Goal: Task Accomplishment & Management: Manage account settings

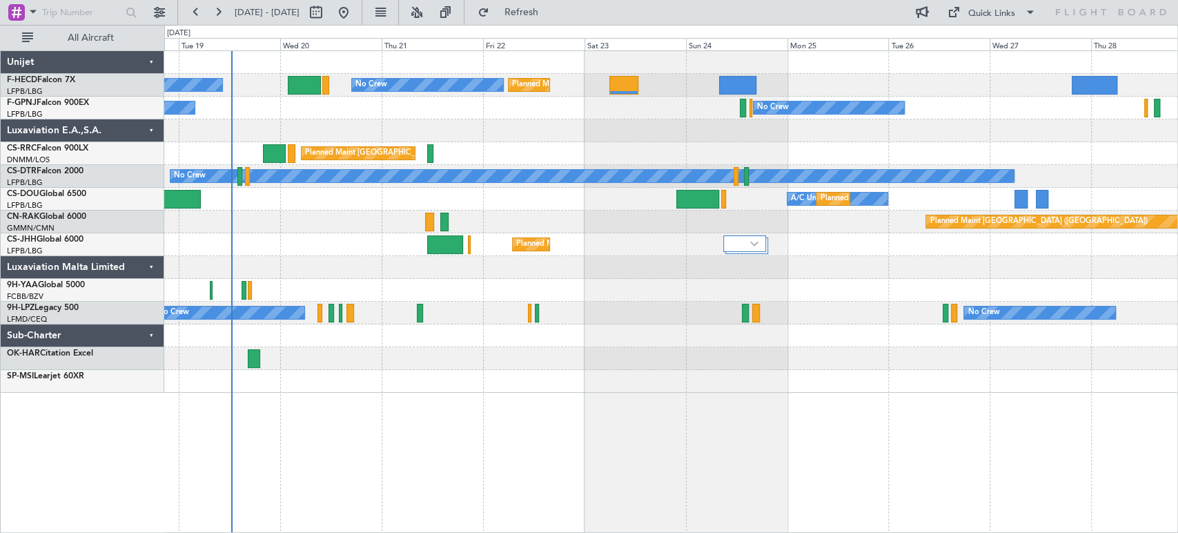
click at [277, 315] on div "Planned Maint [GEOGRAPHIC_DATA] ([GEOGRAPHIC_DATA]) Planned Maint [GEOGRAPHIC_D…" at bounding box center [670, 222] width 1013 height 342
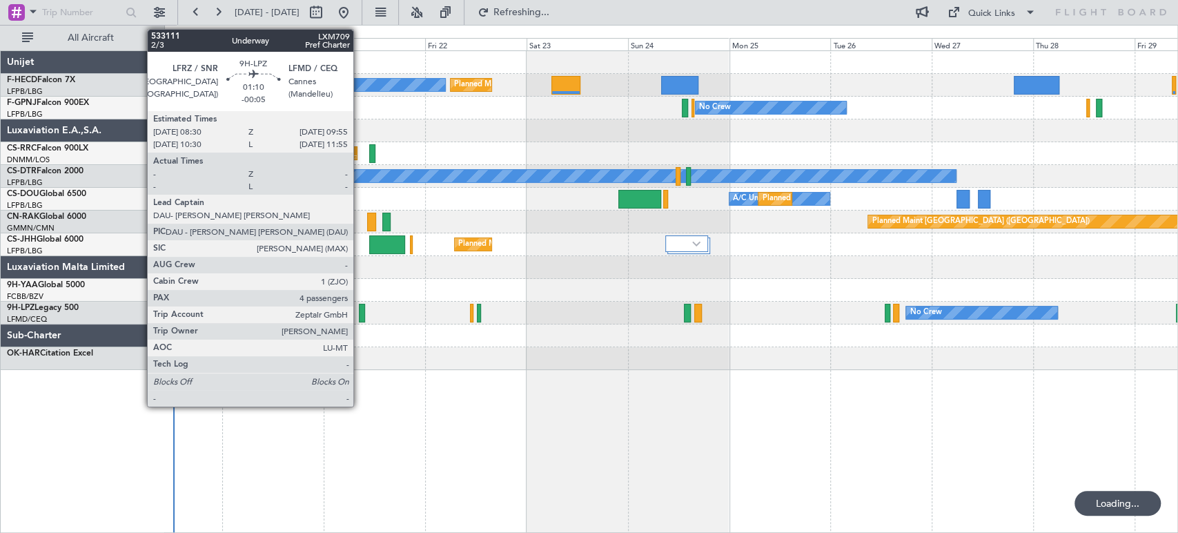
click at [361, 309] on div at bounding box center [362, 313] width 6 height 19
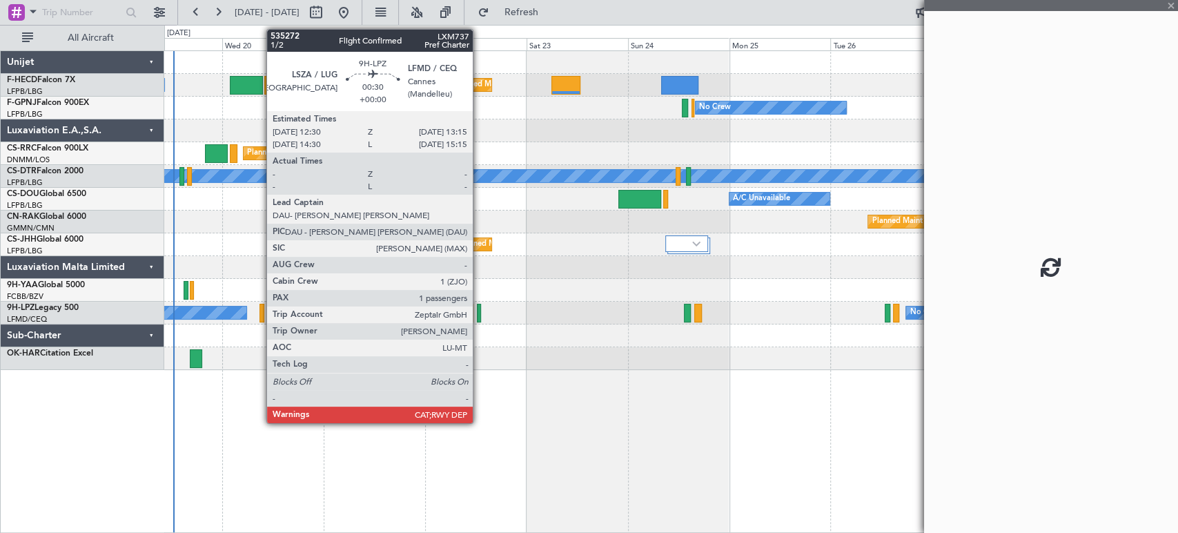
click at [479, 316] on div at bounding box center [478, 313] width 3 height 19
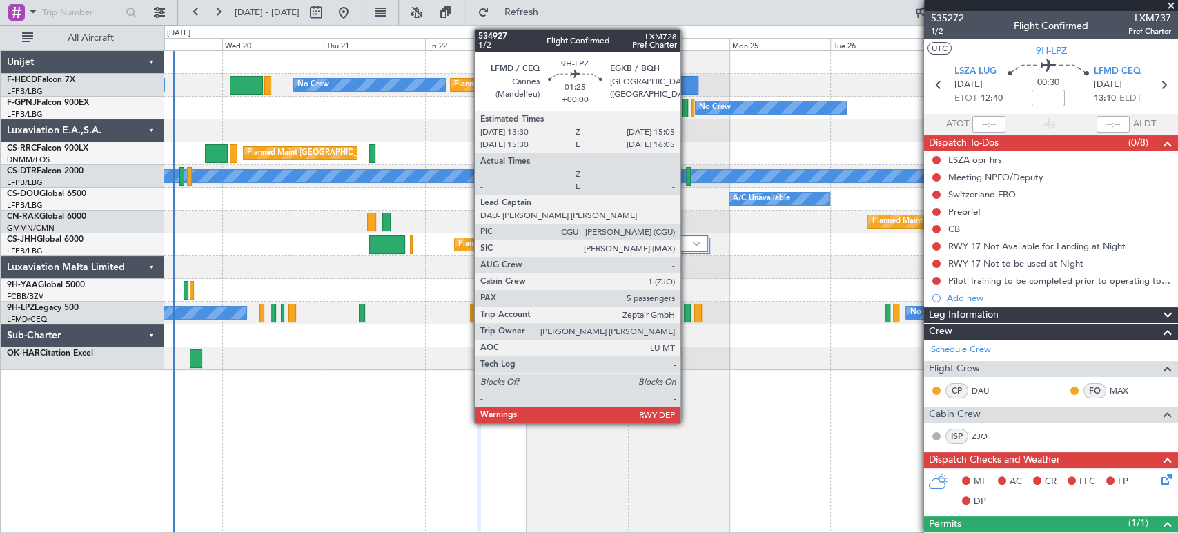
click at [687, 317] on div at bounding box center [687, 313] width 7 height 19
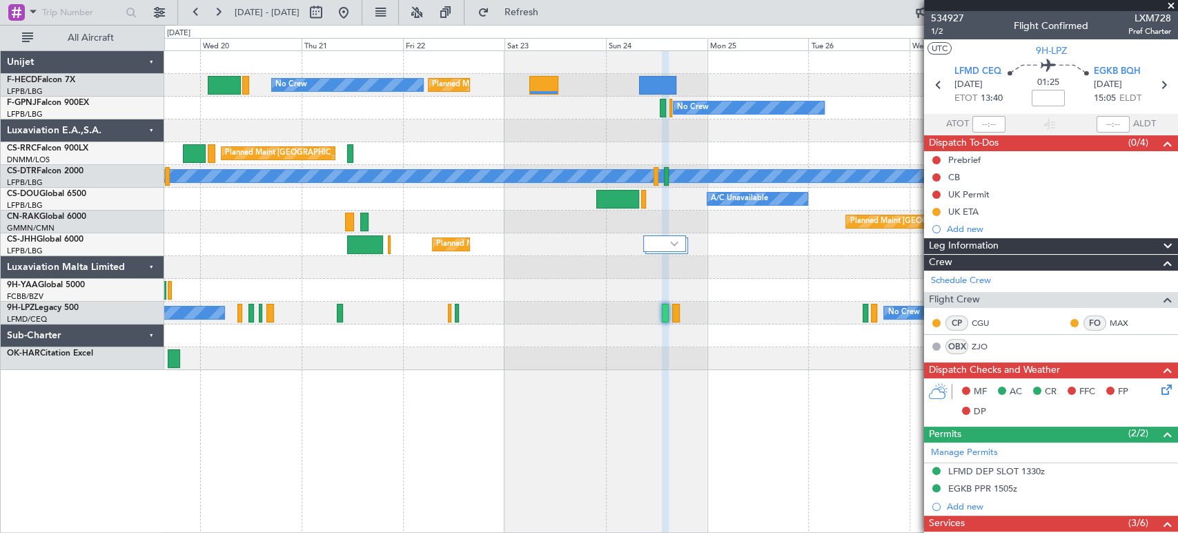
click at [743, 322] on div "No Crew No Crew" at bounding box center [670, 313] width 1013 height 23
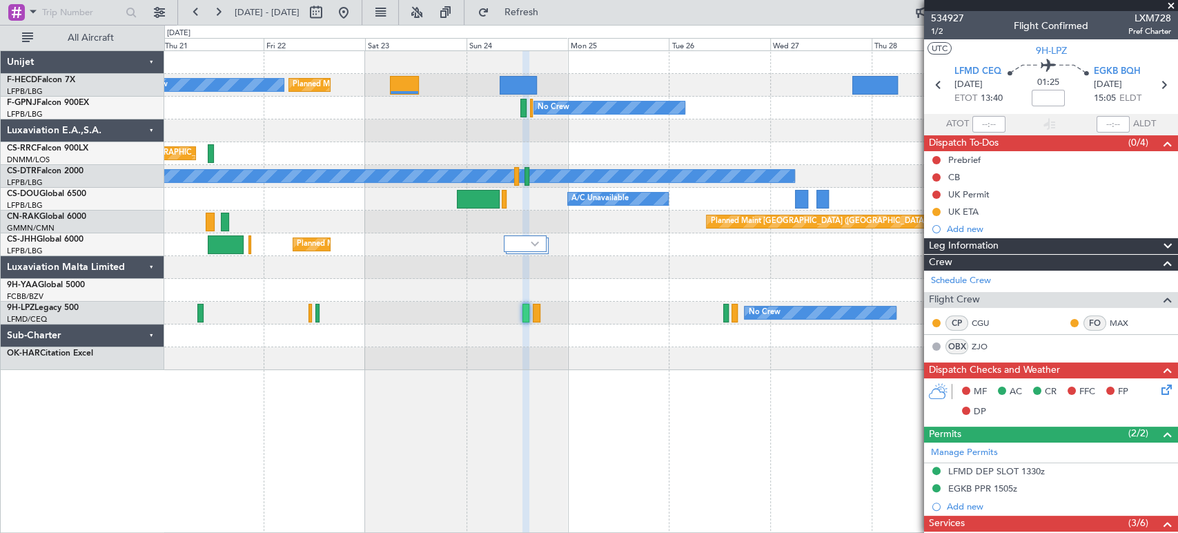
click at [551, 324] on div "Planned Maint Paris (Le Bourget) Planned Maint Paris (Le Bourget) No Crew Plann…" at bounding box center [670, 210] width 1013 height 319
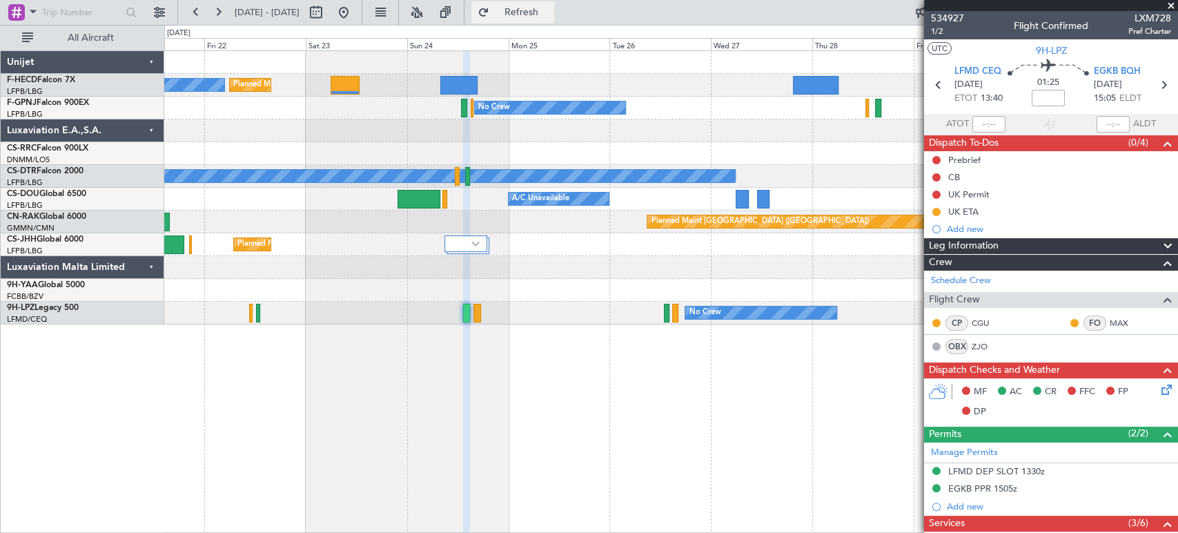
click at [550, 10] on span "Refresh" at bounding box center [521, 13] width 58 height 10
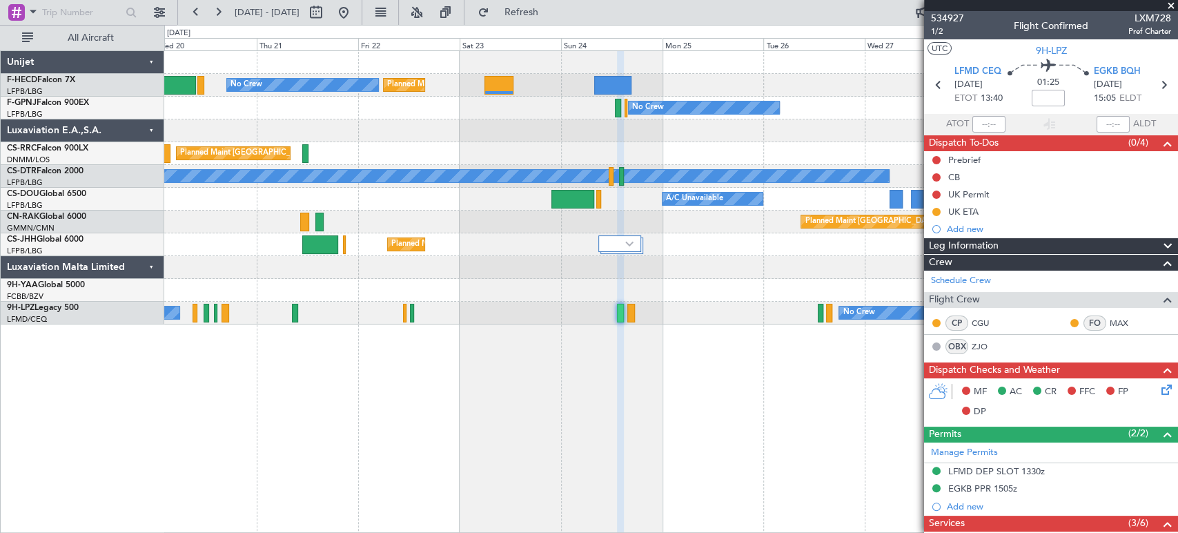
click at [431, 326] on div "Planned Maint Paris (Le Bourget) No Crew Planned Maint Paris (Le Bourget) No Cr…" at bounding box center [671, 291] width 1014 height 482
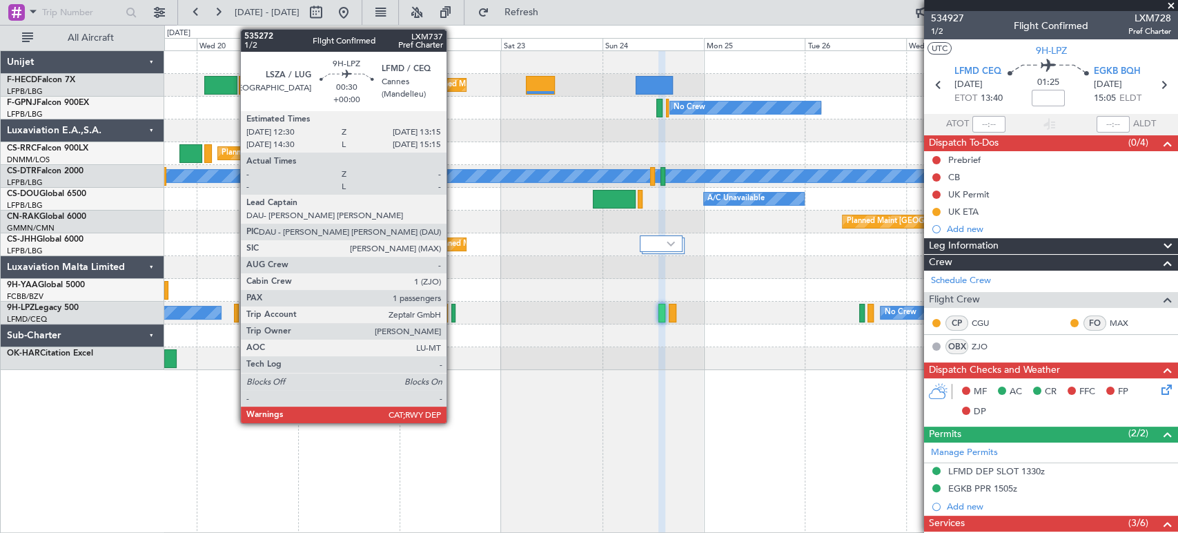
click at [453, 313] on div at bounding box center [452, 313] width 3 height 19
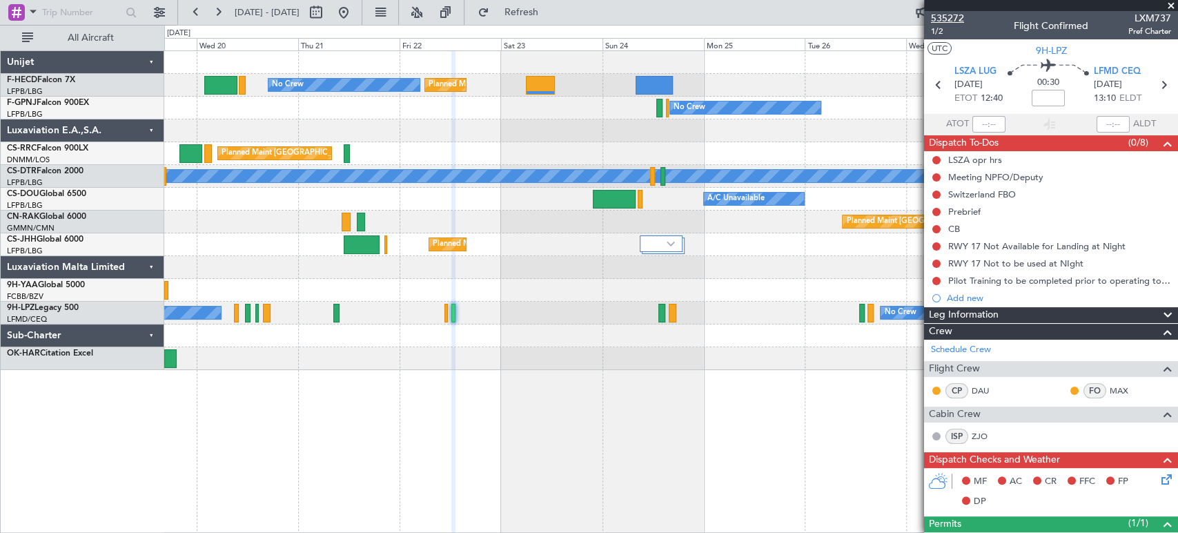
click at [941, 21] on span "535272" at bounding box center [947, 18] width 33 height 14
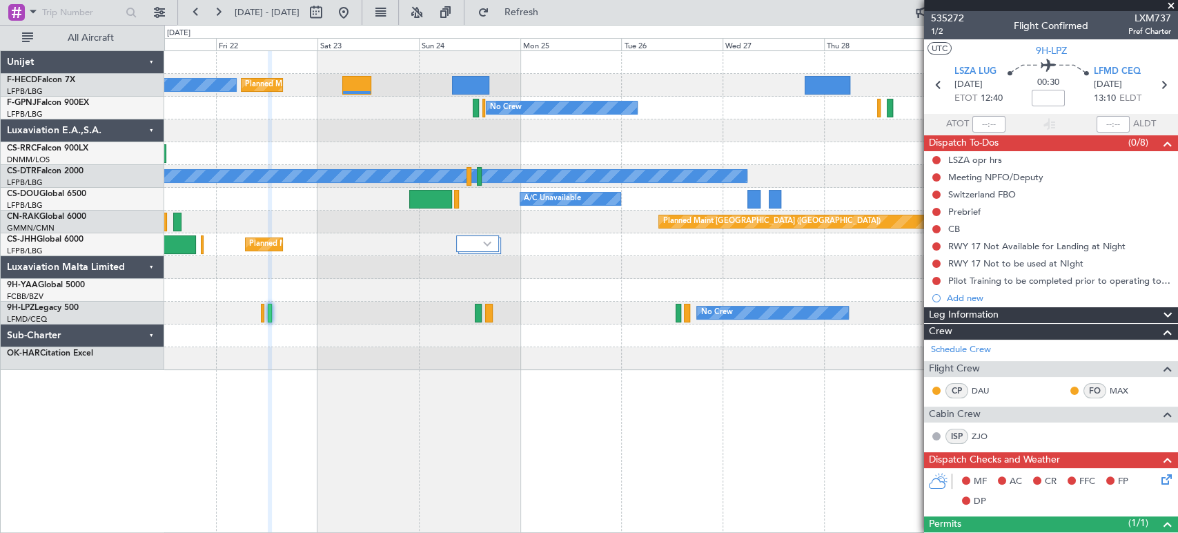
click at [182, 348] on div "Planned Maint Paris (Le Bourget) No Crew Planned Maint Paris (Le Bourget) Plann…" at bounding box center [670, 210] width 1013 height 319
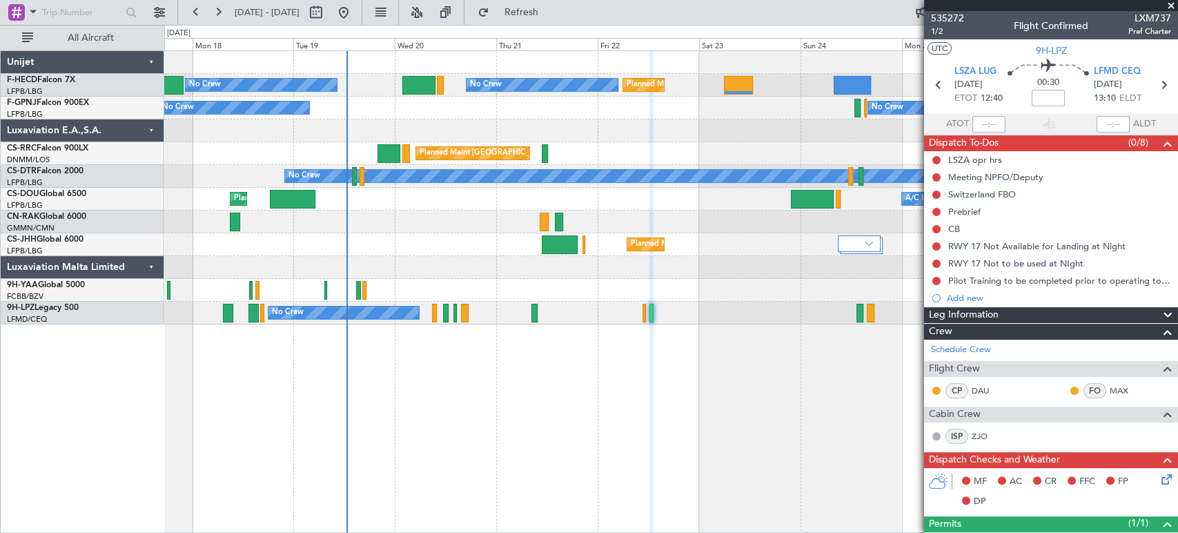
click at [819, 273] on div "Planned Maint Paris (Le Bourget) No Crew Planned Maint Paris (Le Bourget) No Cr…" at bounding box center [670, 187] width 1013 height 273
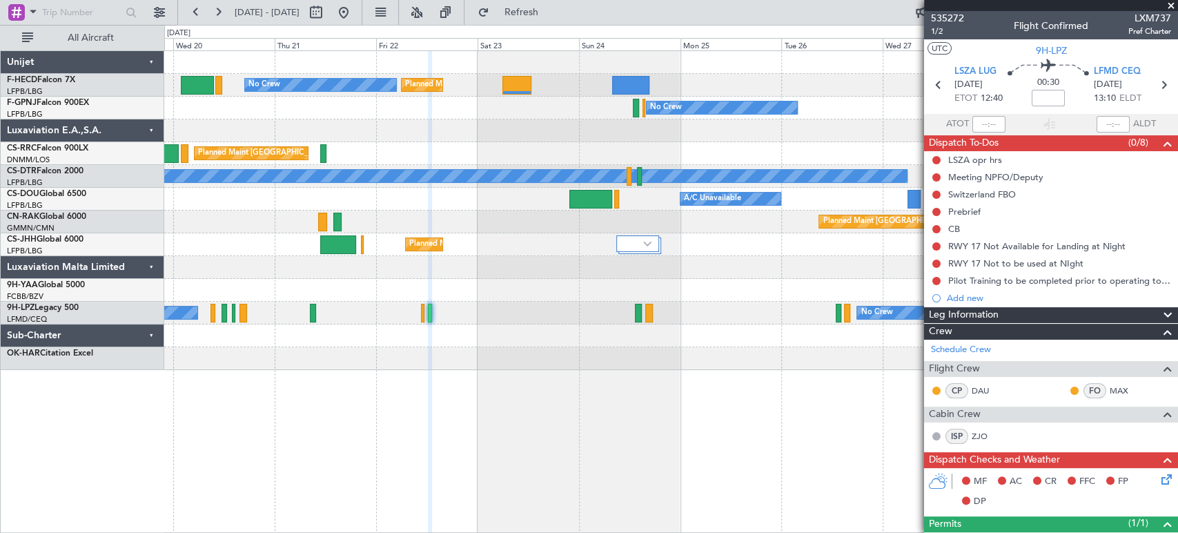
click at [560, 340] on div "Planned Maint Paris (Le Bourget) No Crew Planned Maint Paris (Le Bourget) No Cr…" at bounding box center [670, 210] width 1013 height 319
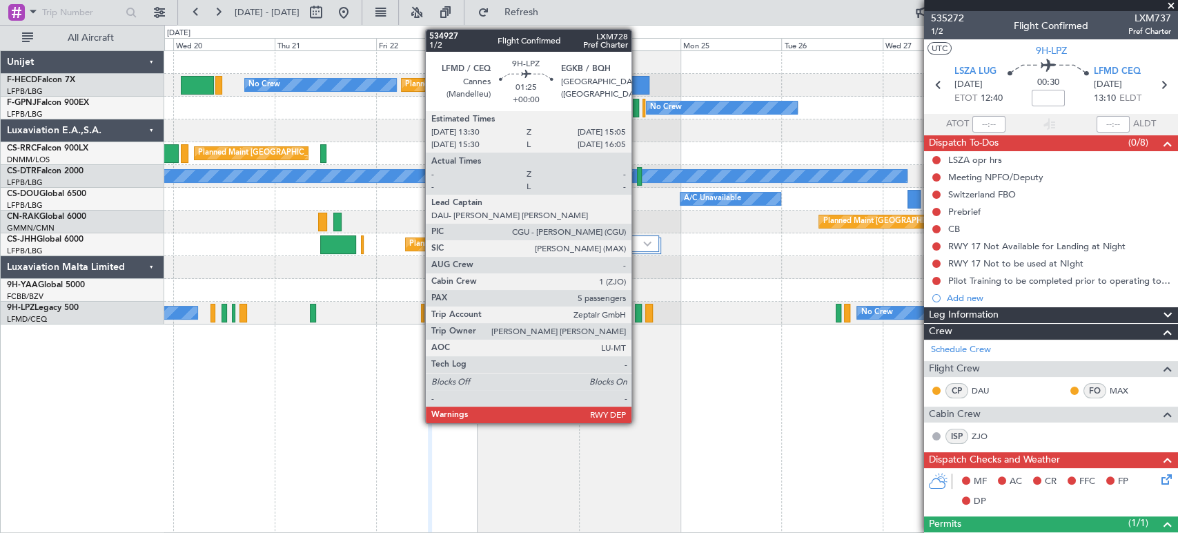
click at [638, 309] on div at bounding box center [638, 313] width 7 height 19
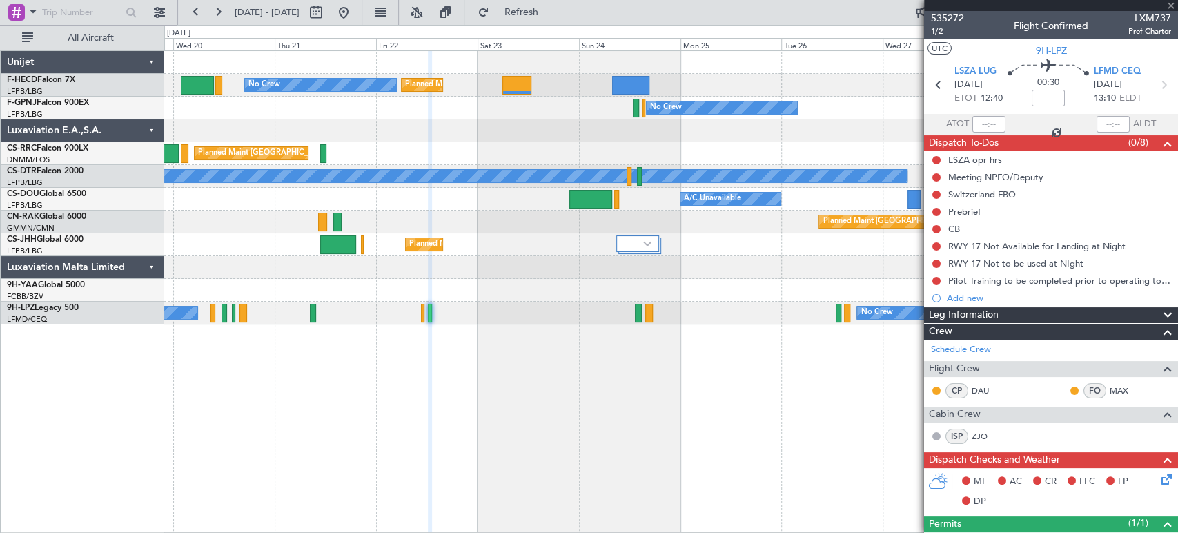
type input "5"
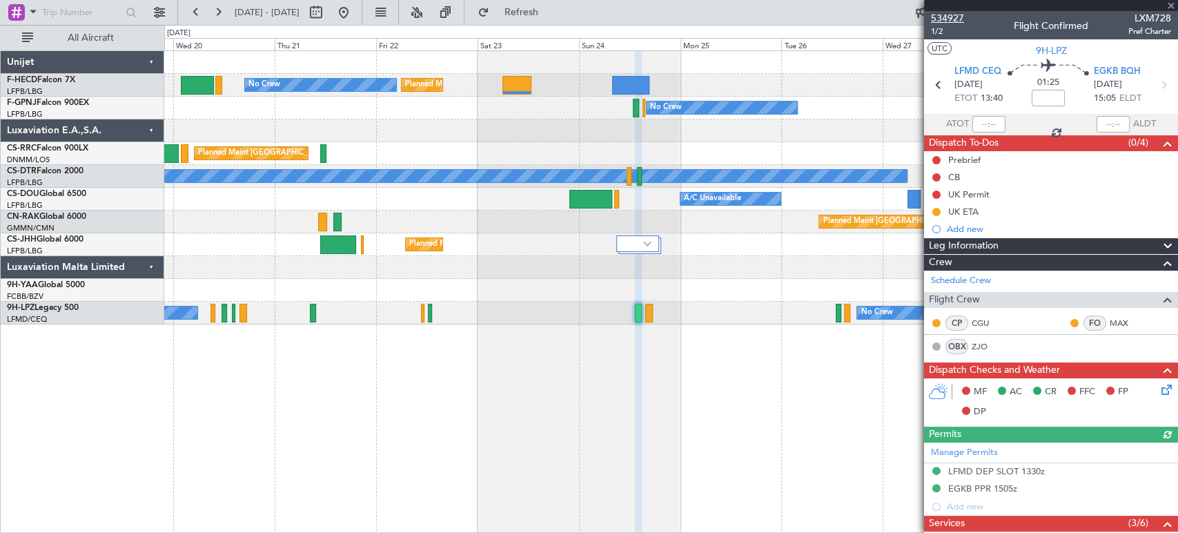
click at [942, 12] on span "534927" at bounding box center [947, 18] width 33 height 14
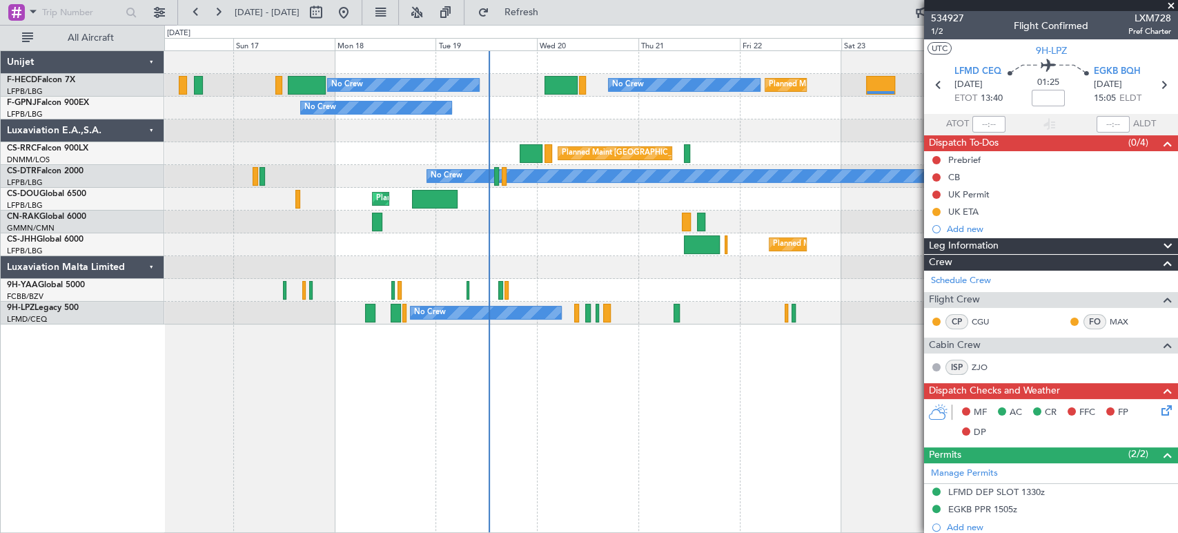
click at [902, 197] on div "Planned Maint Paris (Le Bourget) A/C Unavailable Planned Maint London (Luton) U…" at bounding box center [670, 199] width 1013 height 23
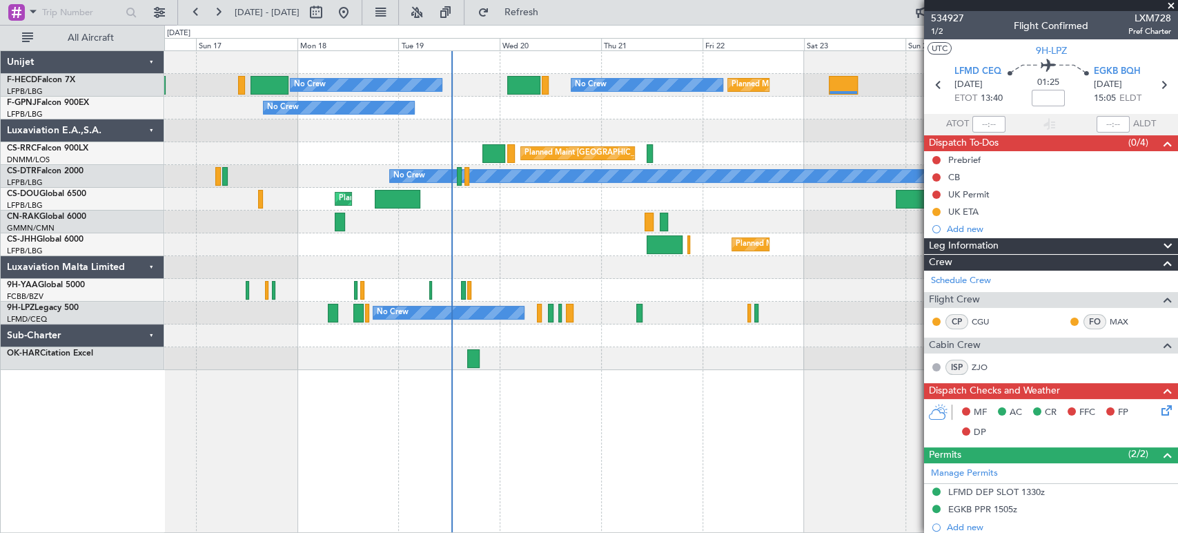
click at [453, 142] on div "Planned Maint Paris (Le Bourget) No Crew Planned Maint Paris (Le Bourget) No Cr…" at bounding box center [670, 210] width 1013 height 319
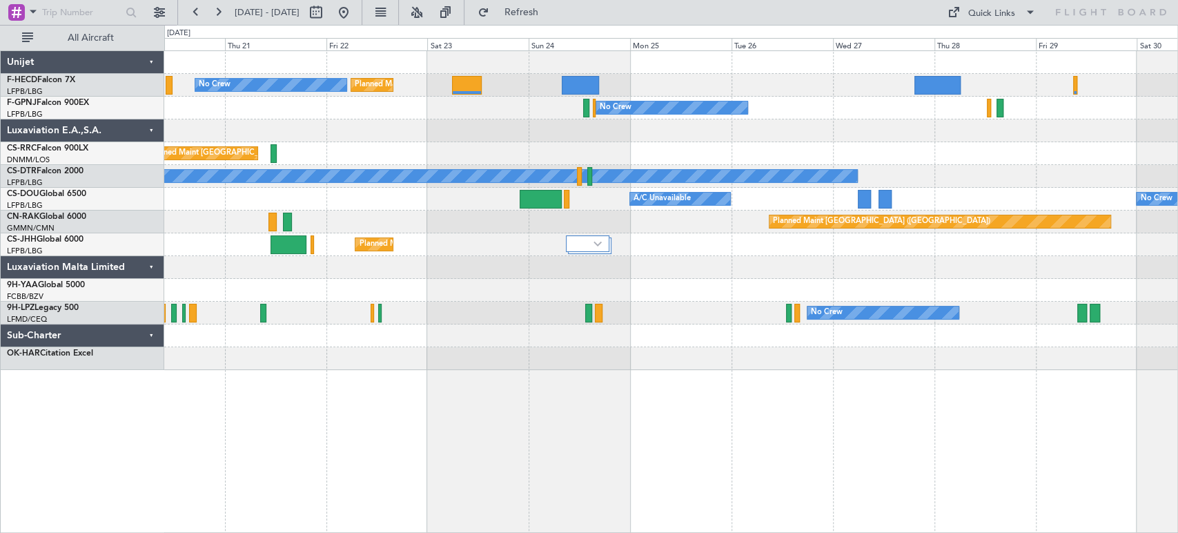
click at [342, 212] on div "Planned Maint Paris (Le Bourget) Planned Maint Paris (Le Bourget) No Crew No Cr…" at bounding box center [670, 210] width 1013 height 319
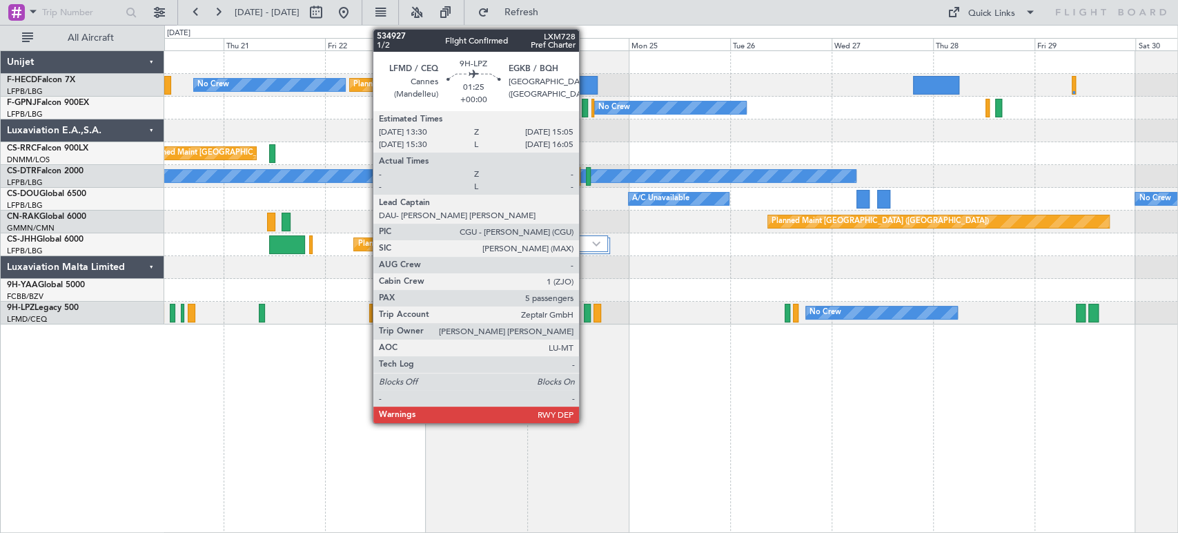
click at [585, 313] on div at bounding box center [587, 313] width 7 height 19
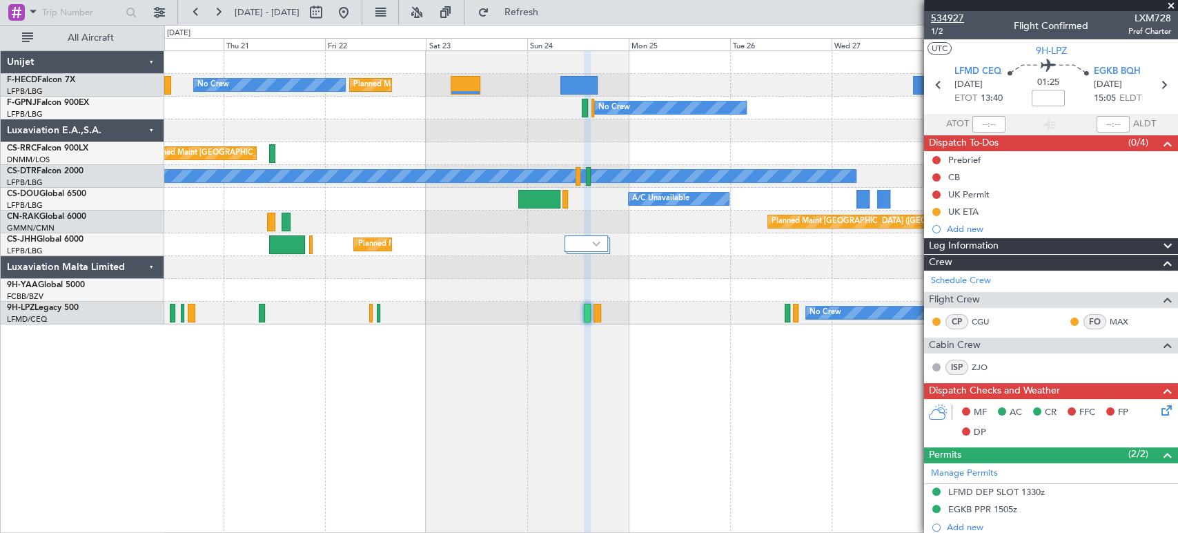
click at [955, 19] on span "534927" at bounding box center [947, 18] width 33 height 14
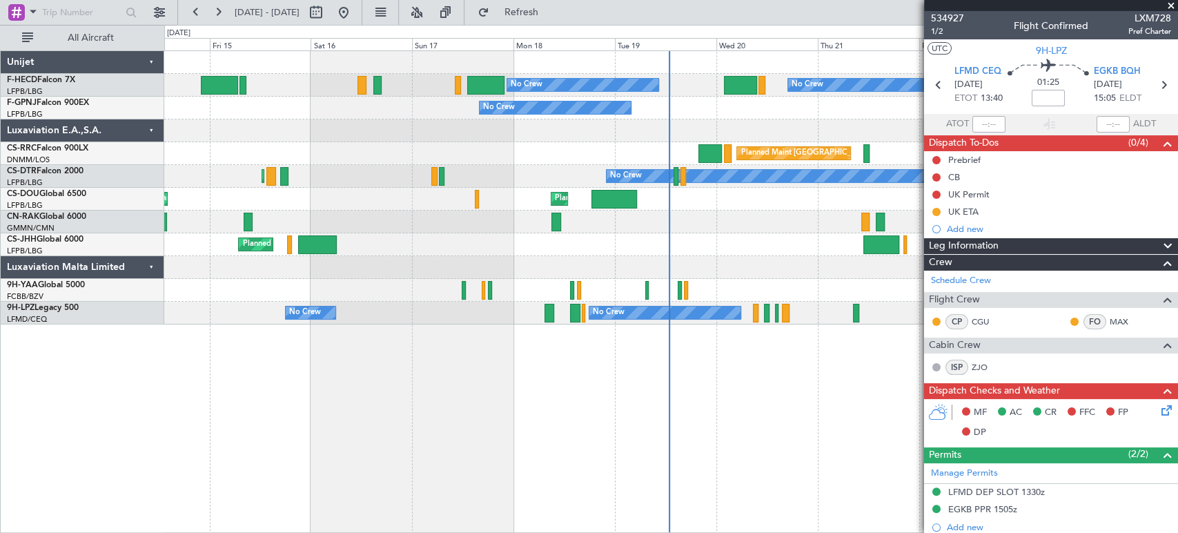
click at [993, 150] on fb-app "20 Aug 2025 - 30 Aug 2025 Refresh Quick Links All Aircraft Planned Maint Paris …" at bounding box center [589, 271] width 1178 height 522
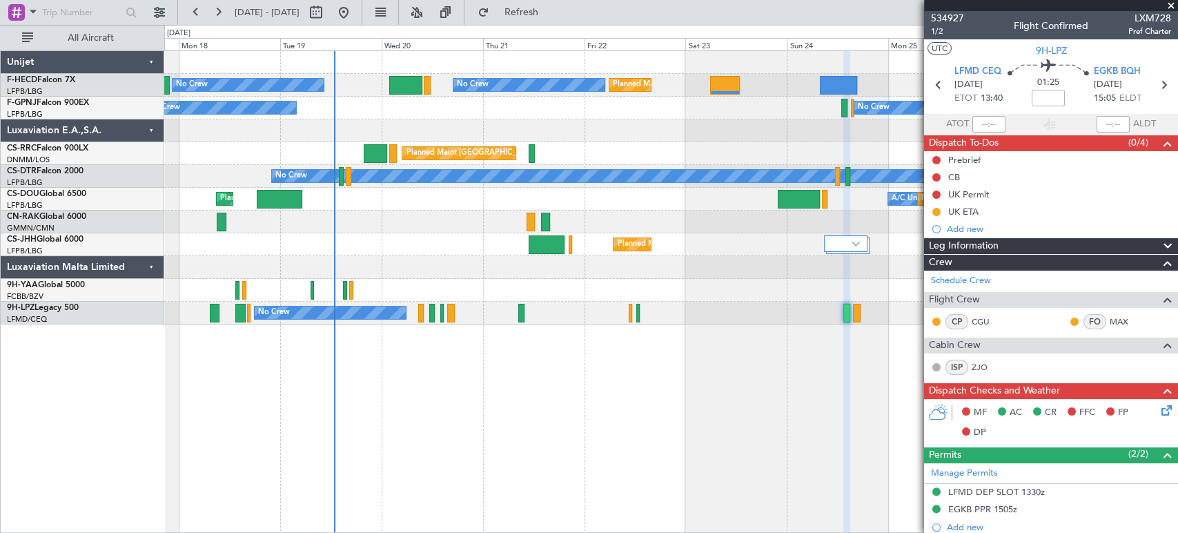
click at [513, 206] on div "Planned Maint Paris (Le Bourget) No Crew Planned Maint Paris (Le Bourget) No Cr…" at bounding box center [670, 187] width 1013 height 273
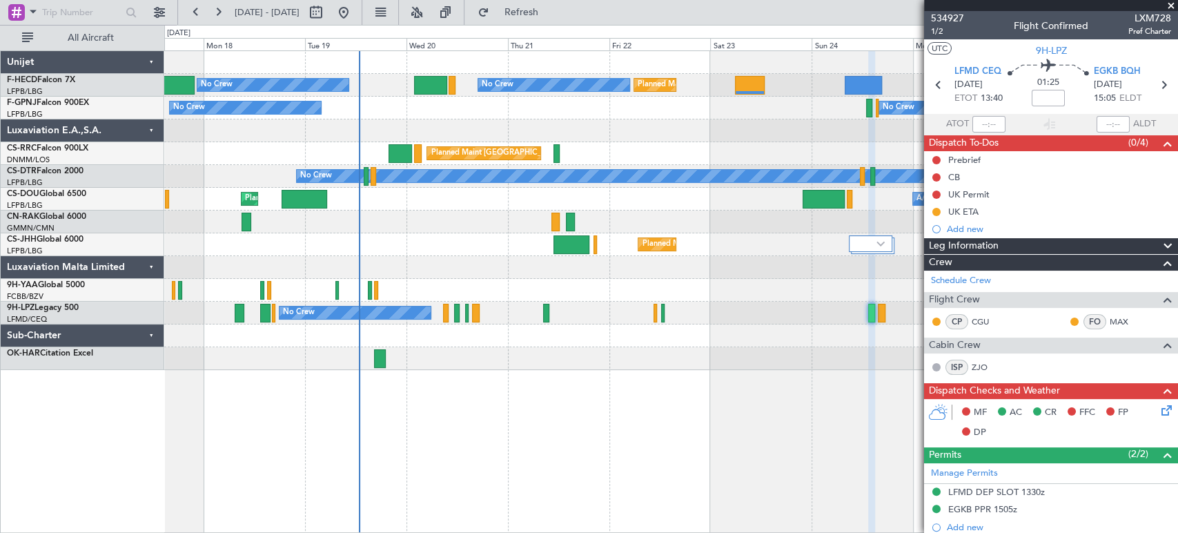
click at [398, 246] on div "Planned Maint Paris (Le Bourget) No Crew Planned Maint Paris (Le Bourget) No Cr…" at bounding box center [670, 210] width 1013 height 319
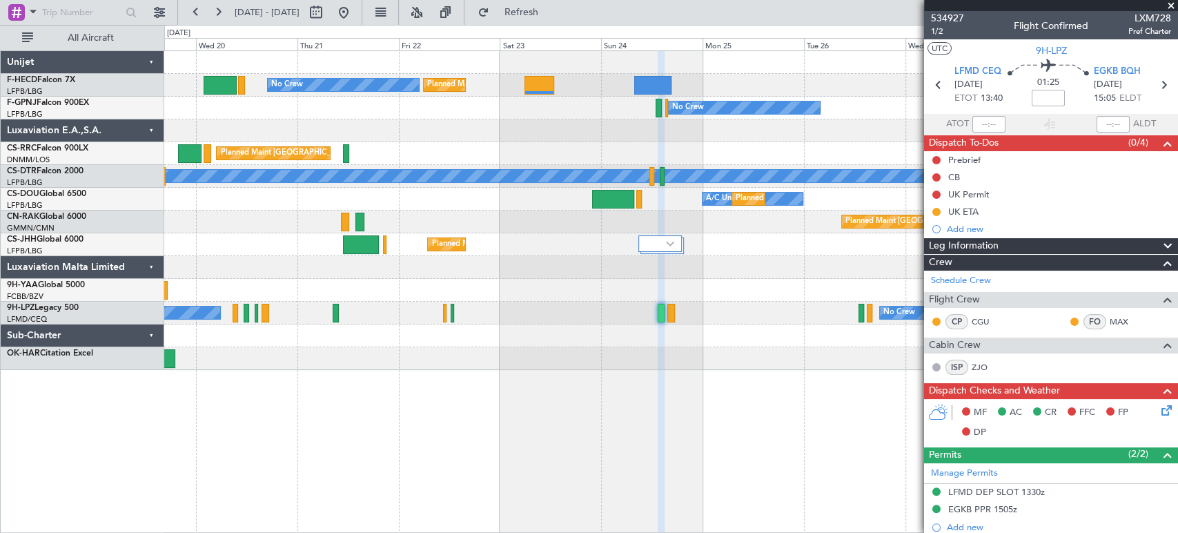
click at [337, 252] on div "Planned Maint Paris (Le Bourget) No Crew Planned Maint Paris (Le Bourget) No Cr…" at bounding box center [670, 210] width 1013 height 319
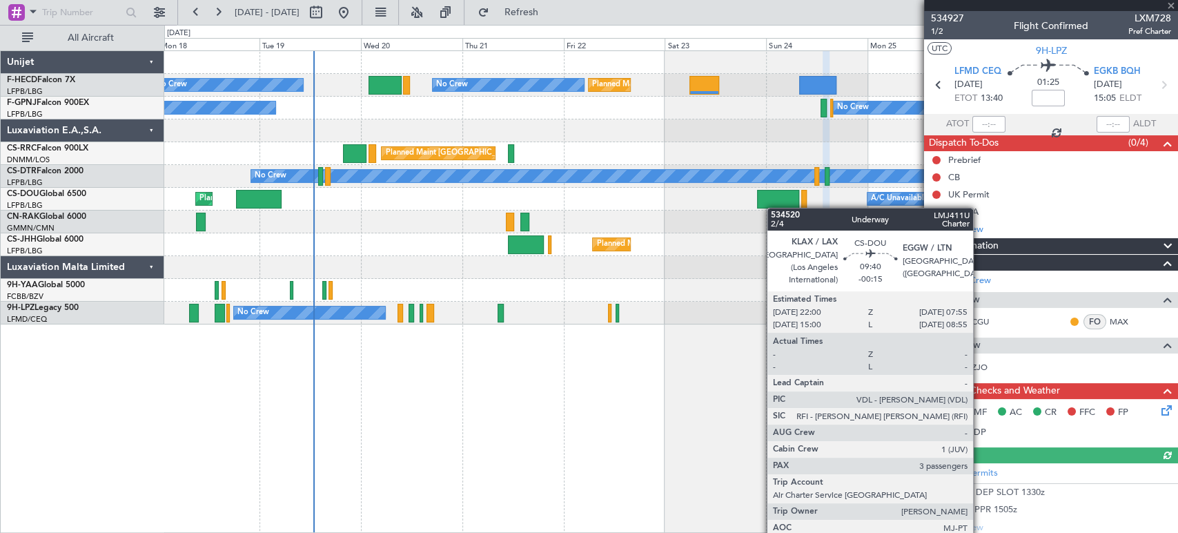
click at [777, 207] on div at bounding box center [778, 199] width 42 height 19
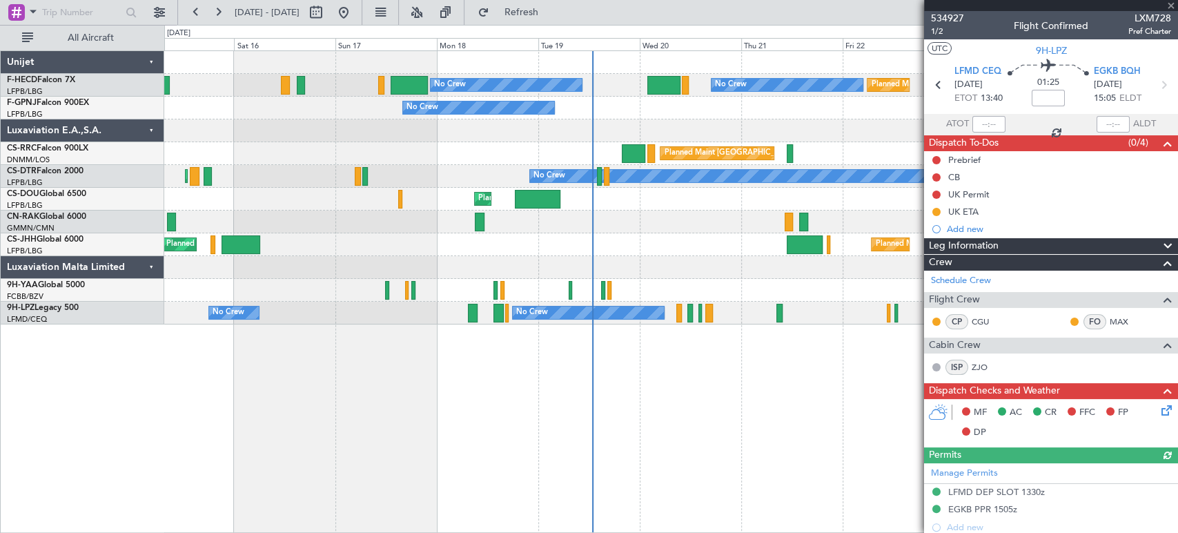
click at [823, 199] on div "Planned Maint Paris (Le Bourget) A/C Unavailable Planned Maint London (Luton) U…" at bounding box center [670, 199] width 1013 height 23
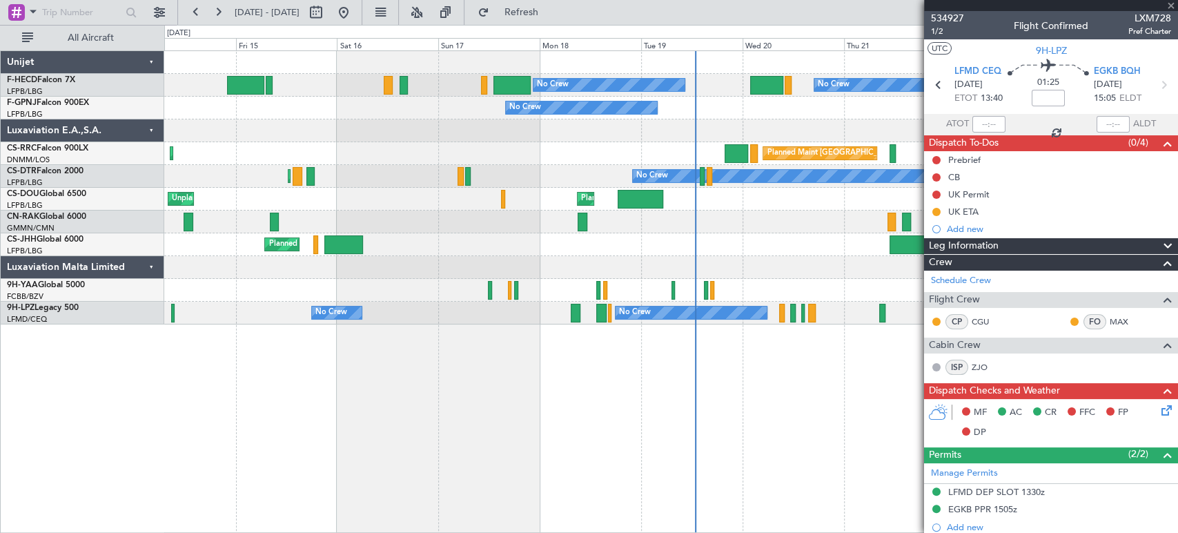
click at [756, 206] on div "Planned Maint London (Luton) Unplanned Maint Paris (Le Bourget) A/C Unavailable…" at bounding box center [670, 199] width 1013 height 23
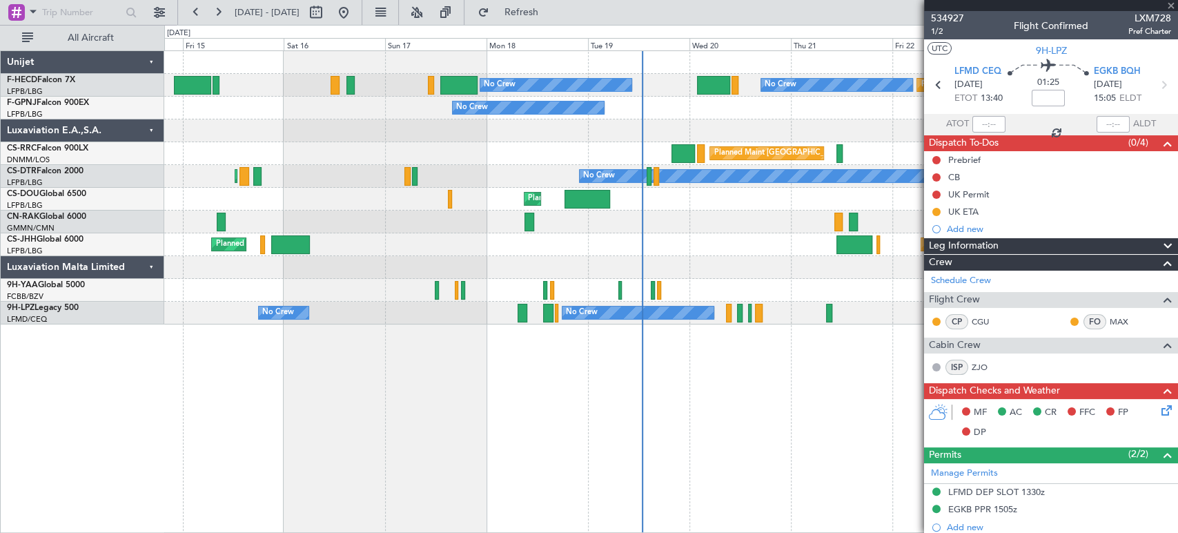
type input "-00:15"
type input "3"
click at [669, 209] on div "Planned Maint London (Luton) Unplanned Maint Paris (Le Bourget) A/C Unavailable…" at bounding box center [670, 199] width 1013 height 23
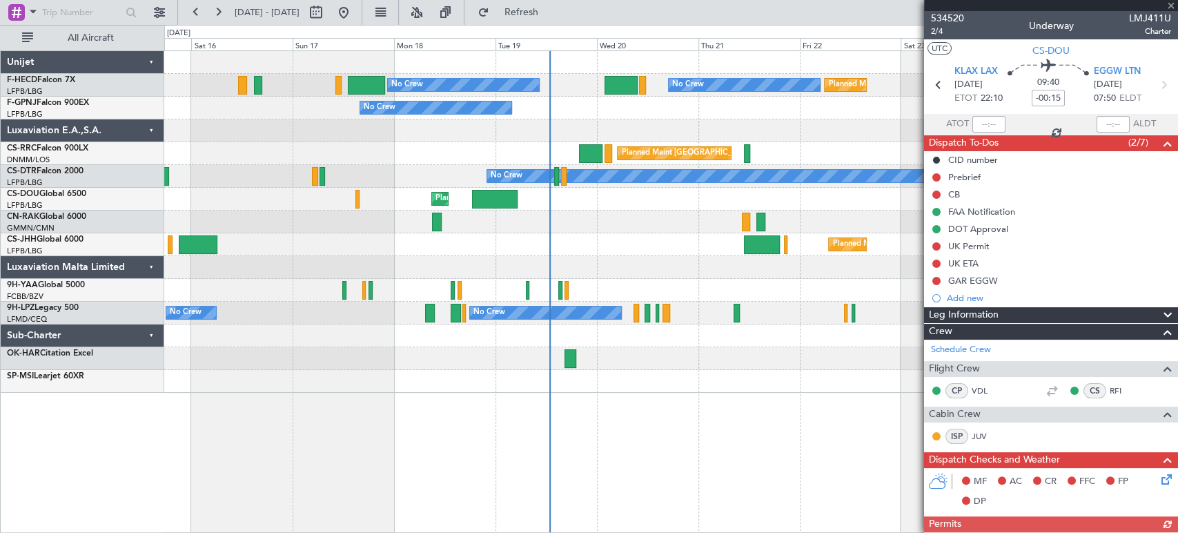
click at [612, 211] on div "Planned Maint Paris (Le Bourget) No Crew No Crew Planned Maint Paris (Le Bourge…" at bounding box center [670, 222] width 1013 height 342
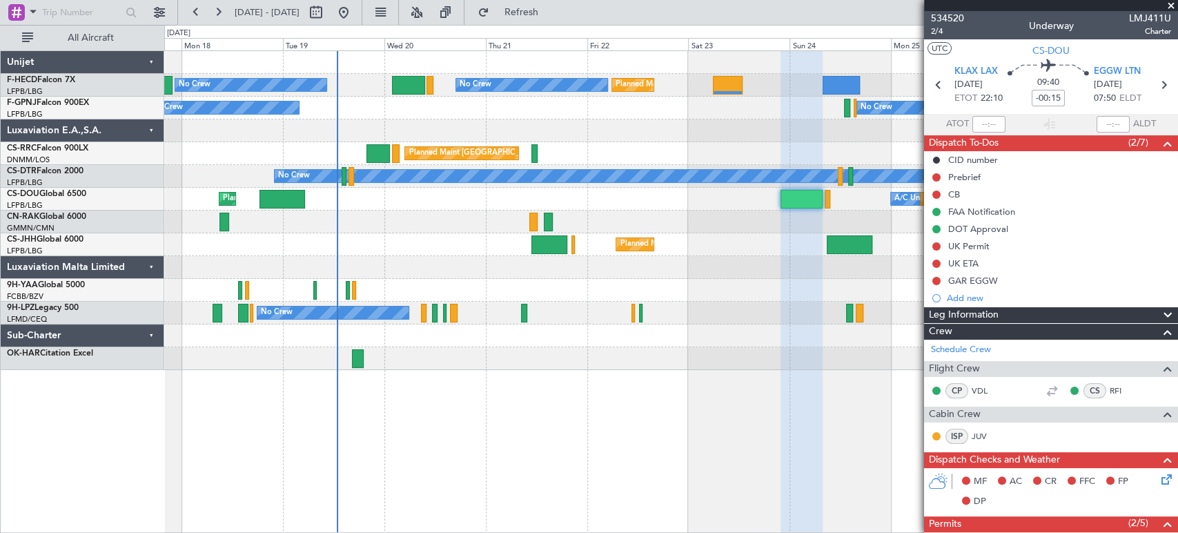
click at [396, 216] on div "Planned Maint [GEOGRAPHIC_DATA] ([GEOGRAPHIC_DATA])" at bounding box center [670, 222] width 1013 height 23
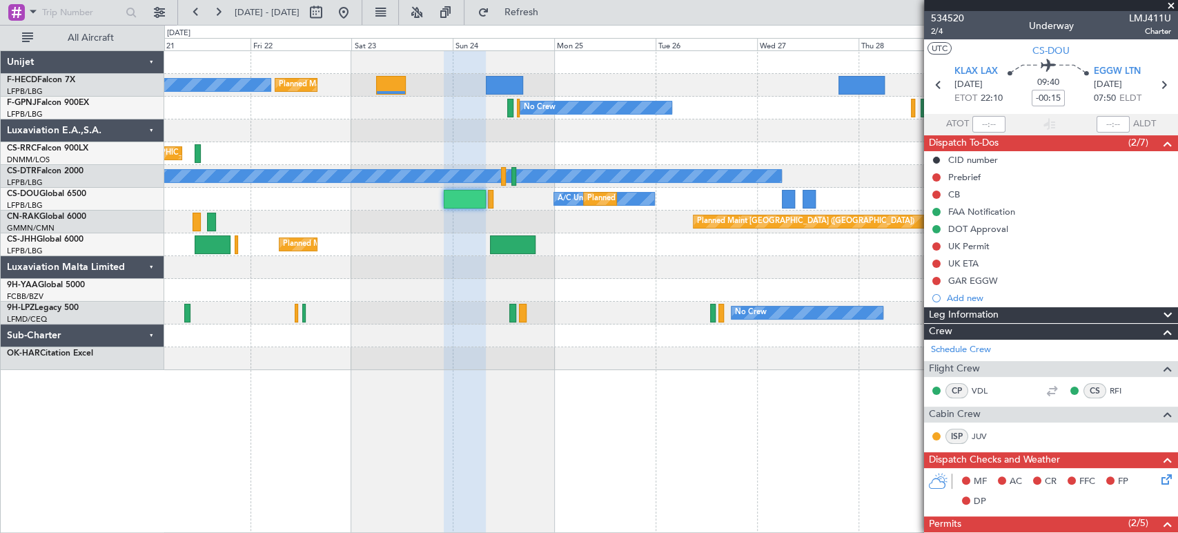
click at [0, 222] on html "17 Aug 2025 - 27 Aug 2025 Refresh Quick Links All Aircraft Planned Maint Paris …" at bounding box center [589, 266] width 1178 height 533
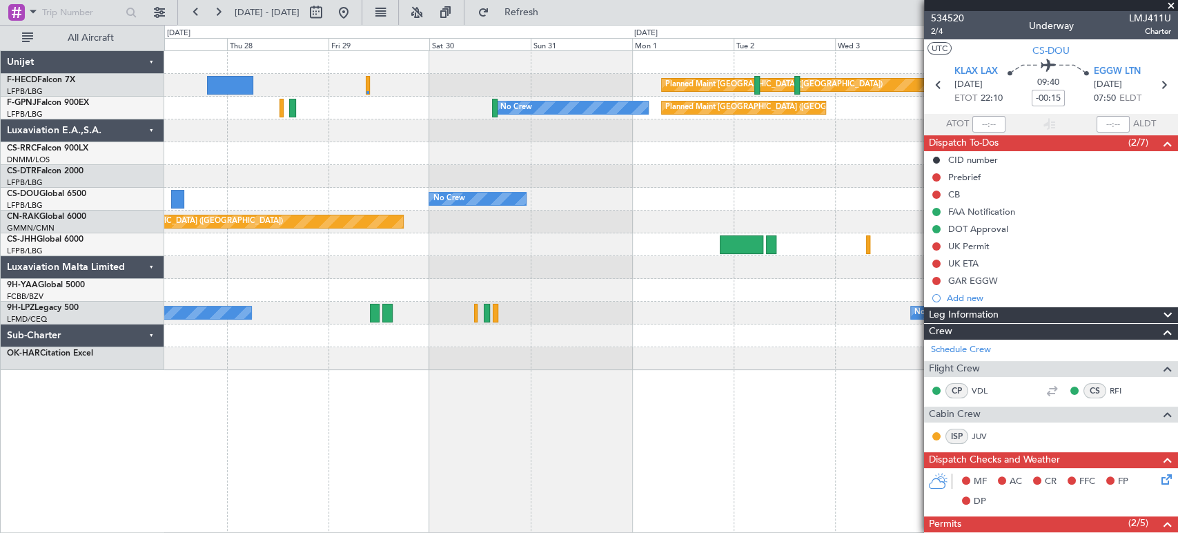
click at [61, 204] on div "Planned Maint Paris (Le Bourget) No Crew Planned Maint Paris (Le Bourget) No Cr…" at bounding box center [589, 279] width 1178 height 508
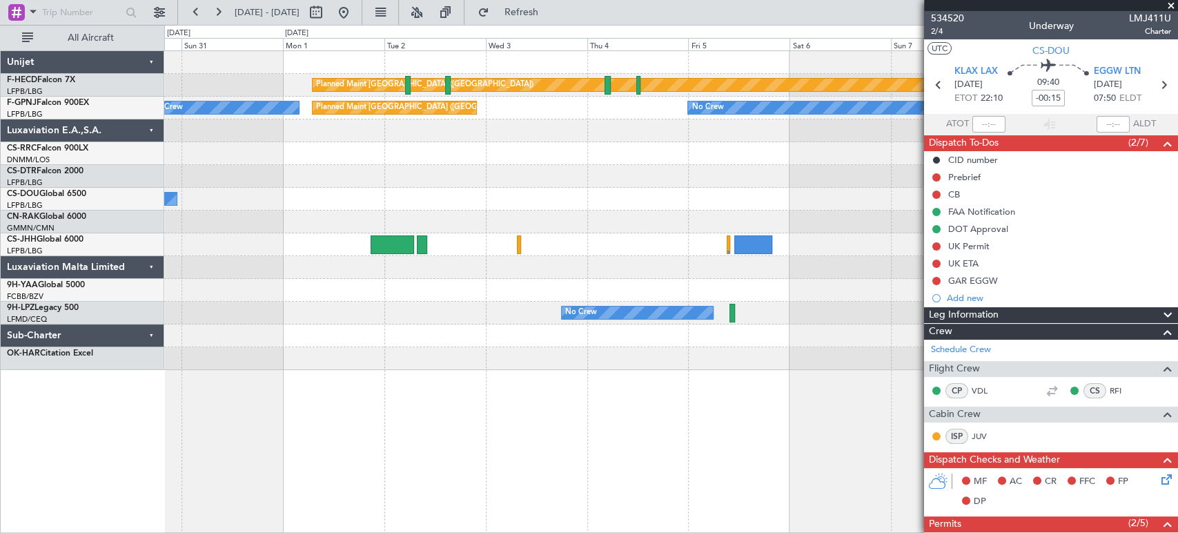
click at [361, 170] on div "Planned Maint Paris (Le Bourget) No Crew Planned Maint Paris (Le Bourget) No Cr…" at bounding box center [670, 210] width 1013 height 319
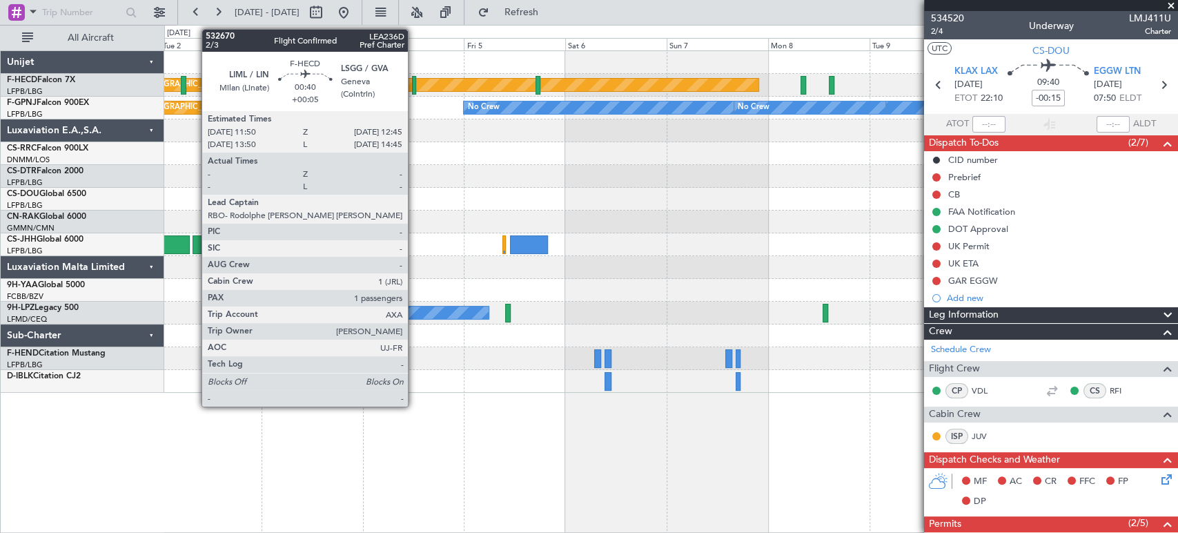
click at [414, 90] on div at bounding box center [414, 85] width 4 height 19
click at [413, 87] on div at bounding box center [414, 85] width 4 height 19
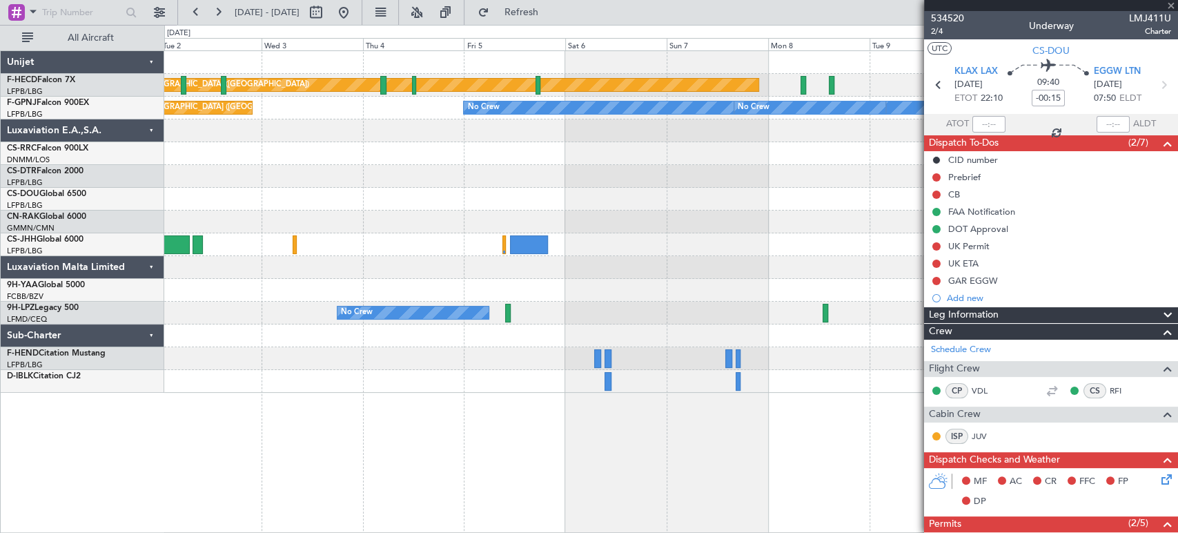
type input "+00:05"
type input "1"
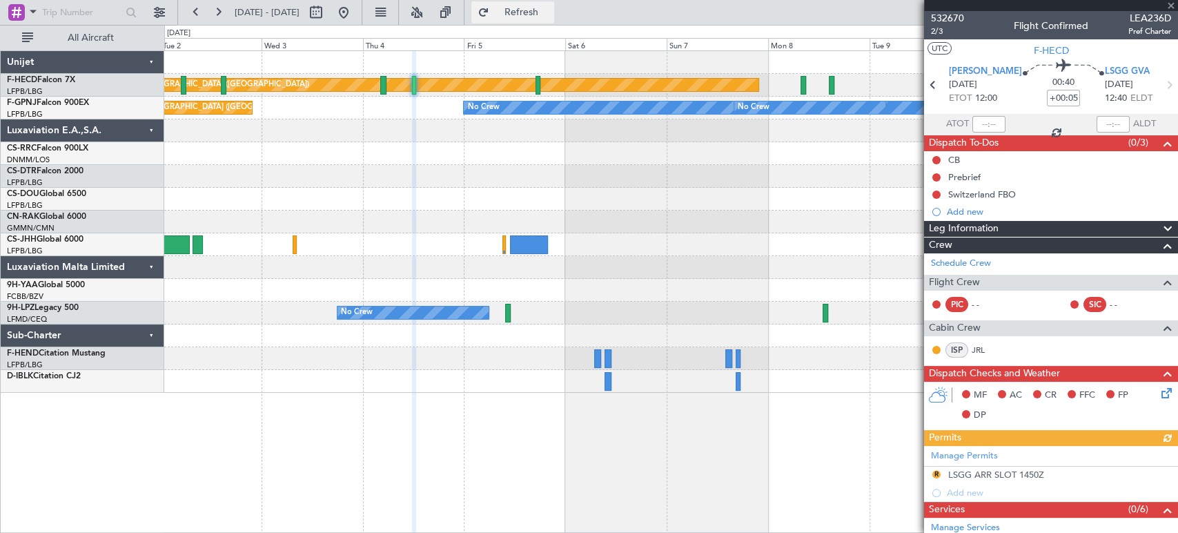
click at [547, 6] on button "Refresh" at bounding box center [512, 12] width 83 height 22
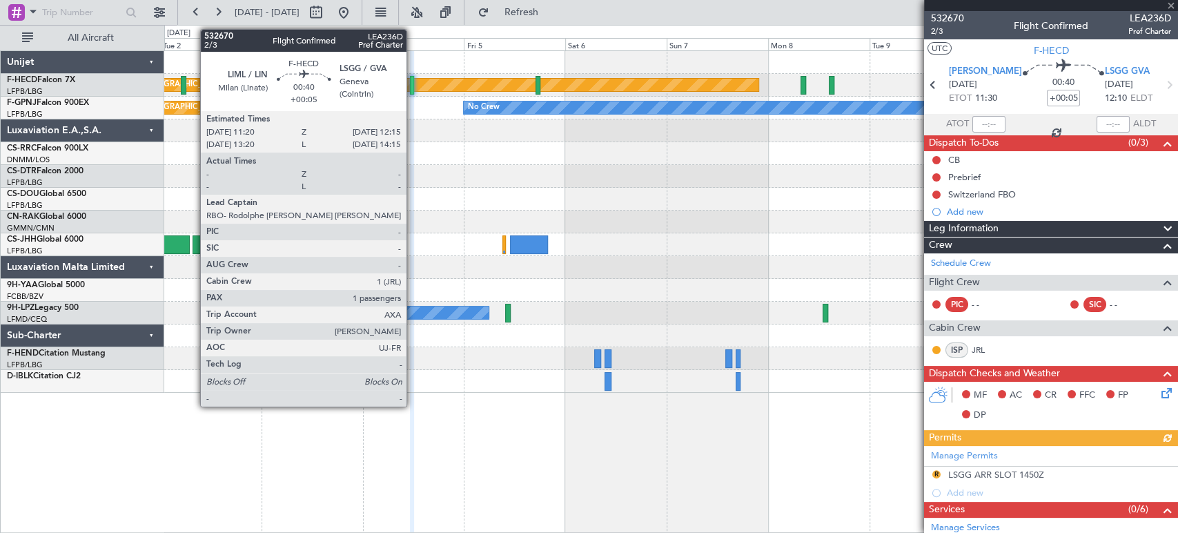
click at [413, 84] on div at bounding box center [412, 85] width 4 height 19
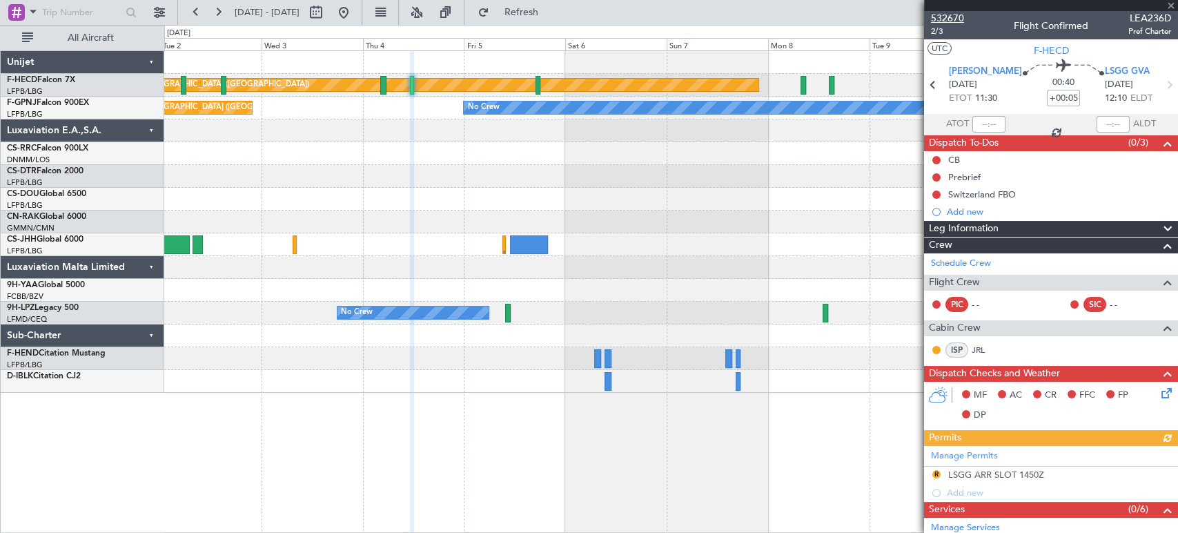
click at [943, 22] on span "532670" at bounding box center [947, 18] width 33 height 14
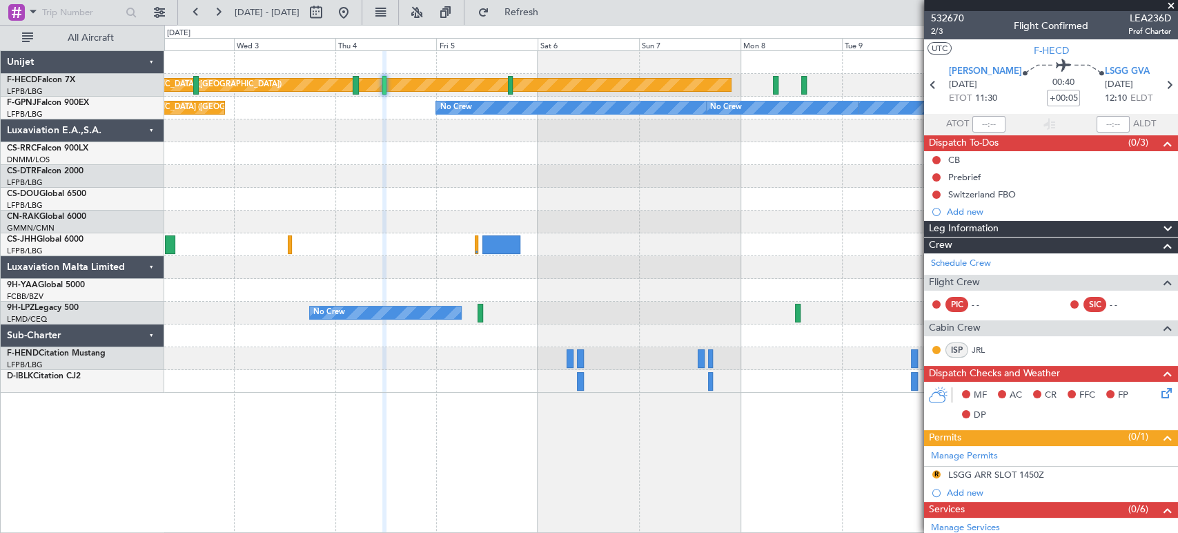
click at [403, 190] on div "No Crew" at bounding box center [670, 199] width 1013 height 23
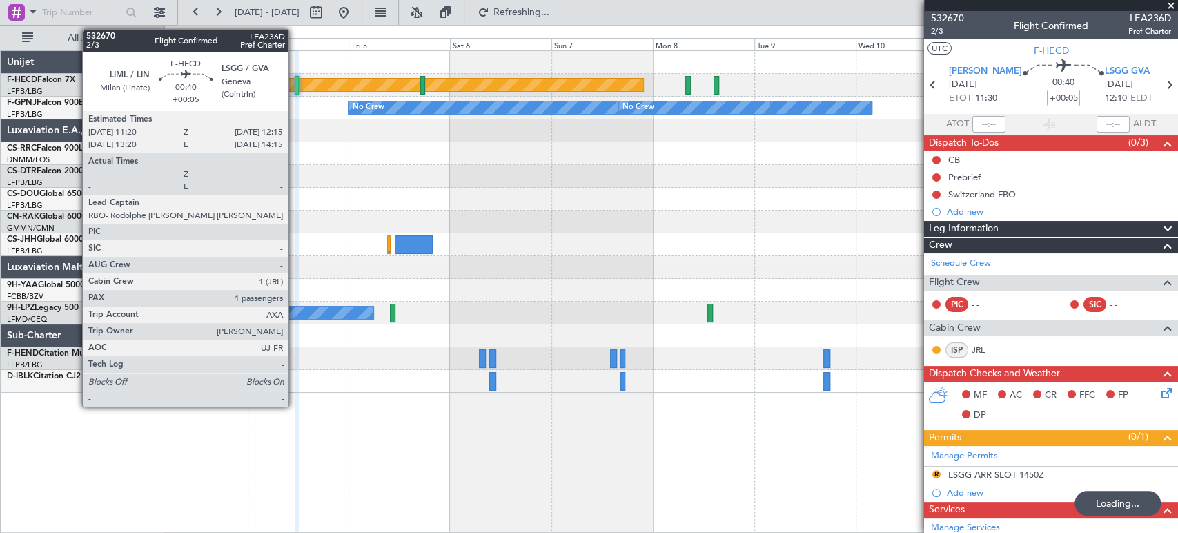
click at [295, 86] on div at bounding box center [297, 85] width 4 height 19
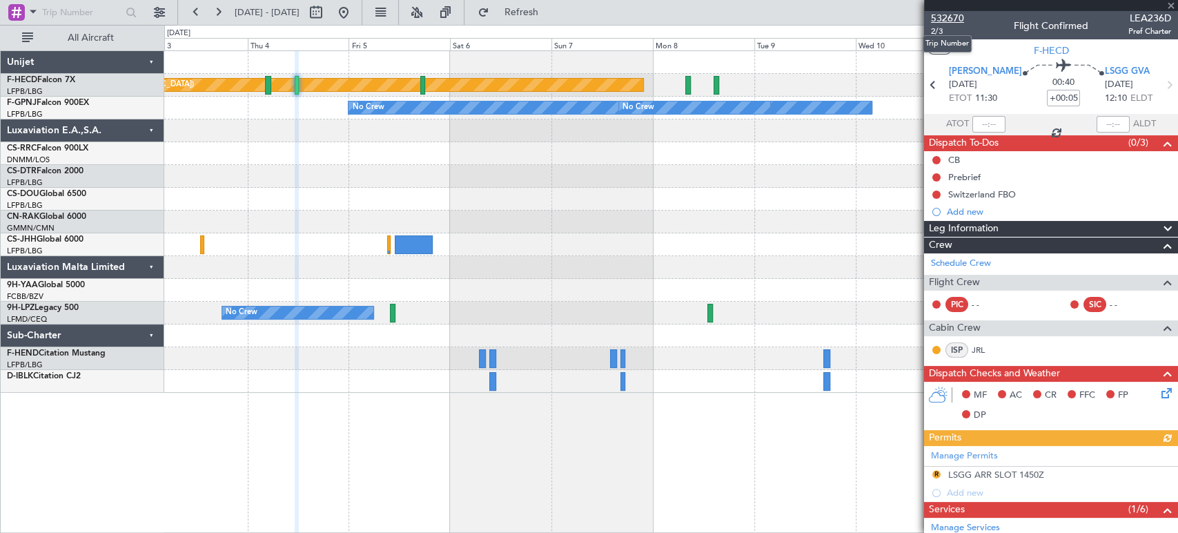
click at [957, 15] on span "532670" at bounding box center [947, 18] width 33 height 14
click at [643, 81] on div "Planned Maint [GEOGRAPHIC_DATA] ([GEOGRAPHIC_DATA])" at bounding box center [308, 85] width 670 height 12
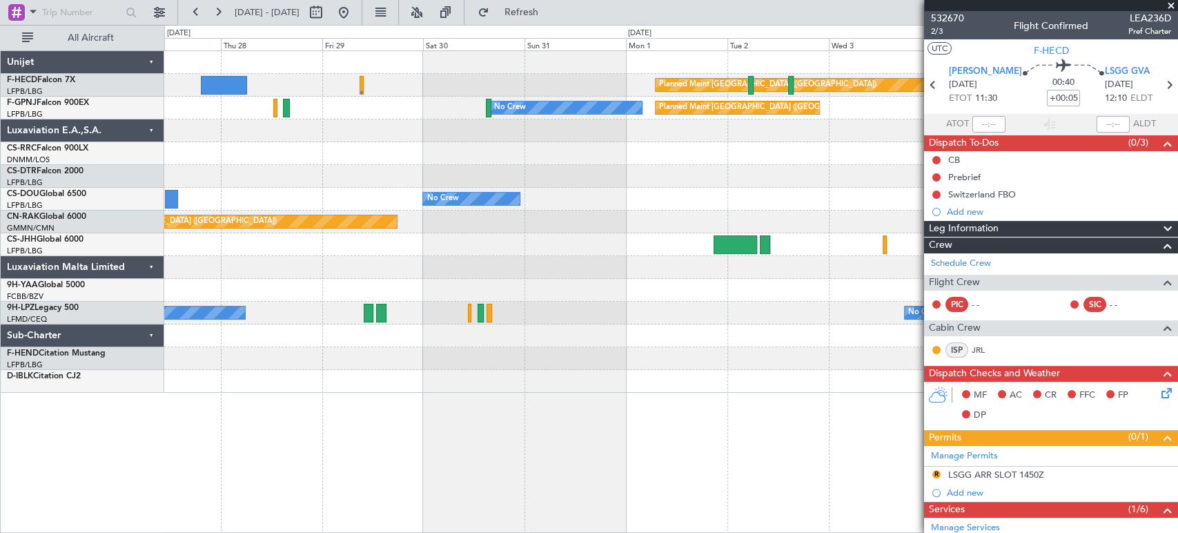
click at [850, 68] on div "Planned Maint Paris (Le Bourget) No Crew Planned Maint Paris (Le Bourget) No Cr…" at bounding box center [670, 222] width 1013 height 342
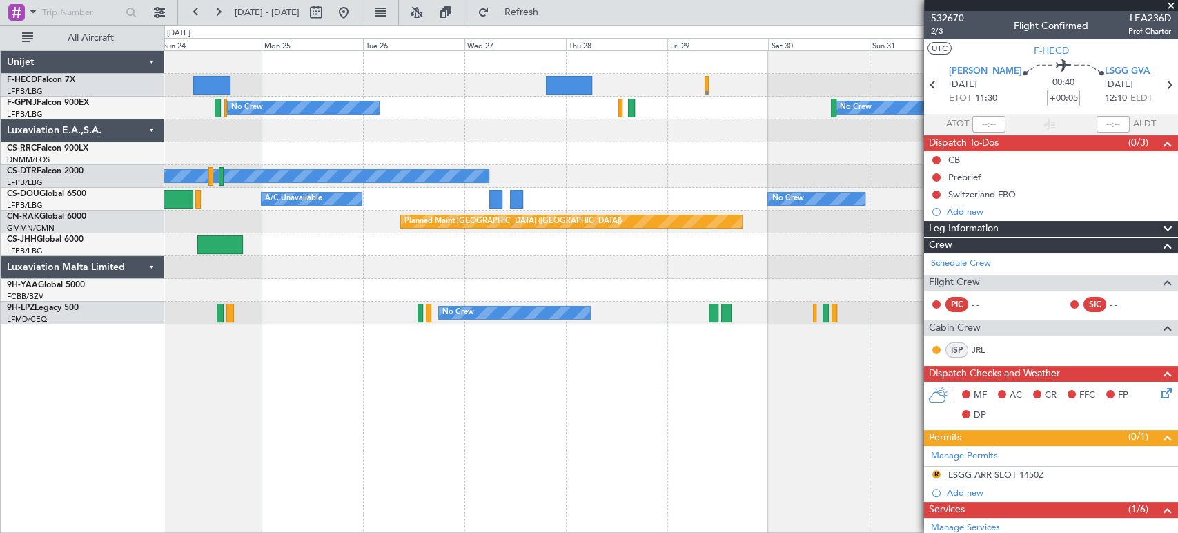
click at [806, 301] on div "Planned Maint Paris (Le Bourget) Planned Maint Paris (Le Bourget) No Crew Plann…" at bounding box center [670, 187] width 1013 height 273
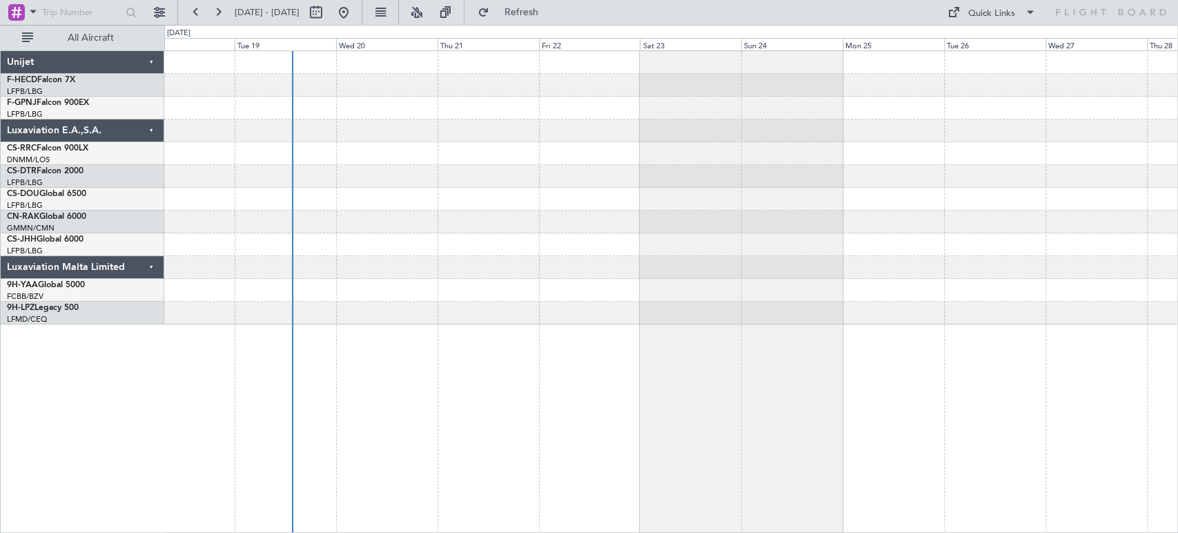
click at [629, 145] on div at bounding box center [670, 153] width 1013 height 23
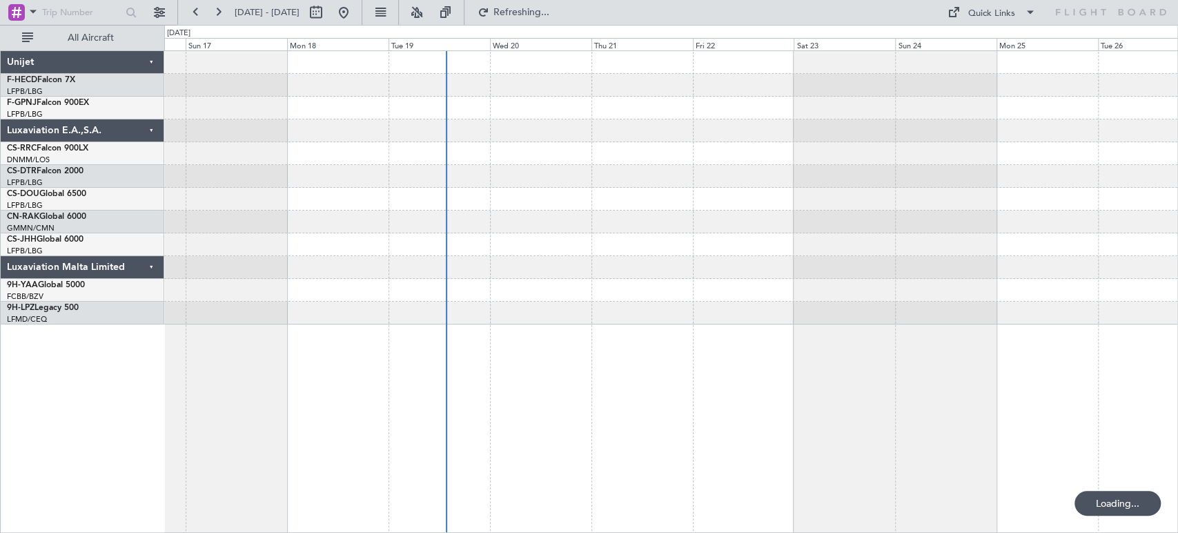
click at [225, 203] on div at bounding box center [670, 187] width 1013 height 273
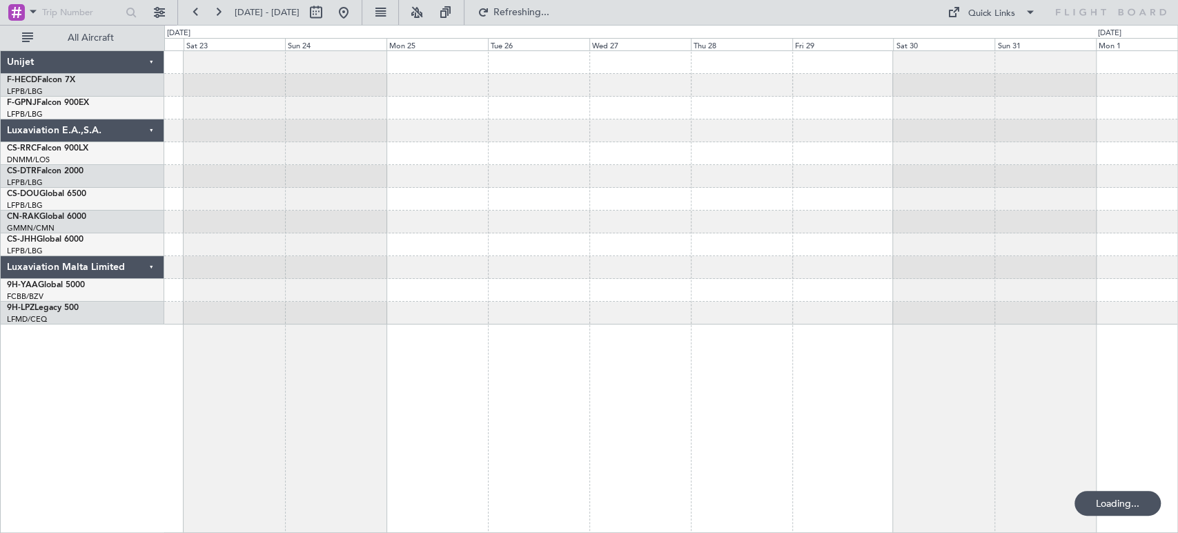
click at [133, 219] on div "Unijet F-HECD Falcon 7X LFPB/LBG Paris (Le Bourget) F-GPNJ Falcon 900EX LFPB/LB…" at bounding box center [589, 279] width 1178 height 508
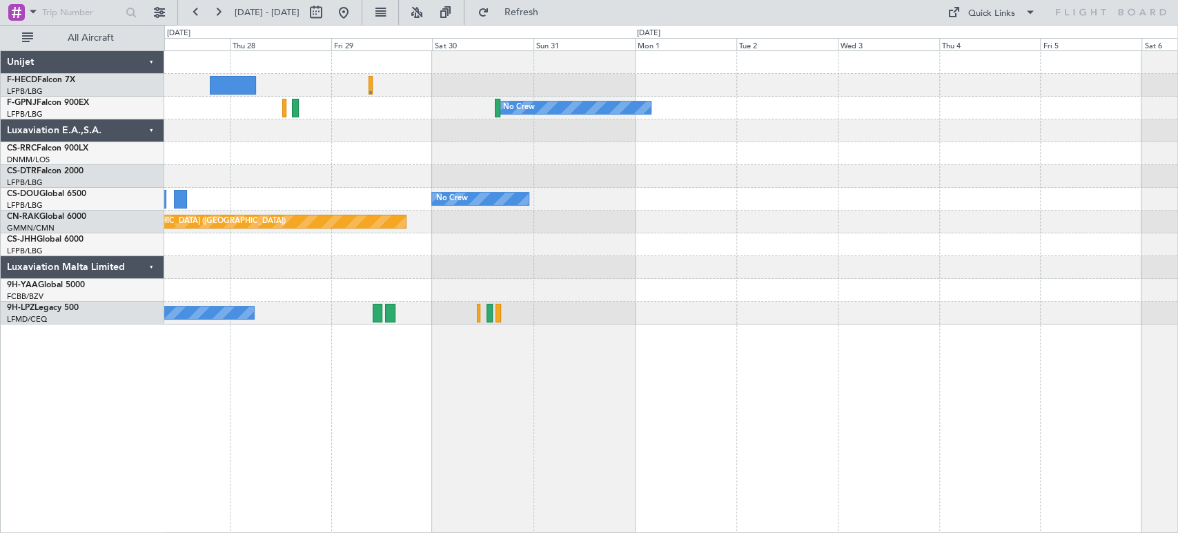
click at [486, 184] on div "No Crew No Crew No Crew No Crew Planned Maint Paris (Le Bourget) A/C Unavailabl…" at bounding box center [670, 187] width 1013 height 273
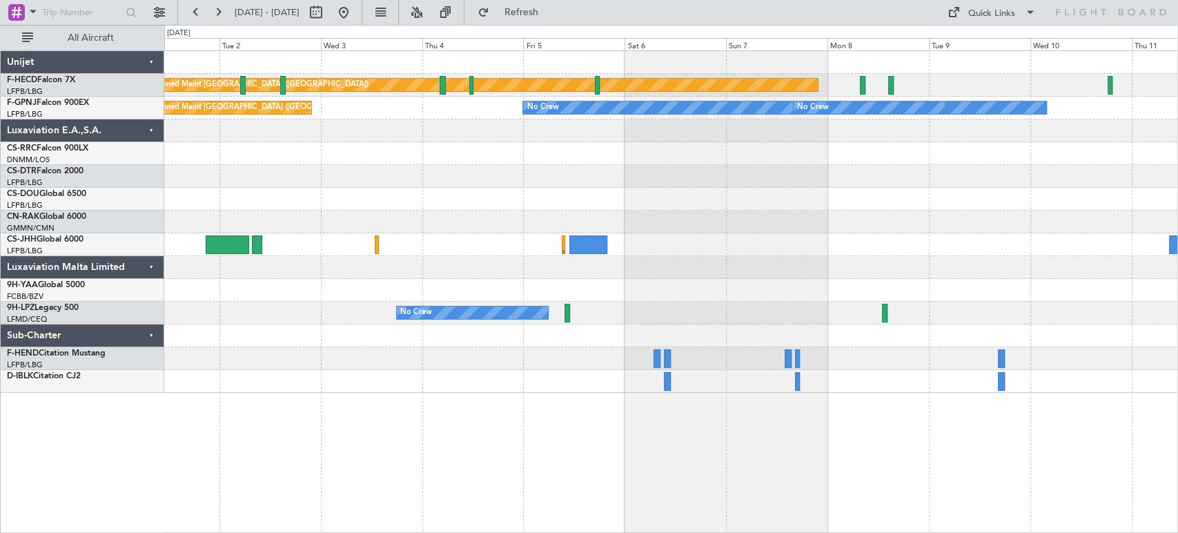
click at [641, 175] on div at bounding box center [670, 176] width 1013 height 23
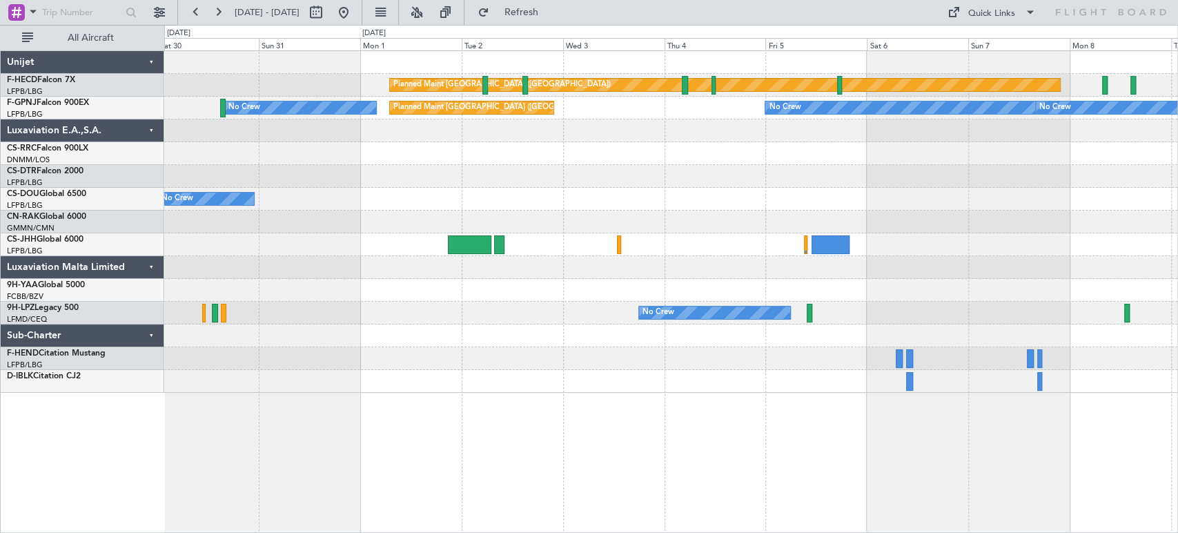
click at [396, 187] on div "Planned Maint Paris (Le Bourget) Planned Maint Paris (Le Bourget) No Crew No Cr…" at bounding box center [670, 222] width 1013 height 342
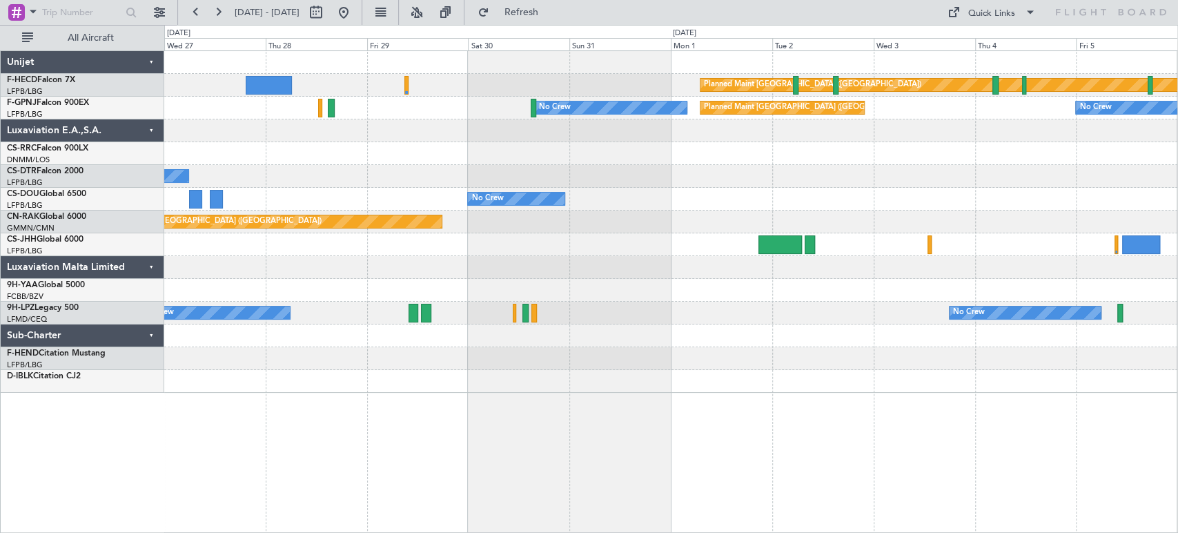
click at [685, 224] on div "Planned Maint [GEOGRAPHIC_DATA] ([GEOGRAPHIC_DATA])" at bounding box center [670, 222] width 1013 height 23
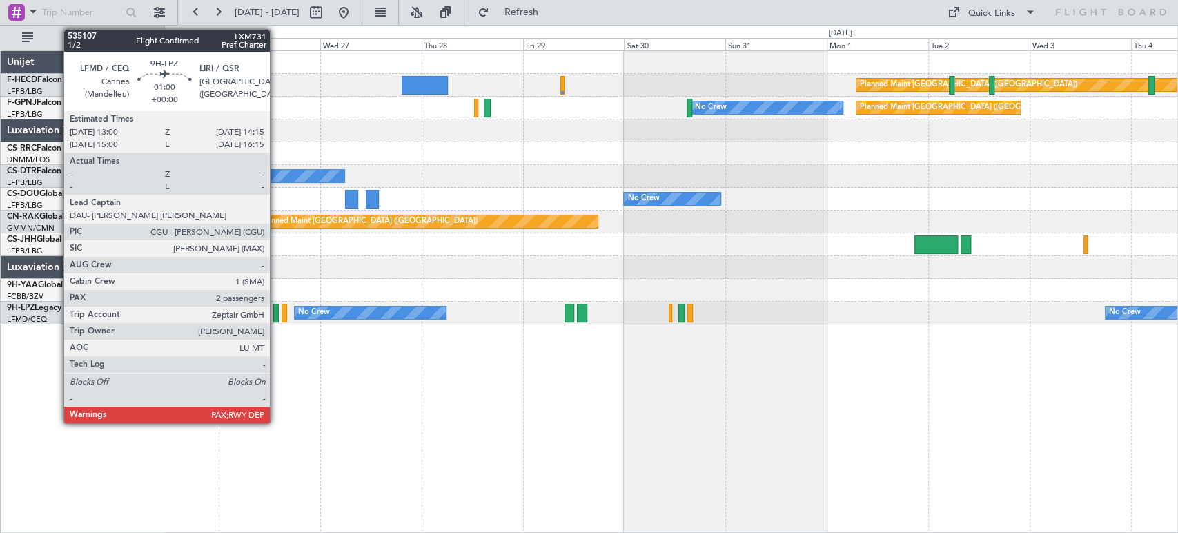
click at [276, 308] on div at bounding box center [276, 313] width 6 height 19
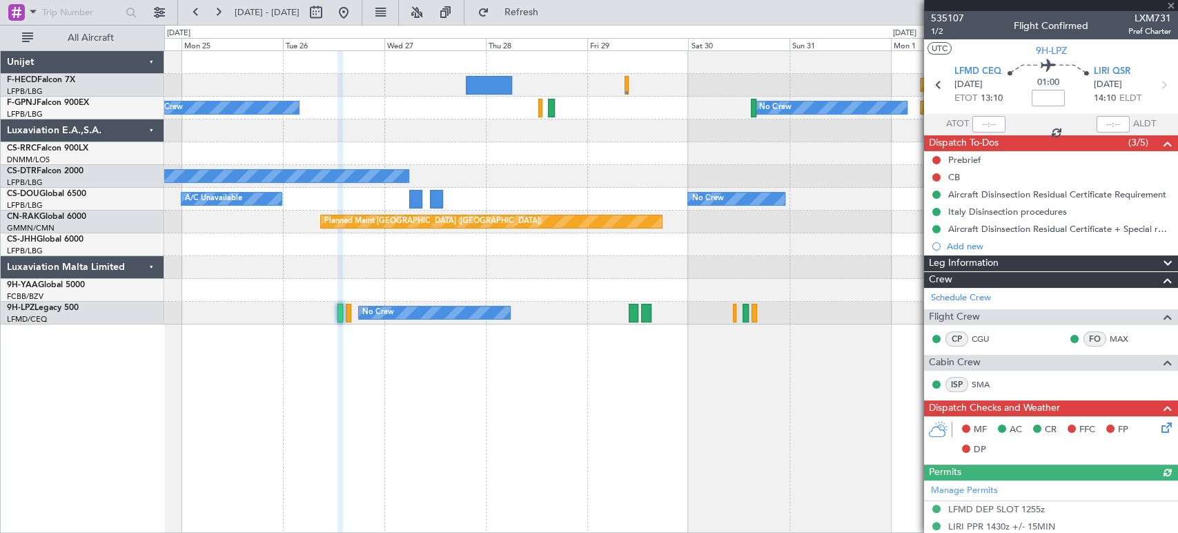
click at [510, 308] on div "No Crew" at bounding box center [434, 312] width 151 height 12
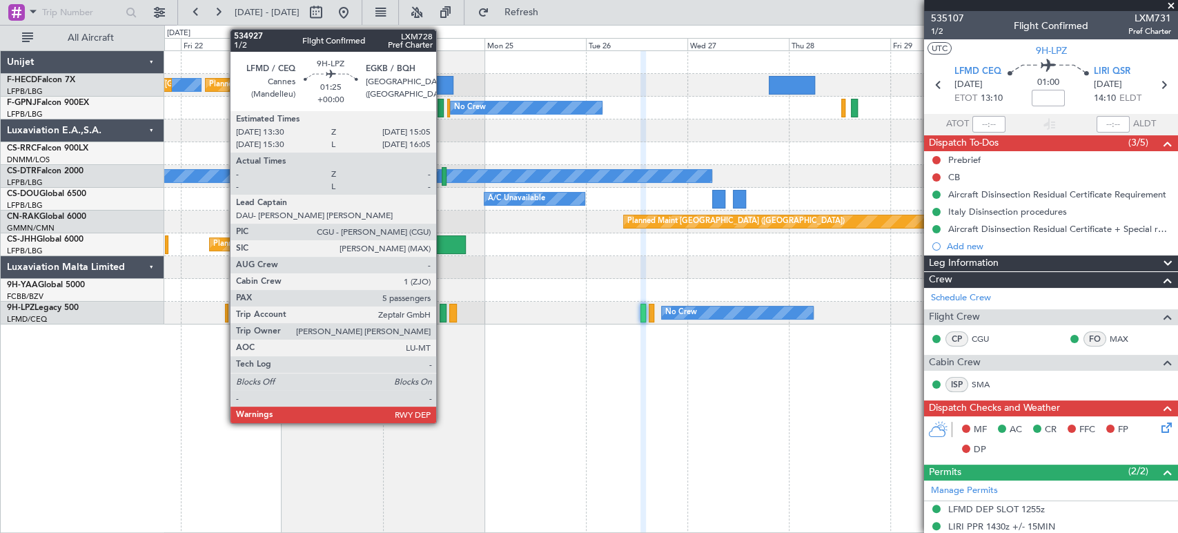
click at [442, 311] on div at bounding box center [443, 313] width 7 height 19
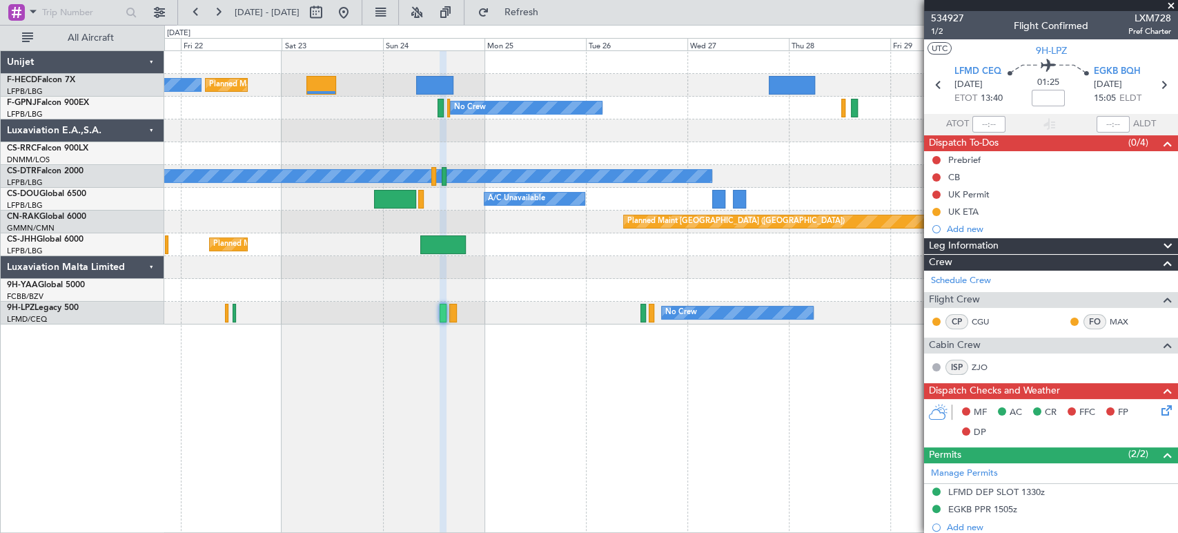
click at [862, 163] on div "Planned Maint [GEOGRAPHIC_DATA] ([GEOGRAPHIC_DATA])" at bounding box center [670, 153] width 1013 height 23
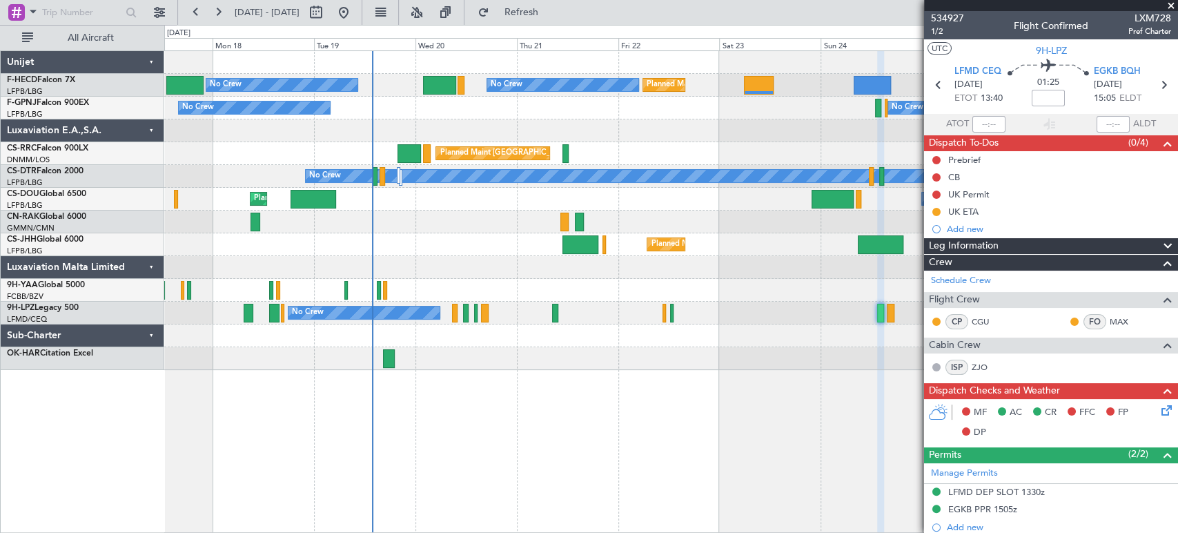
click at [427, 266] on div at bounding box center [670, 267] width 1013 height 23
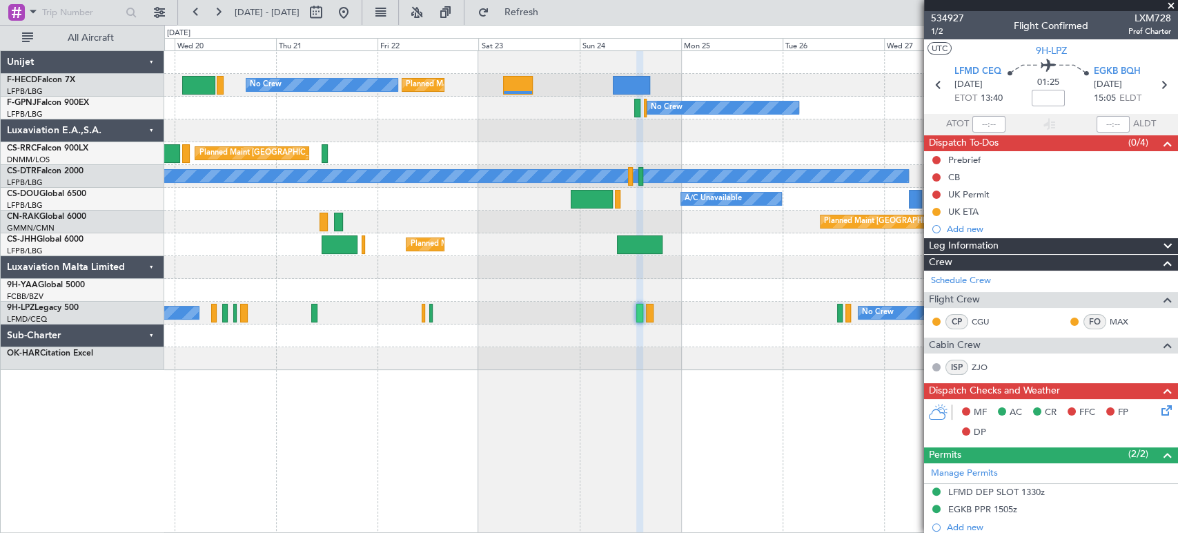
click at [242, 264] on div "Planned Maint Paris (Le Bourget) No Crew Planned Maint Paris (Le Bourget) No Cr…" at bounding box center [670, 210] width 1013 height 319
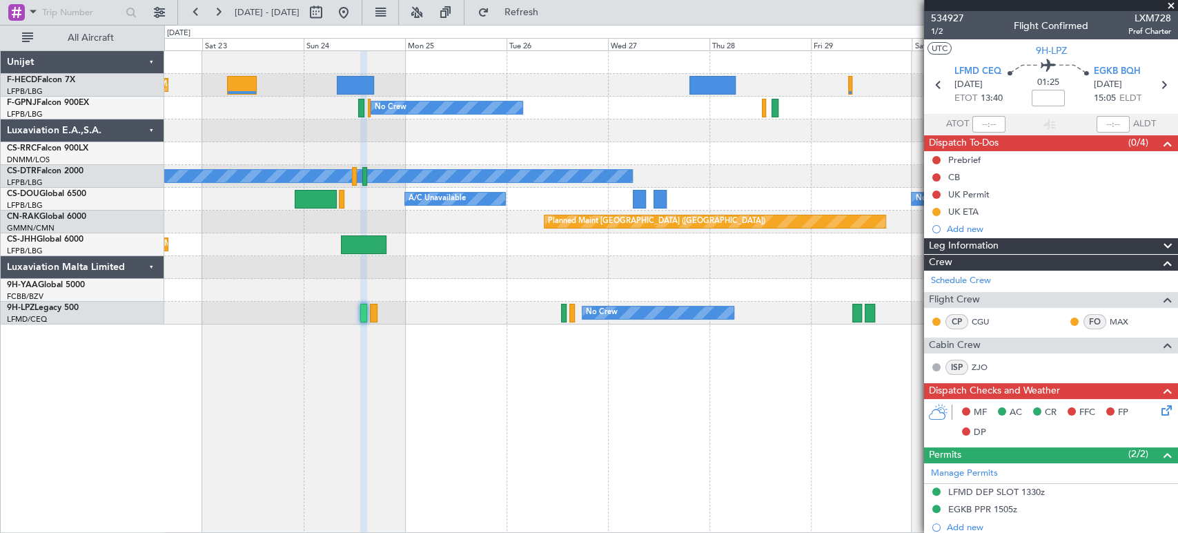
click at [558, 242] on div "Planned Maint Paris (Le Bourget) Planned Maint Paris (Le Bourget) Planned Maint…" at bounding box center [670, 187] width 1013 height 273
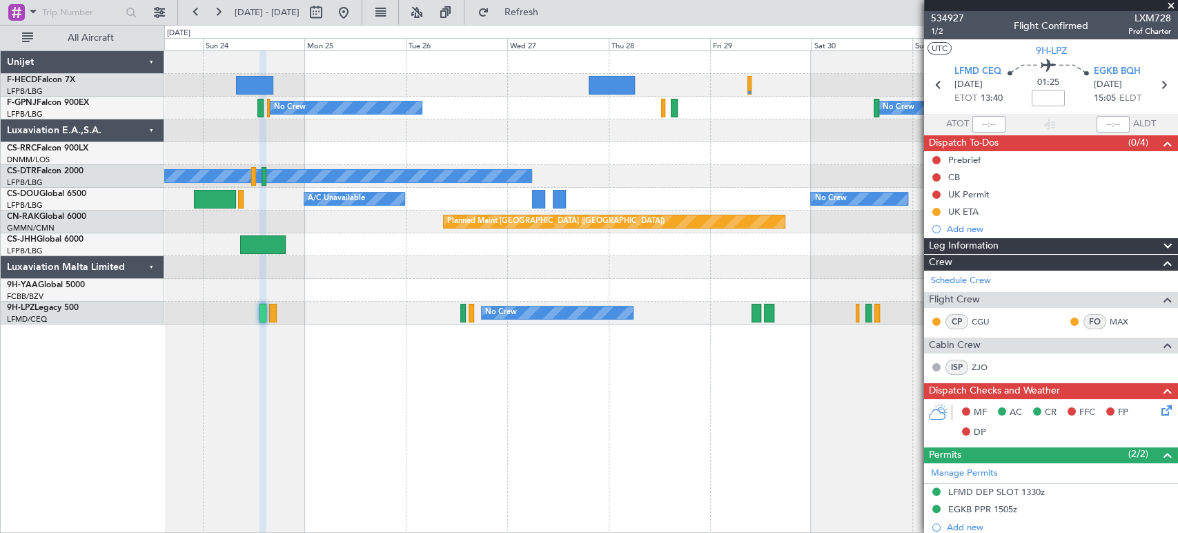
click at [756, 121] on div "Planned Maint Paris (Le Bourget) Planned Maint Paris (Le Bourget) Planned Maint…" at bounding box center [670, 187] width 1013 height 273
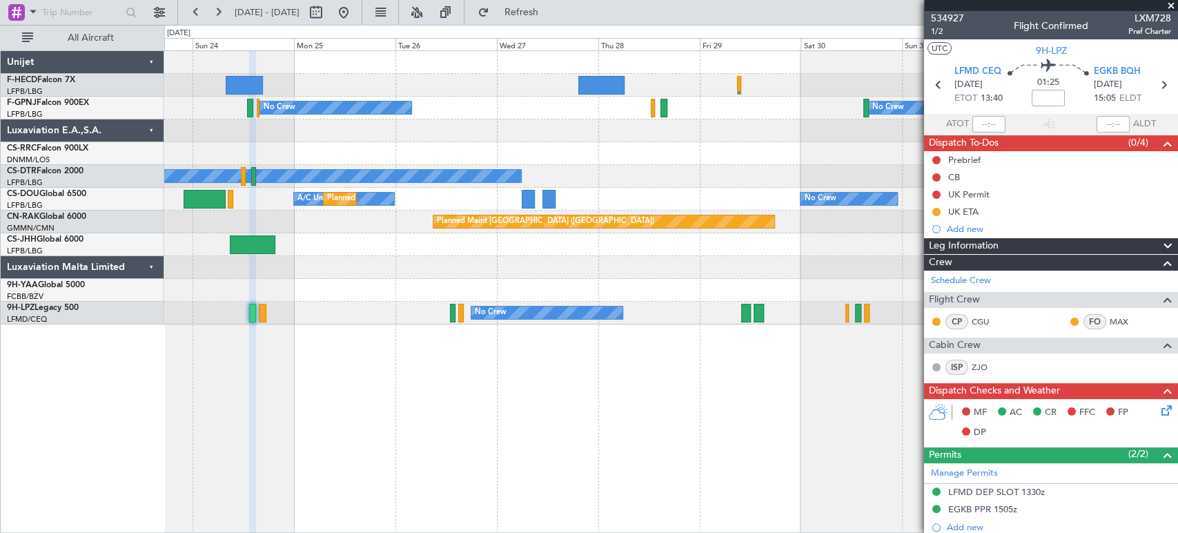
click at [727, 92] on div "Planned Maint Paris (Le Bourget) Planned Maint Paris (Le Bourget) Planned Maint…" at bounding box center [670, 187] width 1013 height 273
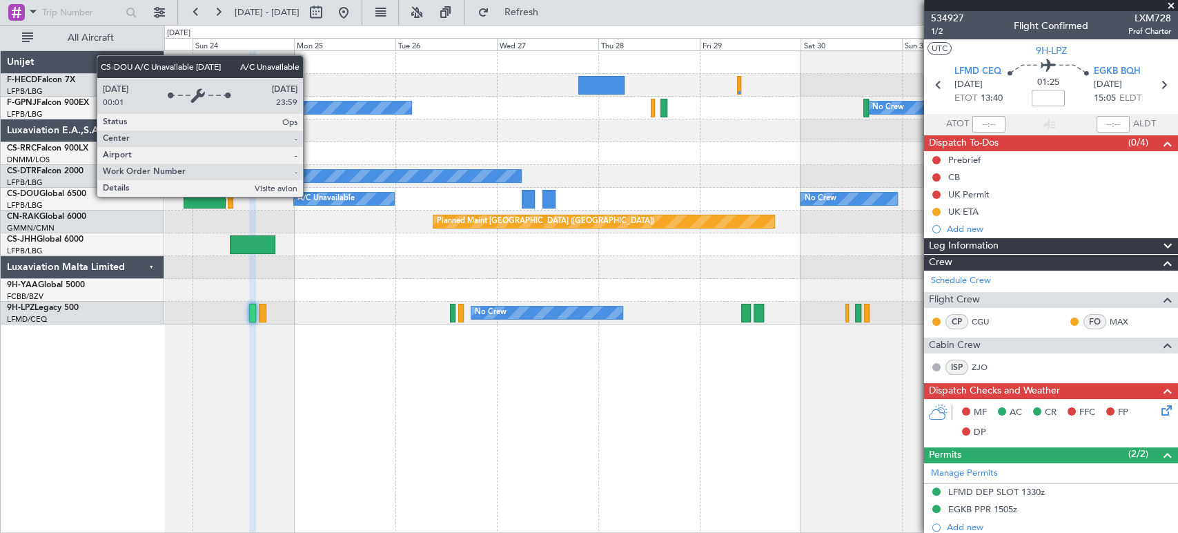
click at [1010, 199] on fb-app "23 Aug 2025 - 02 Sep 2025 Refresh Quick Links All Aircraft Planned Maint Paris …" at bounding box center [589, 271] width 1178 height 522
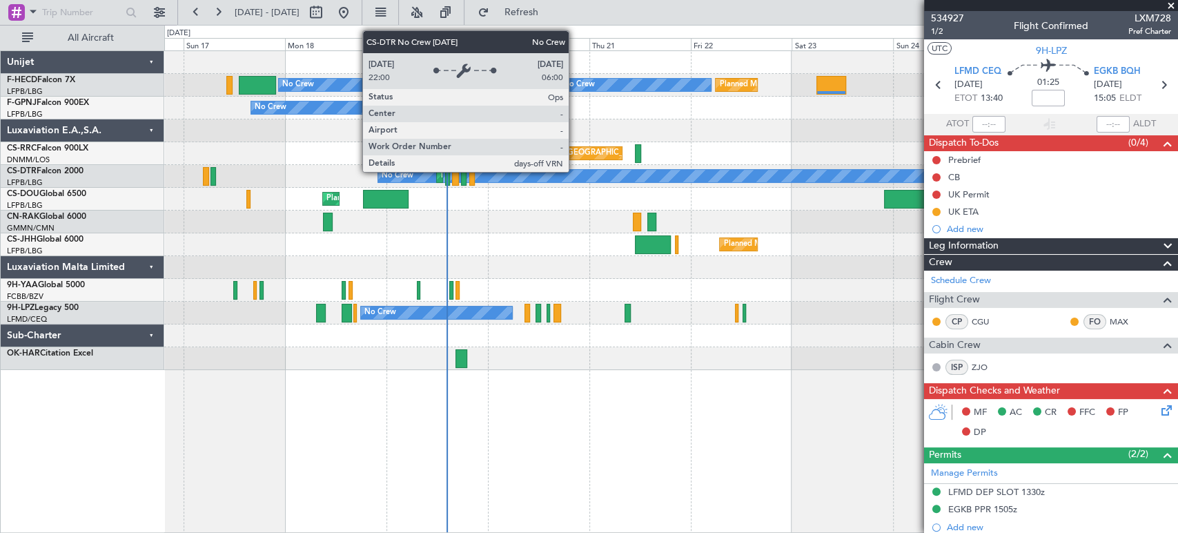
click at [575, 171] on div "No Crew" at bounding box center [799, 176] width 843 height 12
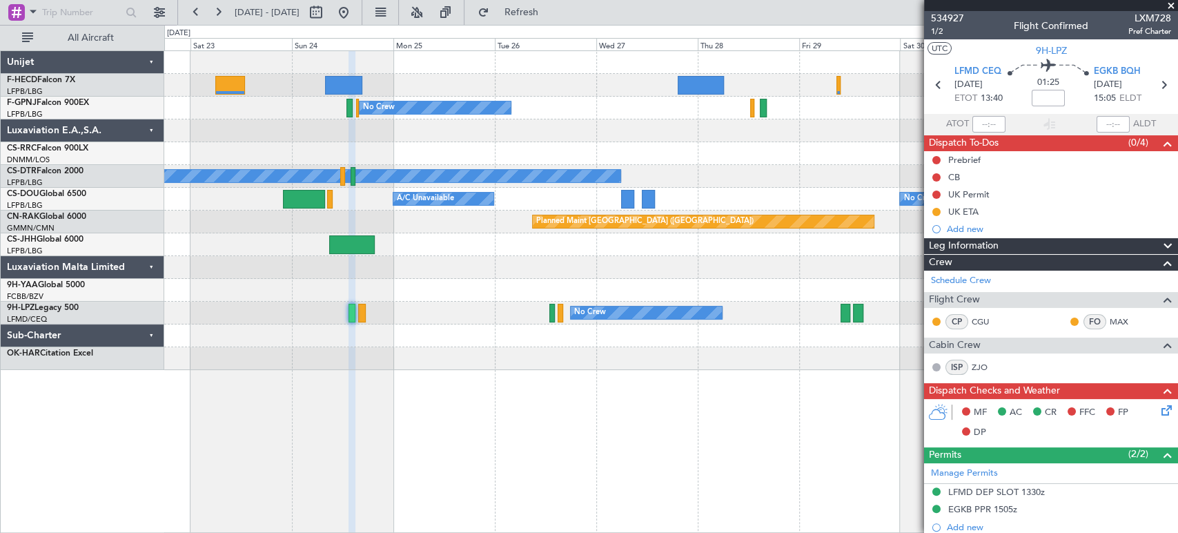
click at [0, 149] on html "16 Aug 2025 - 26 Aug 2025 Refresh Quick Links All Aircraft Planned Maint Paris …" at bounding box center [589, 266] width 1178 height 533
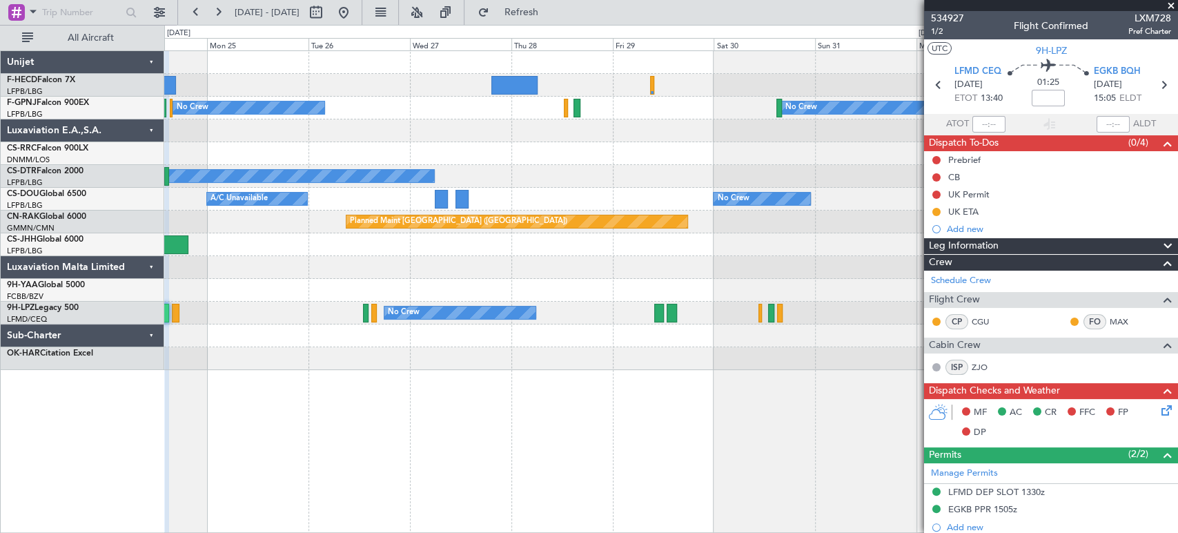
click at [145, 129] on div "Planned Maint Paris (Le Bourget) Planned Maint Paris (Le Bourget) No Crew No Cr…" at bounding box center [589, 279] width 1178 height 508
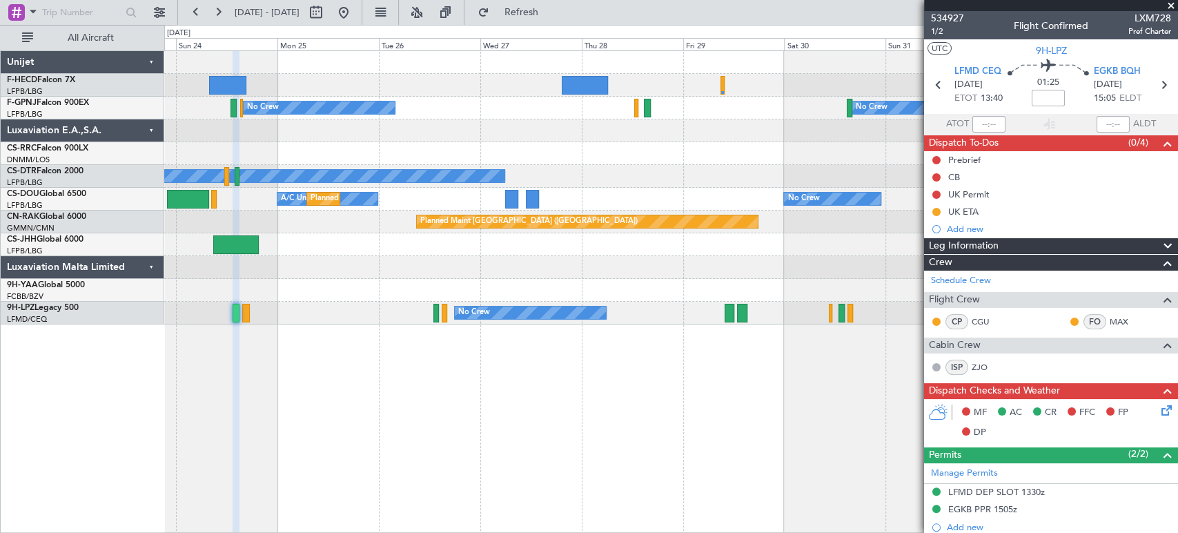
click at [822, 148] on div "Planned Maint Paris (Le Bourget) Planned Maint Paris (Le Bourget) No Crew Plann…" at bounding box center [670, 187] width 1013 height 273
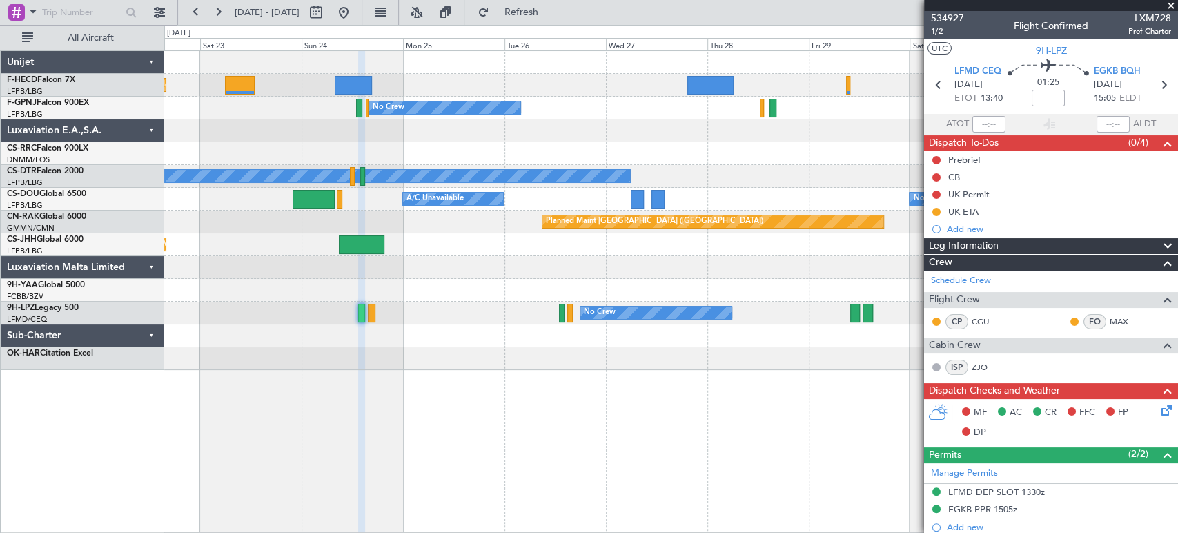
click at [0, 192] on html "19 Aug 2025 - 29 Aug 2025 Refresh Quick Links All Aircraft Planned Maint Paris …" at bounding box center [589, 266] width 1178 height 533
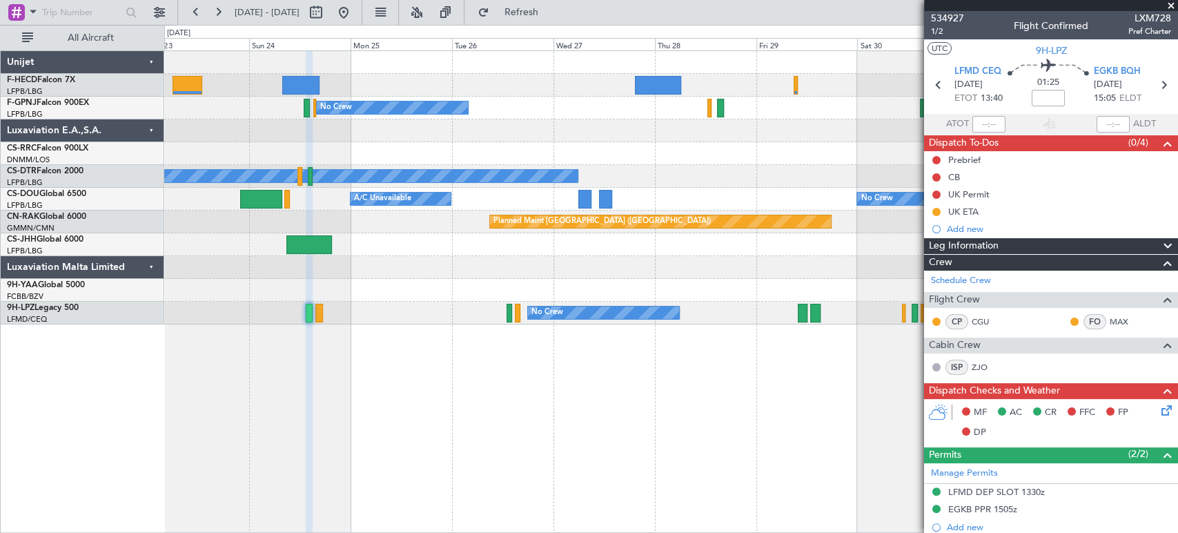
click at [169, 277] on div at bounding box center [670, 267] width 1013 height 23
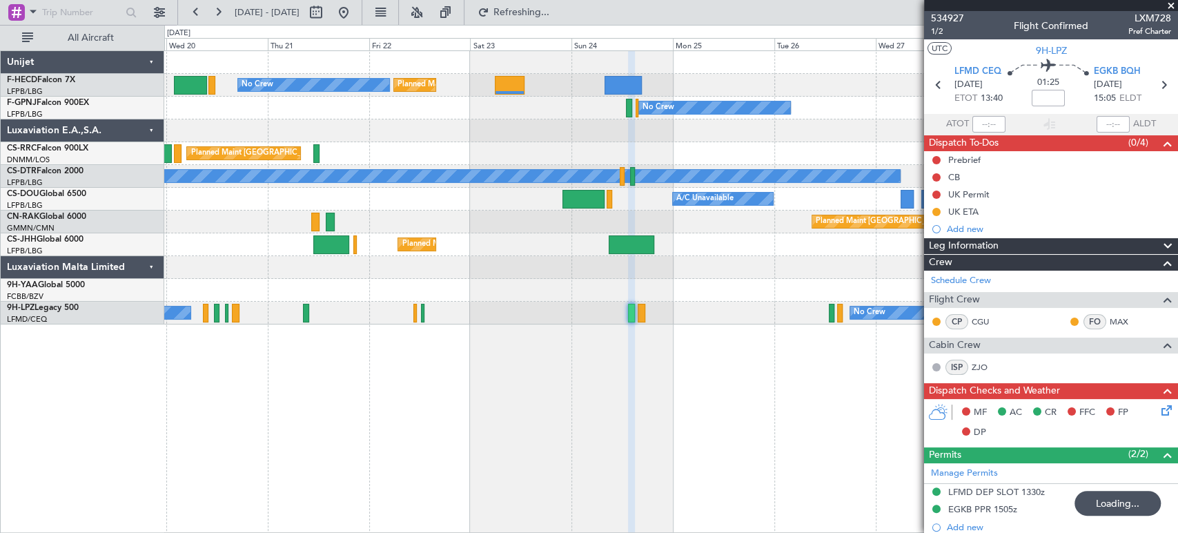
click at [858, 145] on div "Planned Maint [GEOGRAPHIC_DATA] ([GEOGRAPHIC_DATA])" at bounding box center [670, 153] width 1013 height 23
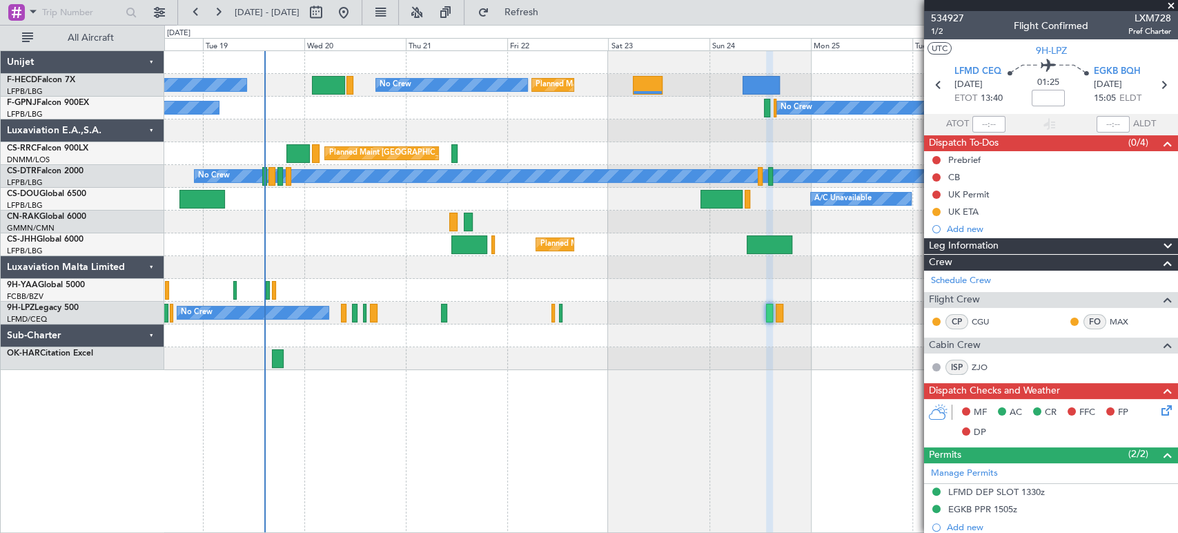
click at [39, 133] on div "Planned Maint Paris (Le Bourget) No Crew No Crew Planned Maint Paris (Le Bourge…" at bounding box center [589, 279] width 1178 height 508
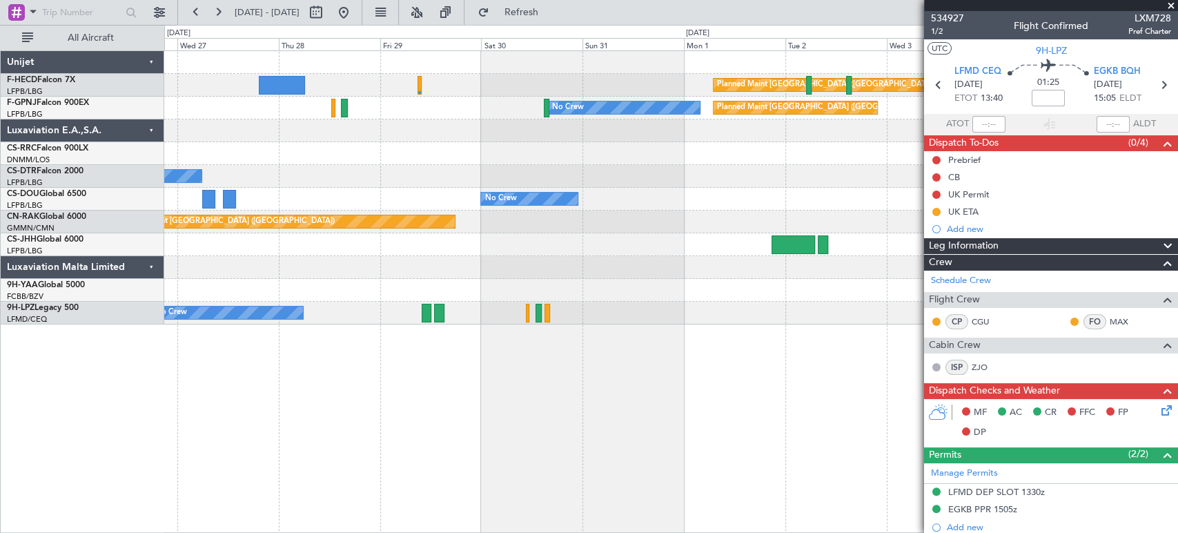
click at [138, 151] on div "Planned Maint Paris (Le Bourget) No Crew Planned Maint Paris (Le Bourget) No Cr…" at bounding box center [589, 279] width 1178 height 508
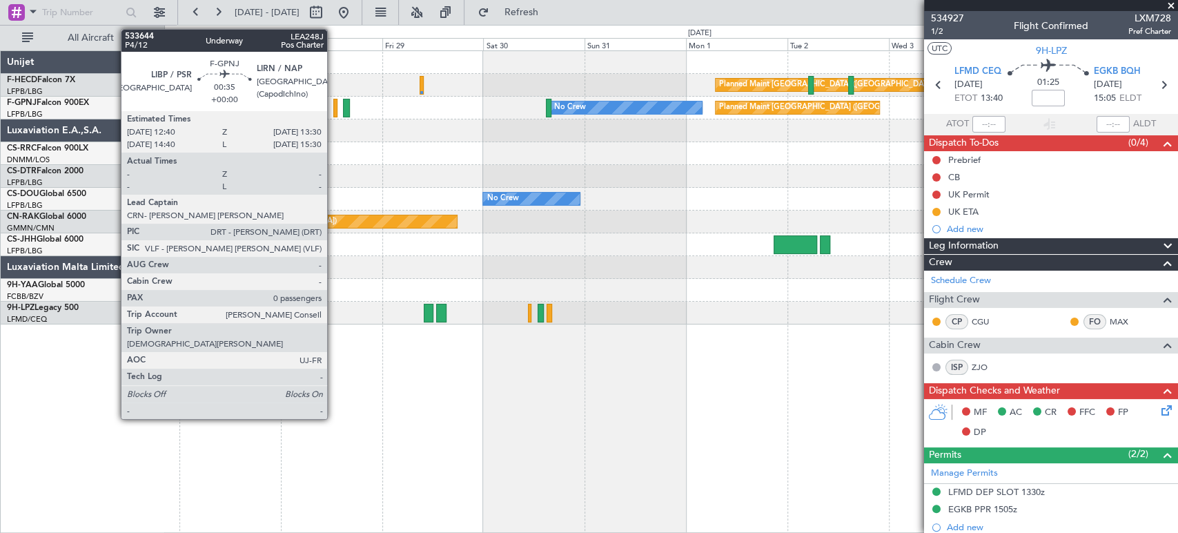
click at [333, 104] on div at bounding box center [335, 108] width 4 height 19
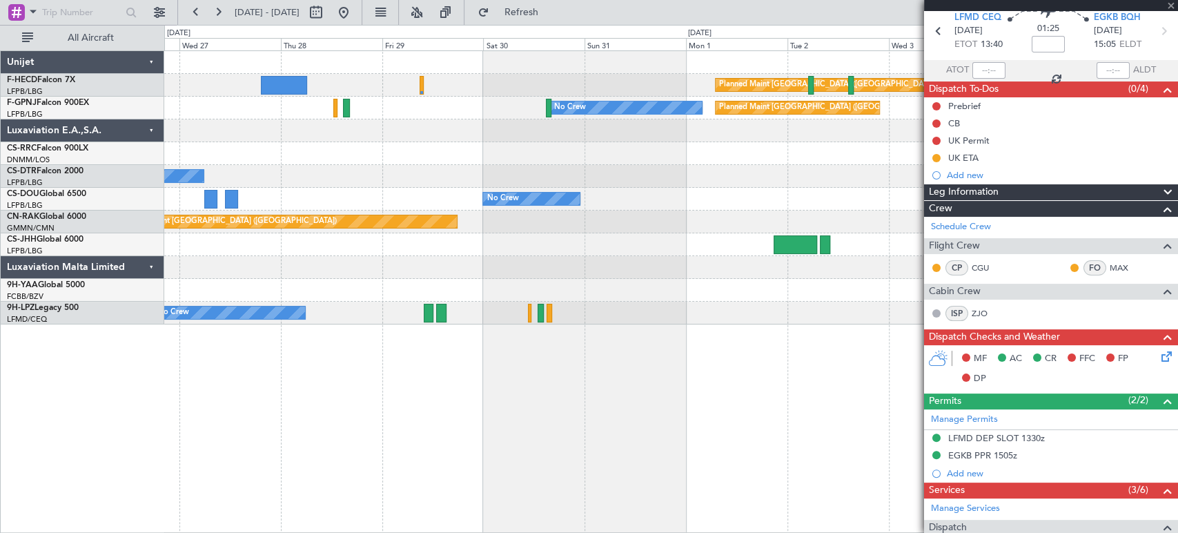
scroll to position [77, 0]
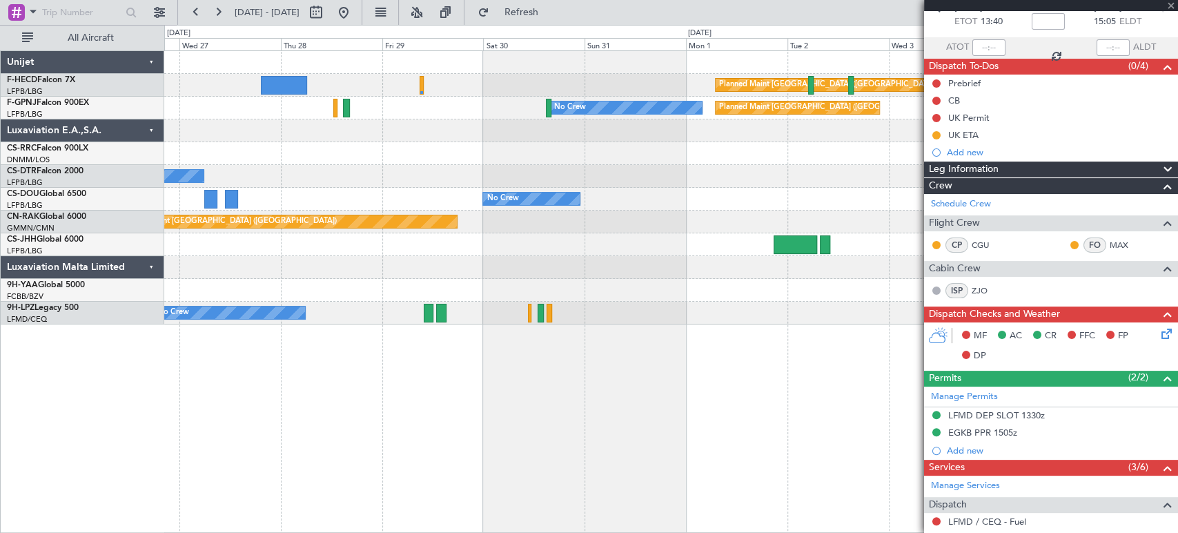
type input "0"
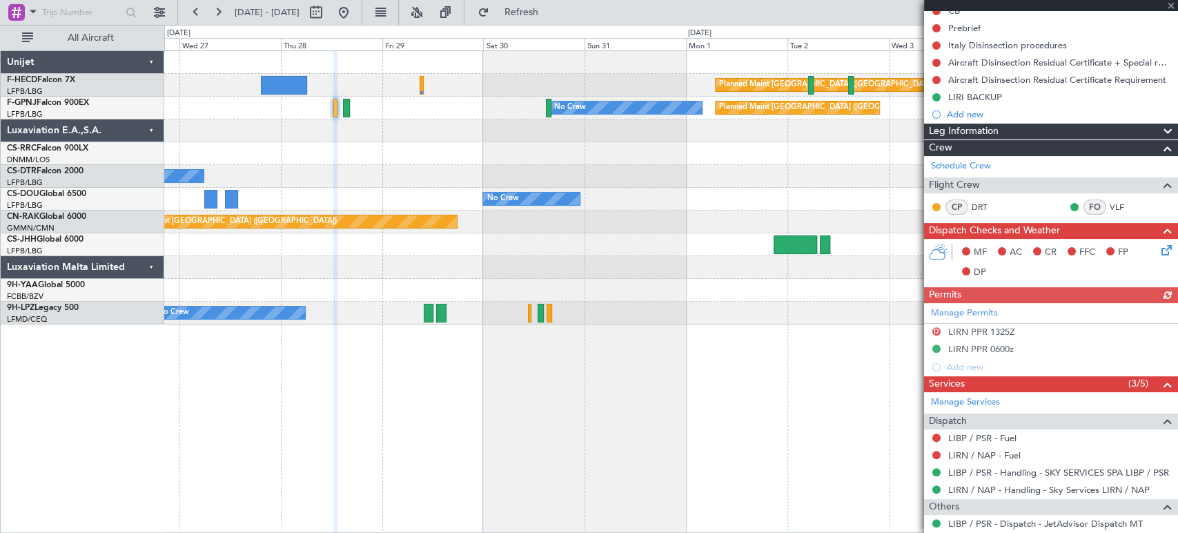
scroll to position [186, 0]
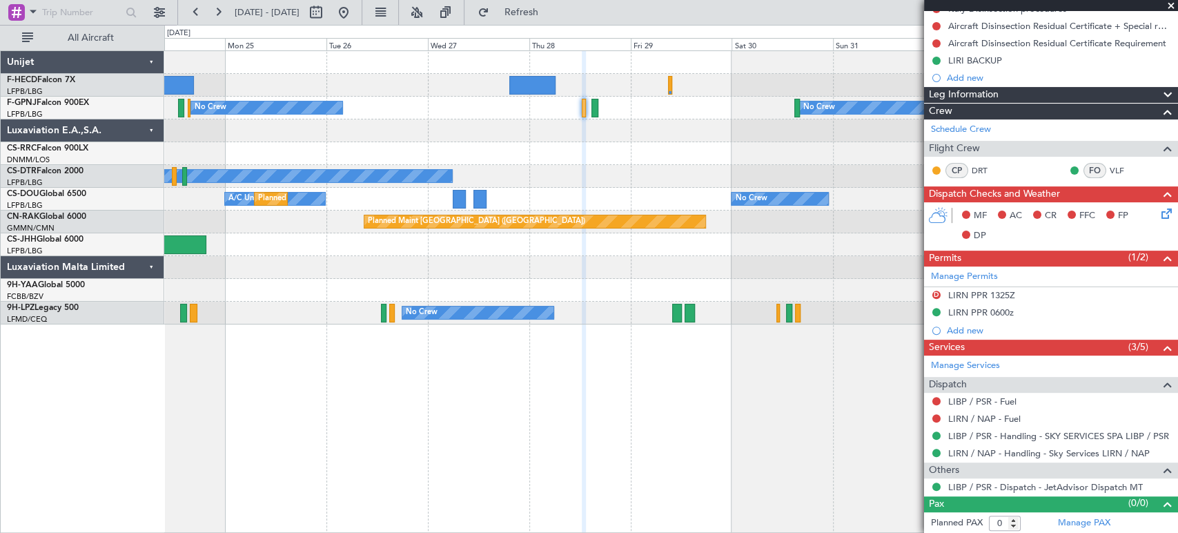
click at [847, 219] on div "Planned Maint Paris (Le Bourget) Planned Maint Paris (Le Bourget) No Crew Plann…" at bounding box center [670, 187] width 1013 height 273
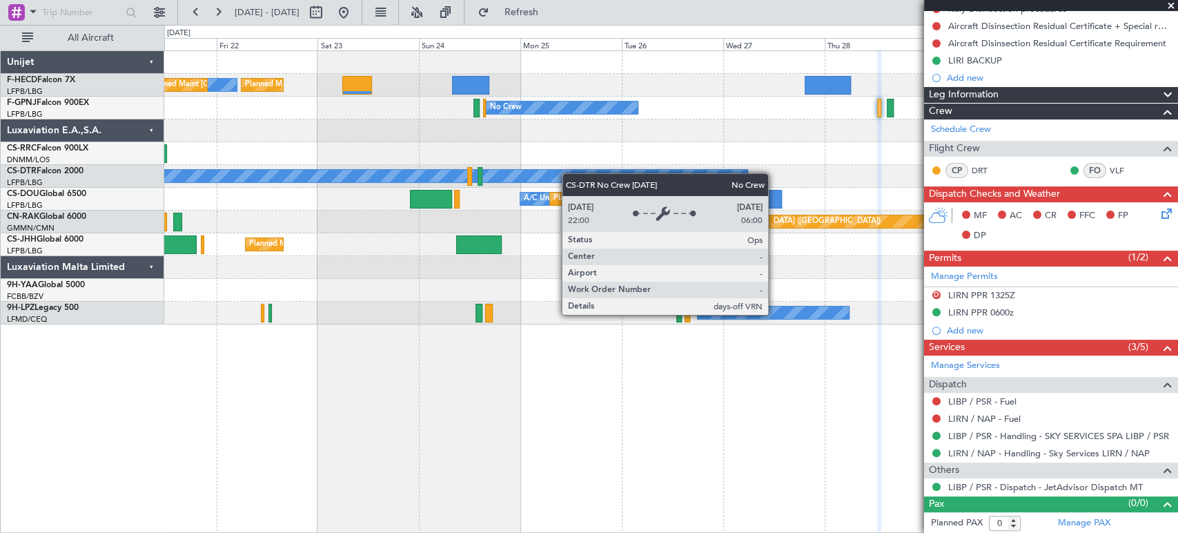
click at [705, 185] on div "No Crew Planned Maint Sofia" at bounding box center [670, 176] width 1013 height 23
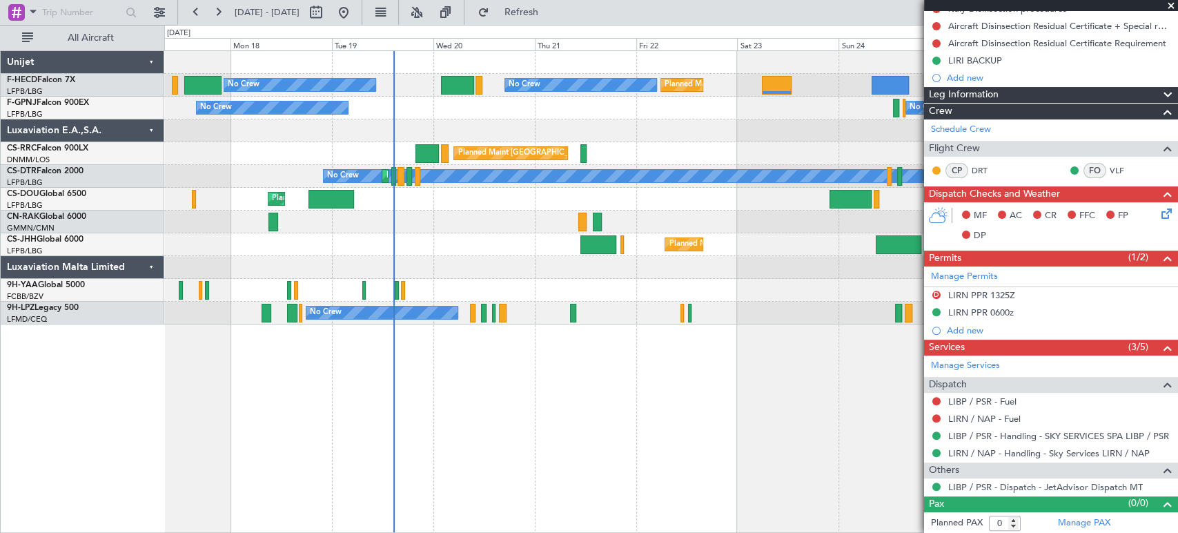
click at [862, 157] on div "Planned Maint Paris (Le Bourget) No Crew Planned Maint Paris (Le Bourget) No Cr…" at bounding box center [670, 187] width 1013 height 273
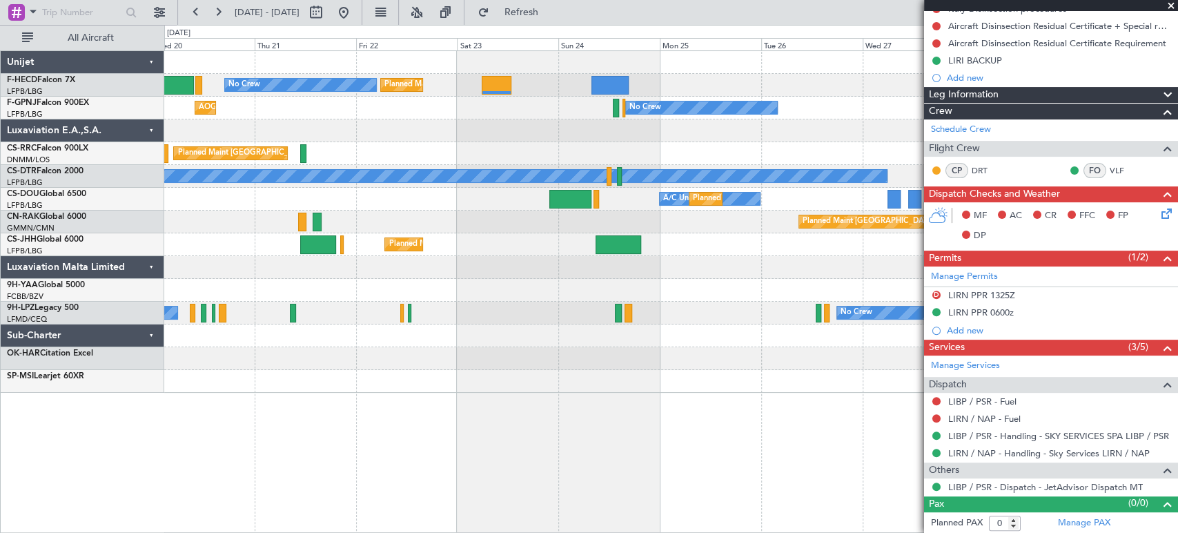
click at [120, 222] on div "Planned Maint Paris (Le Bourget) No Crew Planned Maint Paris (Le Bourget) No Cr…" at bounding box center [589, 279] width 1178 height 508
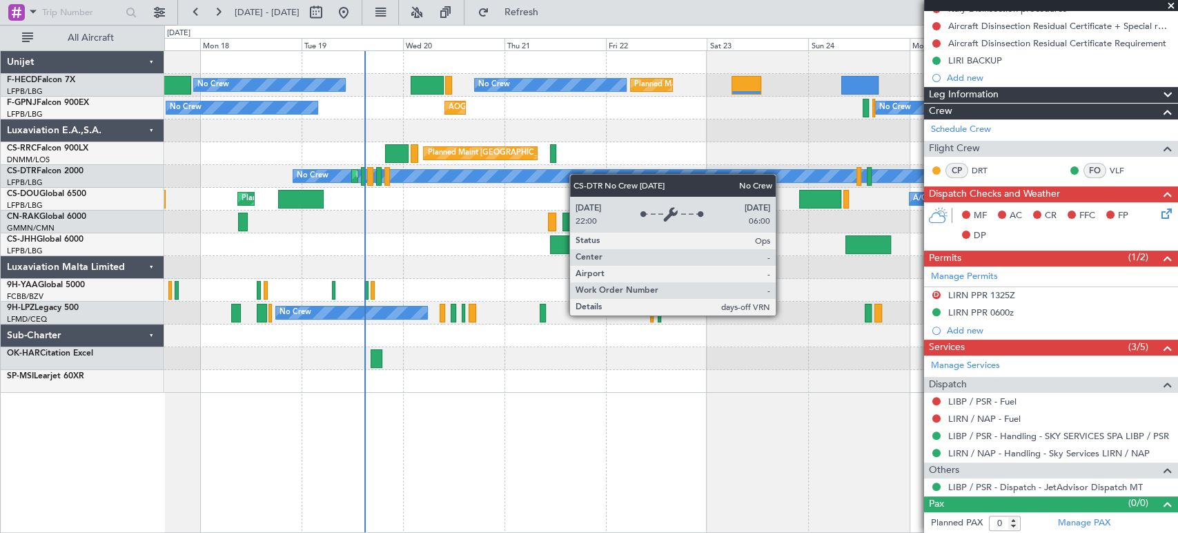
click at [671, 157] on div "Planned Maint Paris (Le Bourget) No Crew Planned Maint Paris (Le Bourget) No Cr…" at bounding box center [670, 222] width 1013 height 342
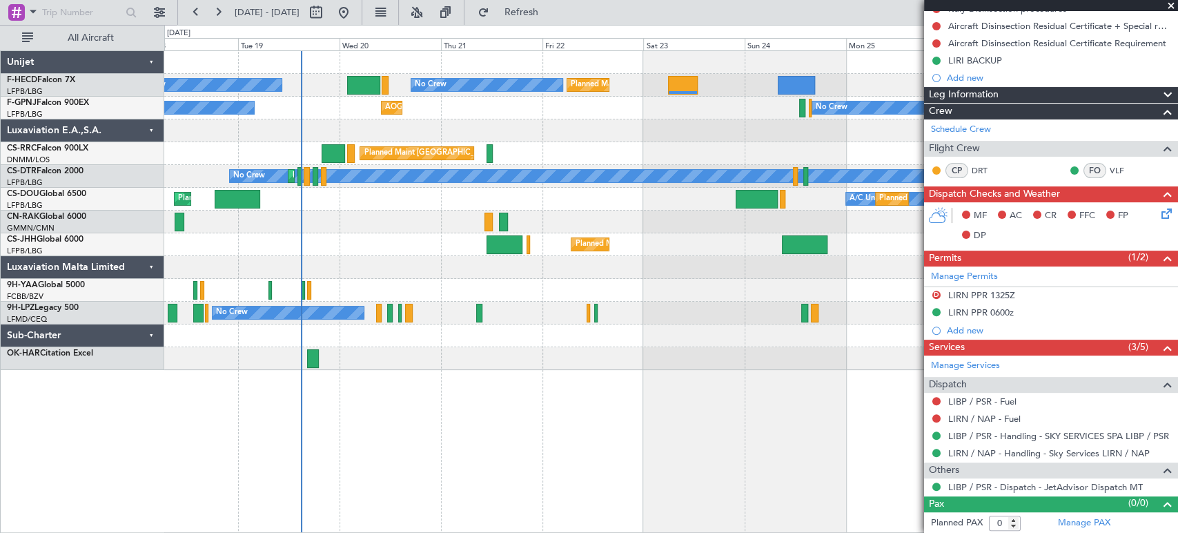
click at [387, 211] on div "Planned Maint Paris (Le Bourget) No Crew Planned Maint Paris (Le Bourget) No Cr…" at bounding box center [670, 210] width 1013 height 319
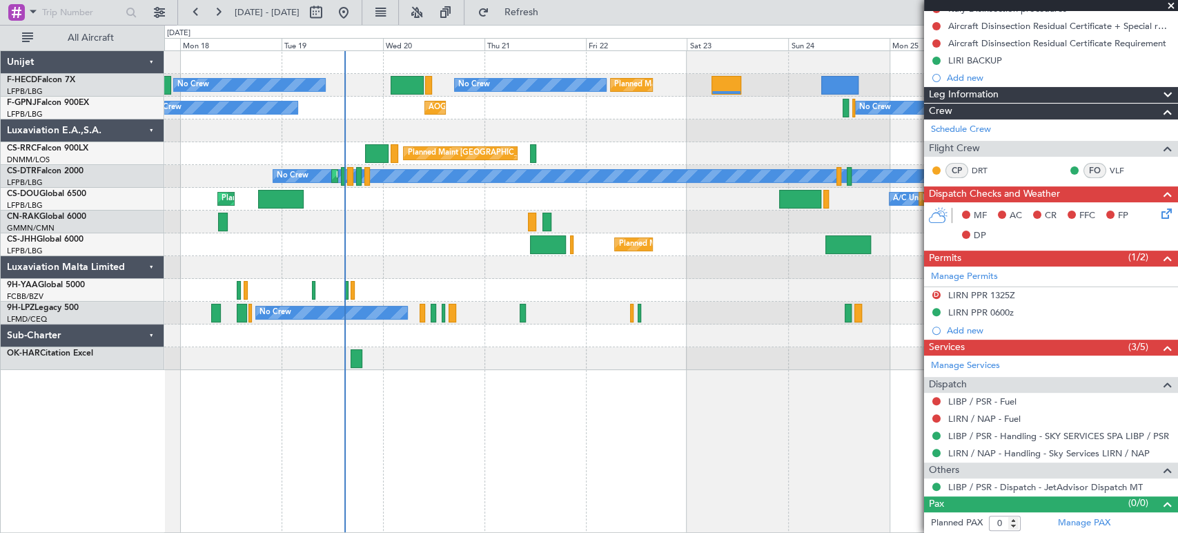
click at [431, 217] on div "Planned Maint [GEOGRAPHIC_DATA] ([GEOGRAPHIC_DATA])" at bounding box center [670, 222] width 1013 height 23
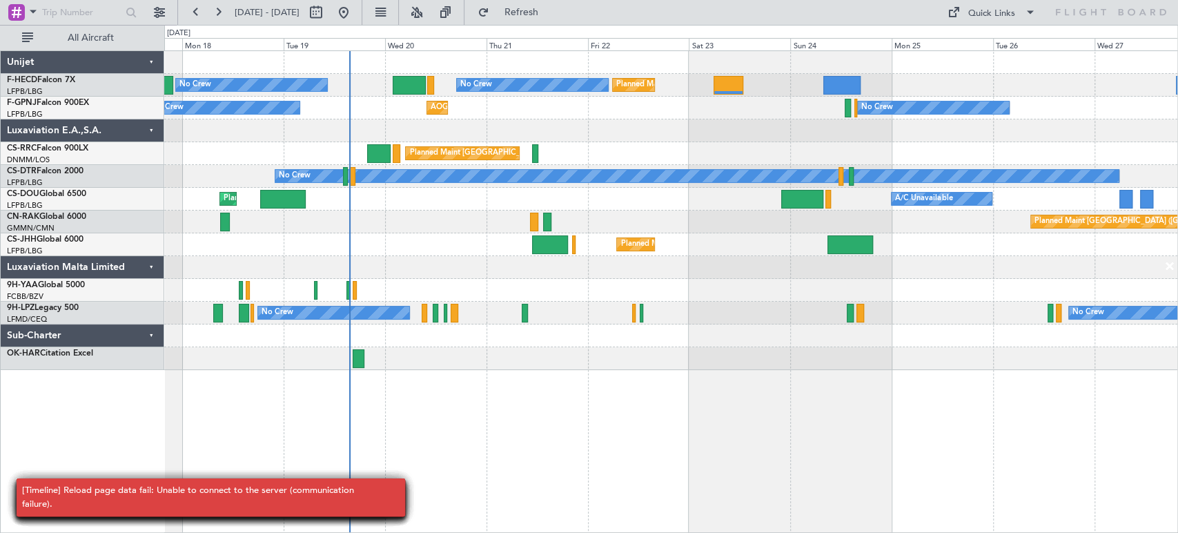
scroll to position [0, 0]
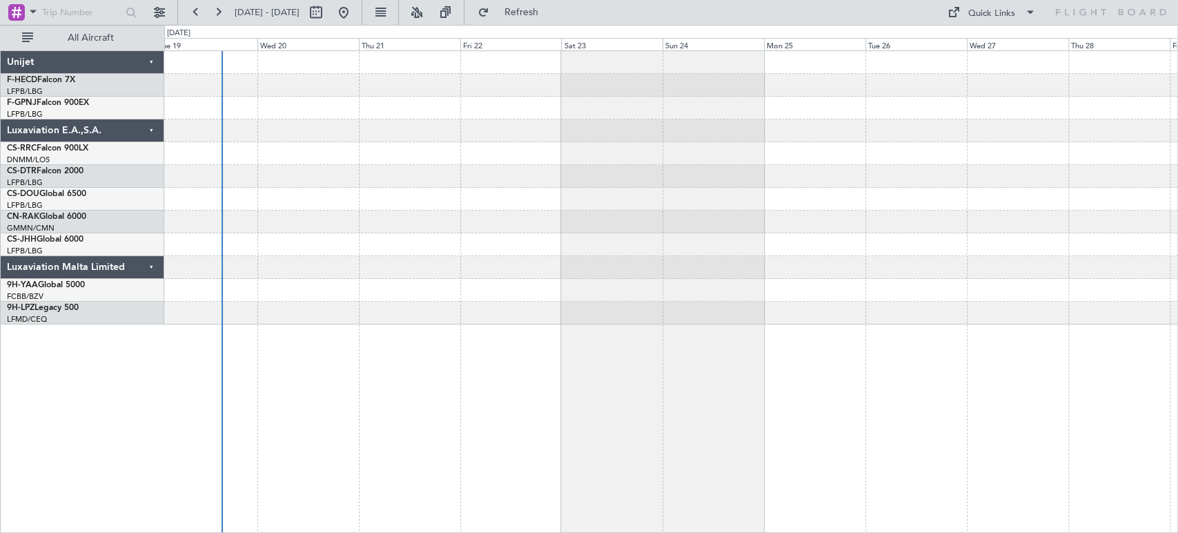
click at [401, 148] on div at bounding box center [670, 187] width 1013 height 273
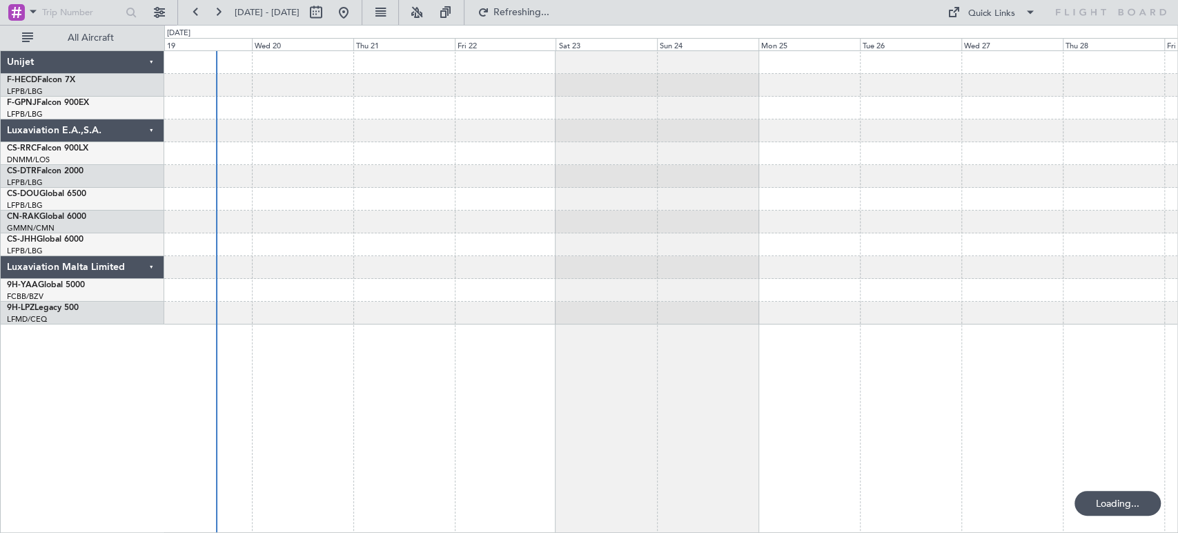
click at [654, 153] on div at bounding box center [670, 153] width 1013 height 23
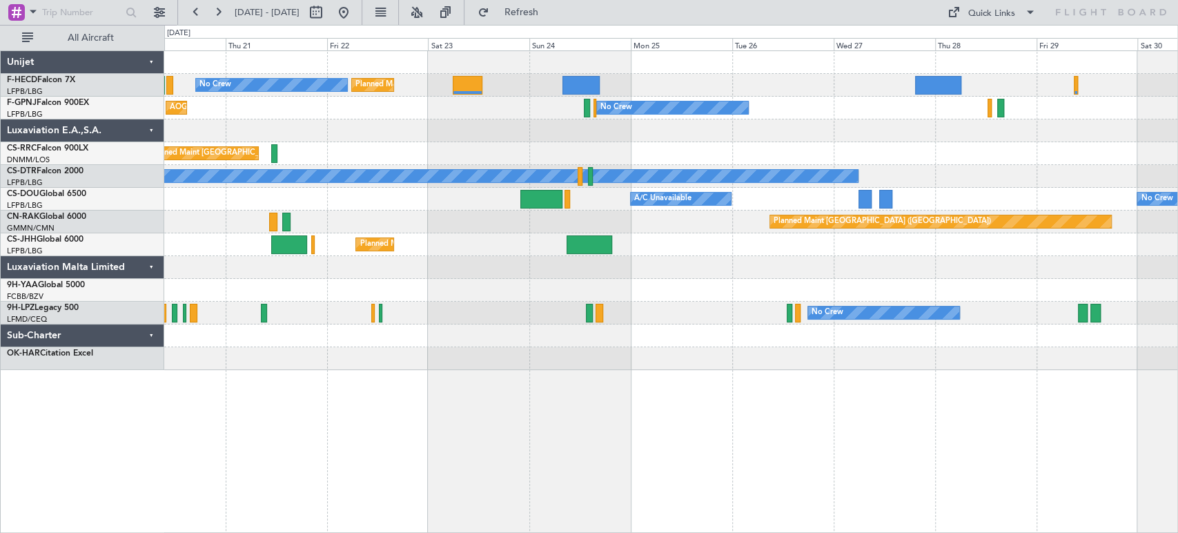
click at [340, 295] on div at bounding box center [670, 290] width 1013 height 23
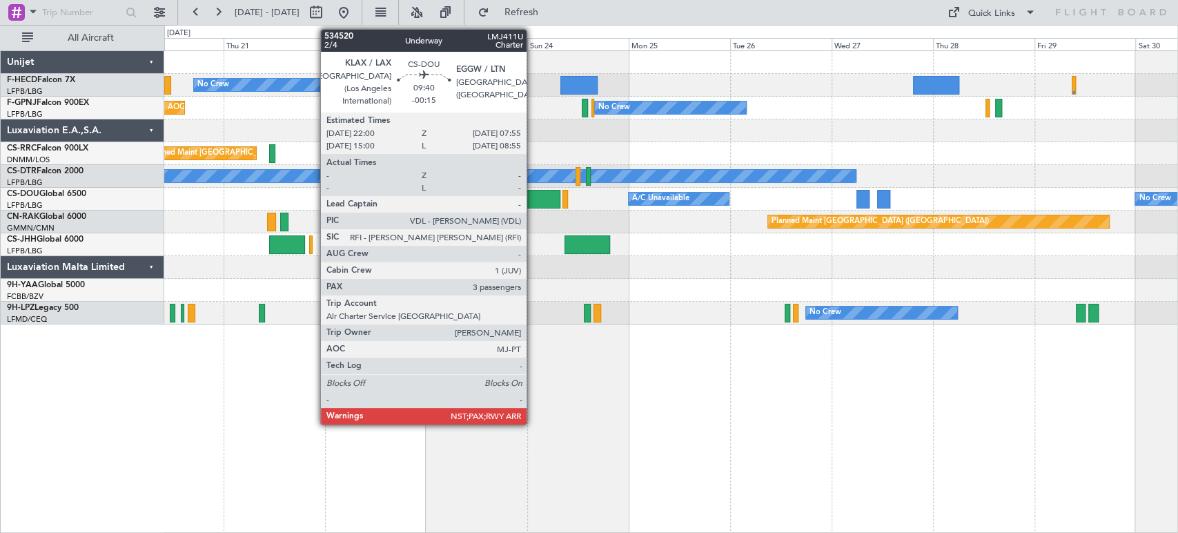
click at [560, 199] on div at bounding box center [539, 199] width 42 height 19
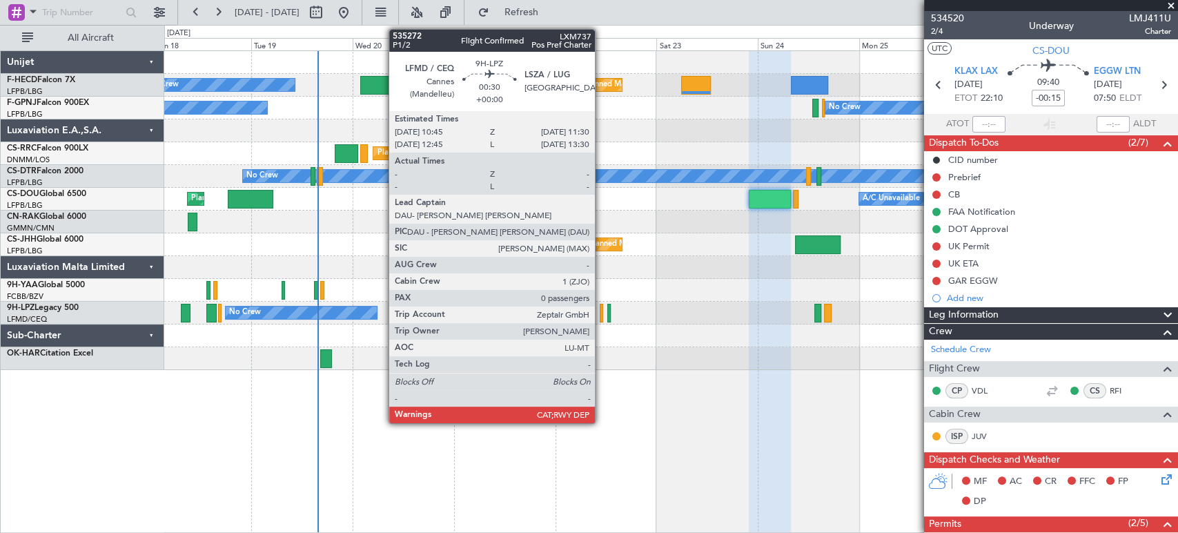
click at [601, 311] on div at bounding box center [601, 313] width 3 height 19
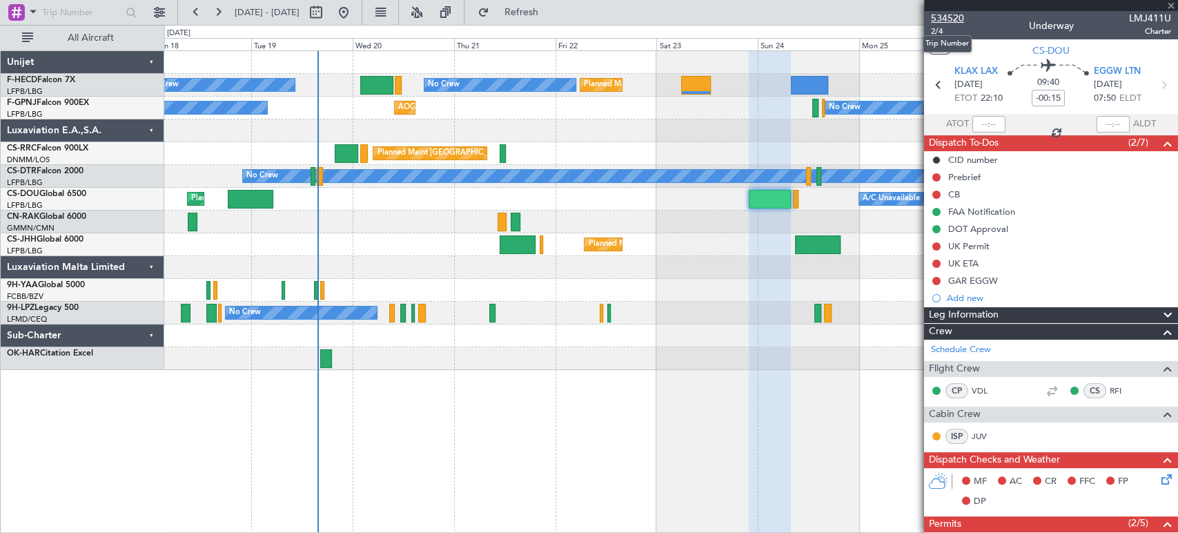
type input "0"
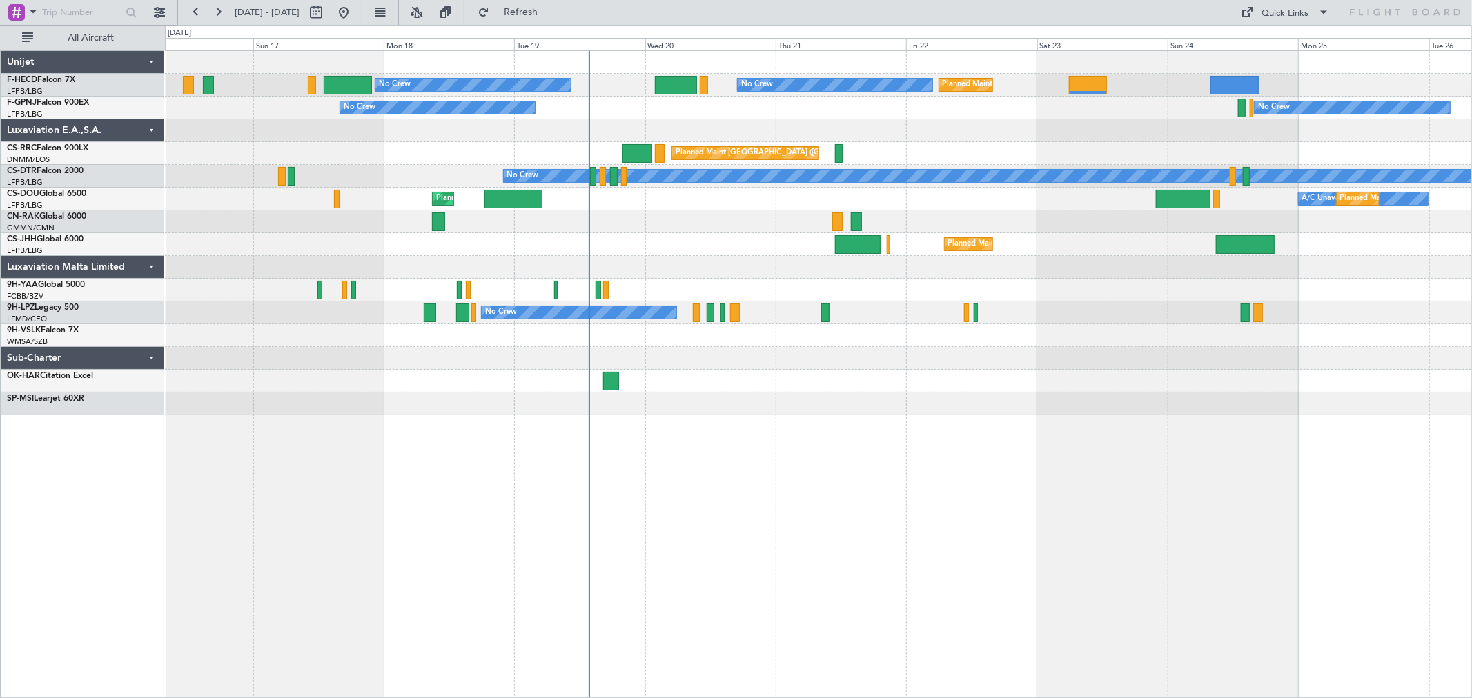
click at [716, 247] on div "Planned Maint London (Luton) Planned Maint Paris (Le Bourget)" at bounding box center [818, 244] width 1307 height 23
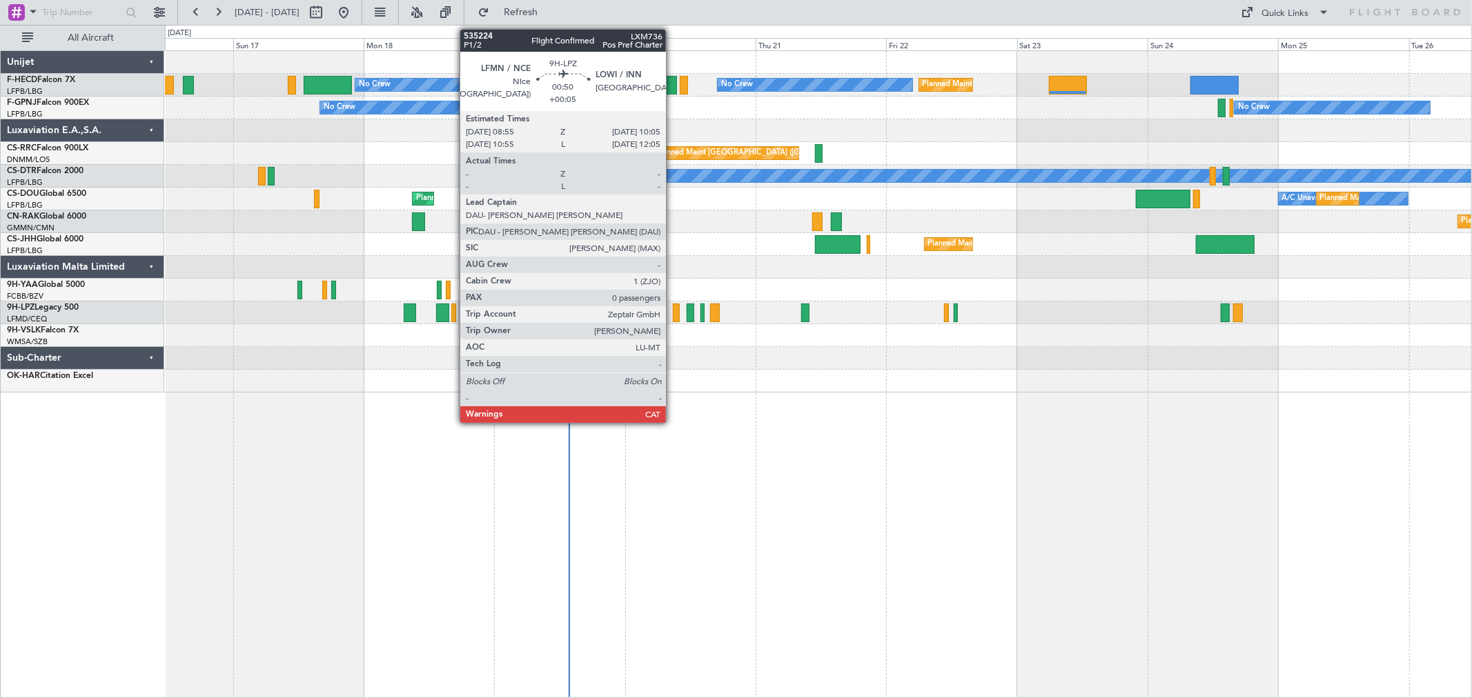
click at [673, 309] on div at bounding box center [676, 313] width 7 height 19
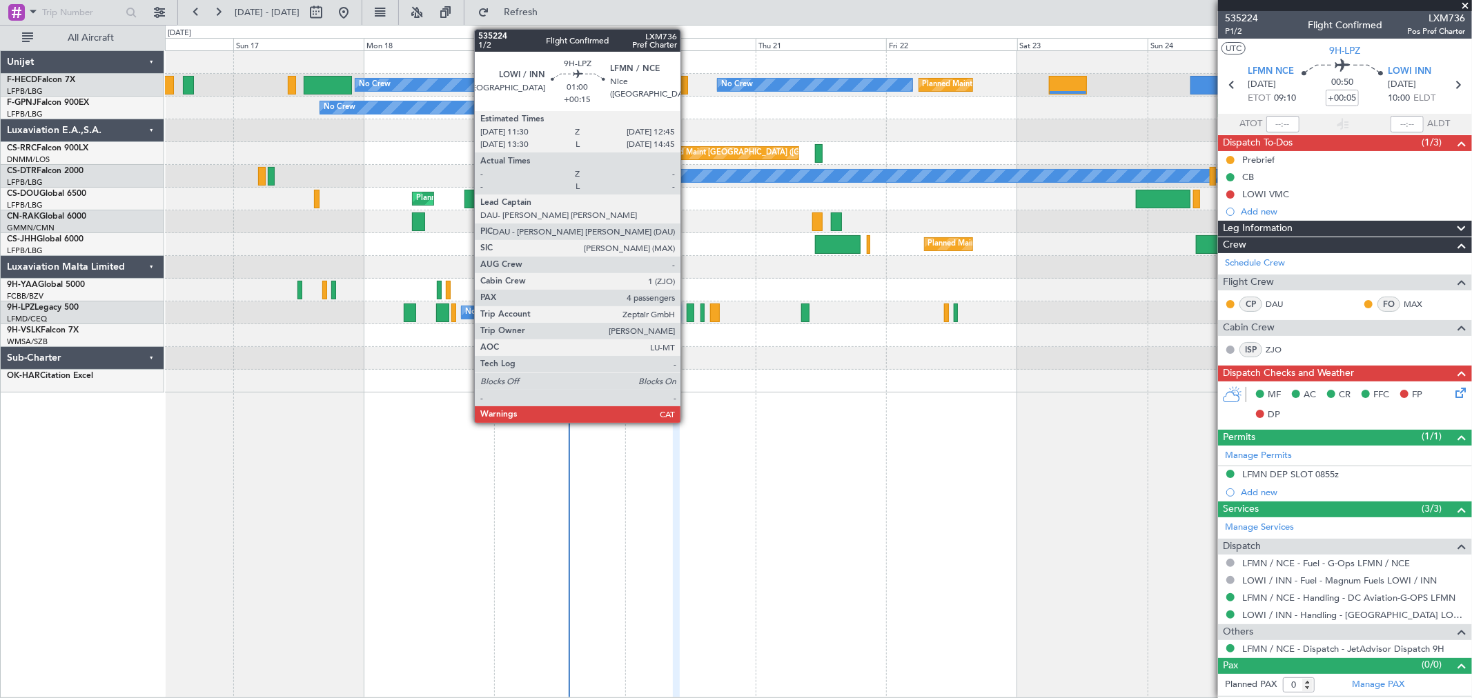
click at [687, 309] on div at bounding box center [690, 313] width 7 height 19
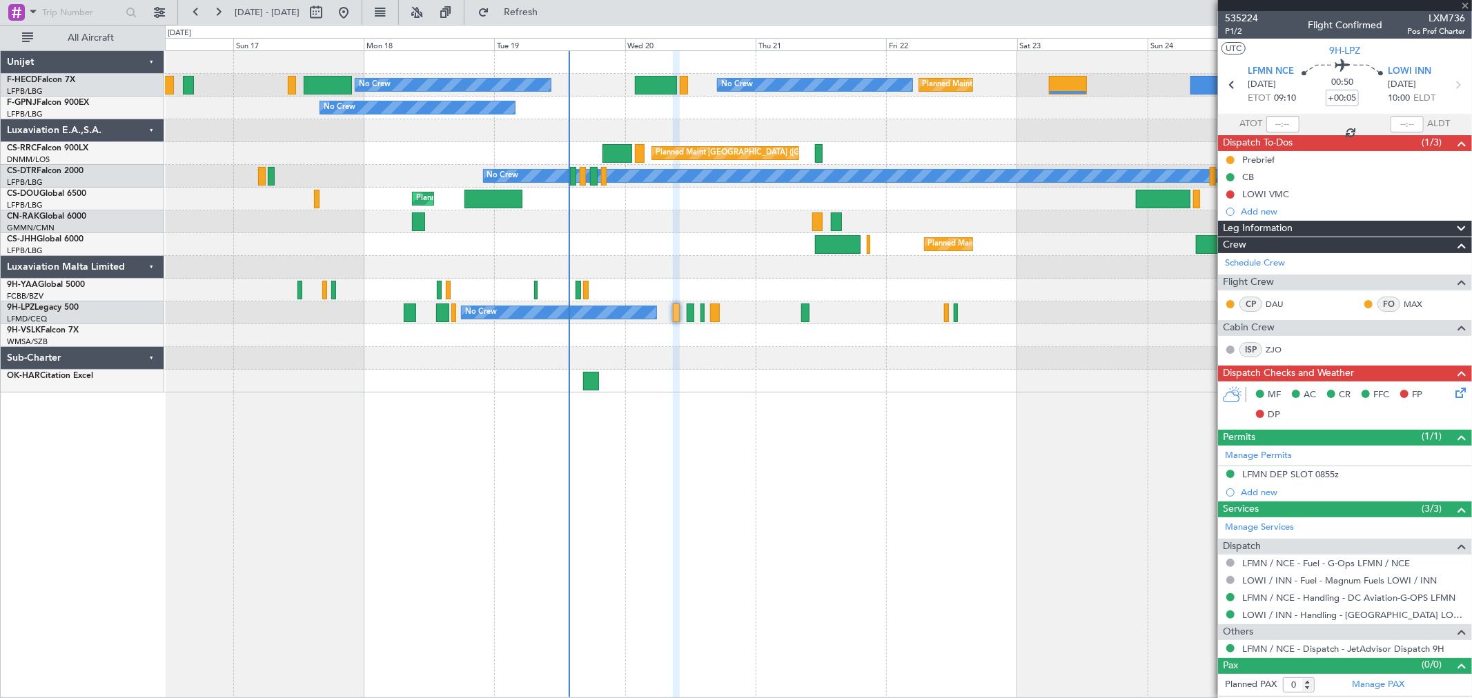
type input "+00:15"
type input "4"
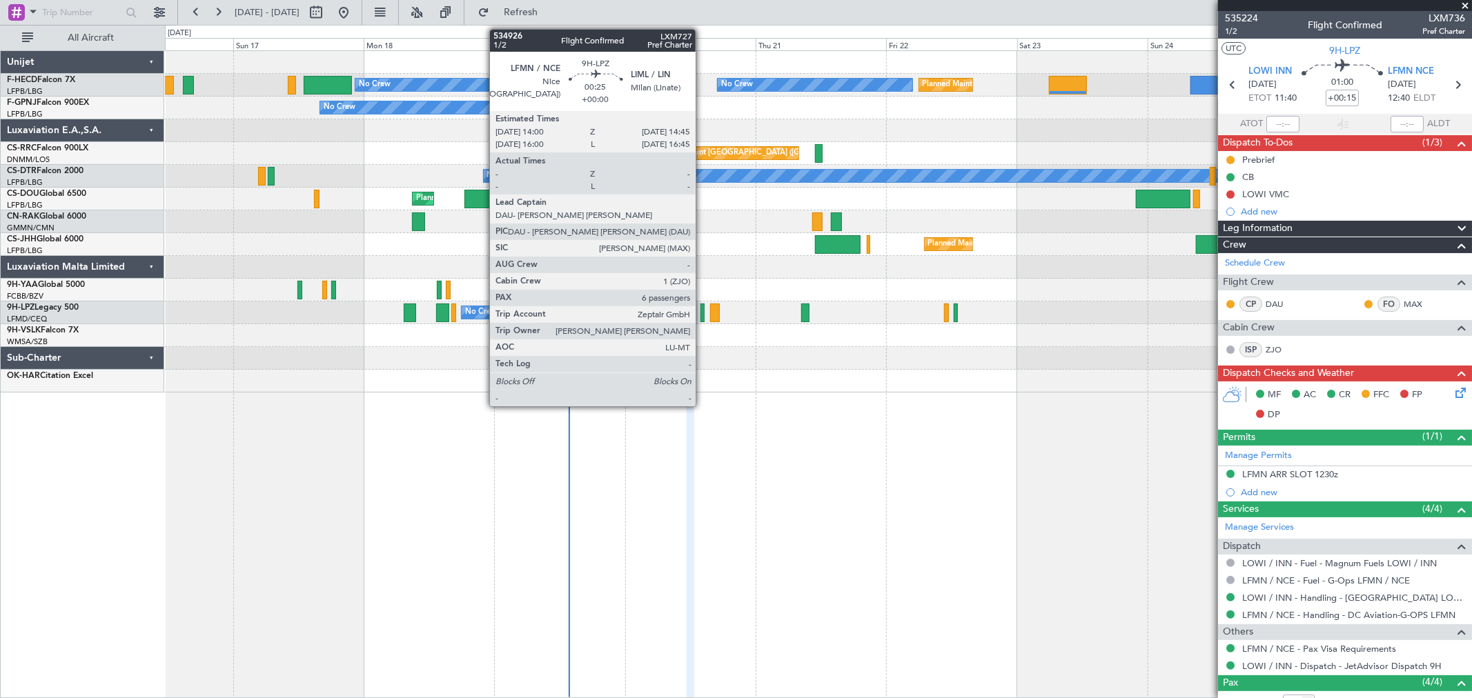
click at [703, 311] on div at bounding box center [703, 313] width 4 height 19
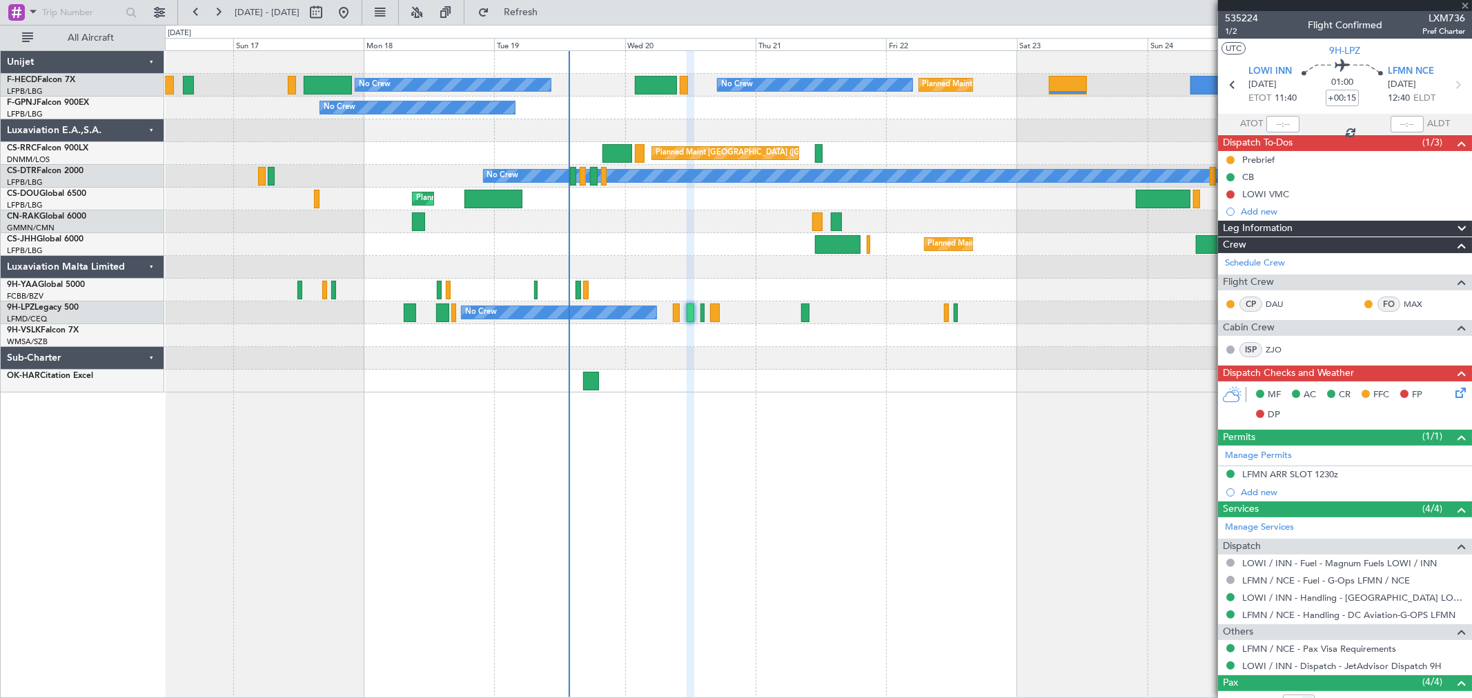
type input "6"
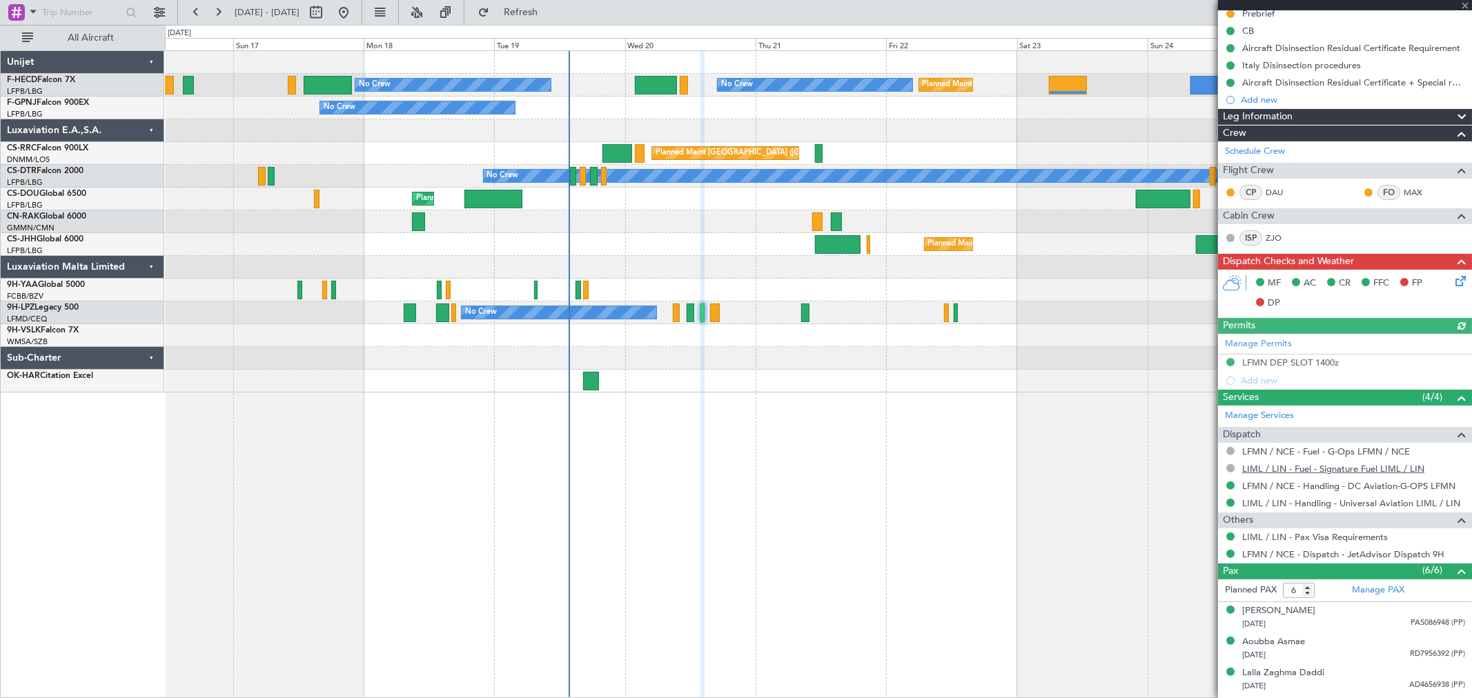
scroll to position [236, 0]
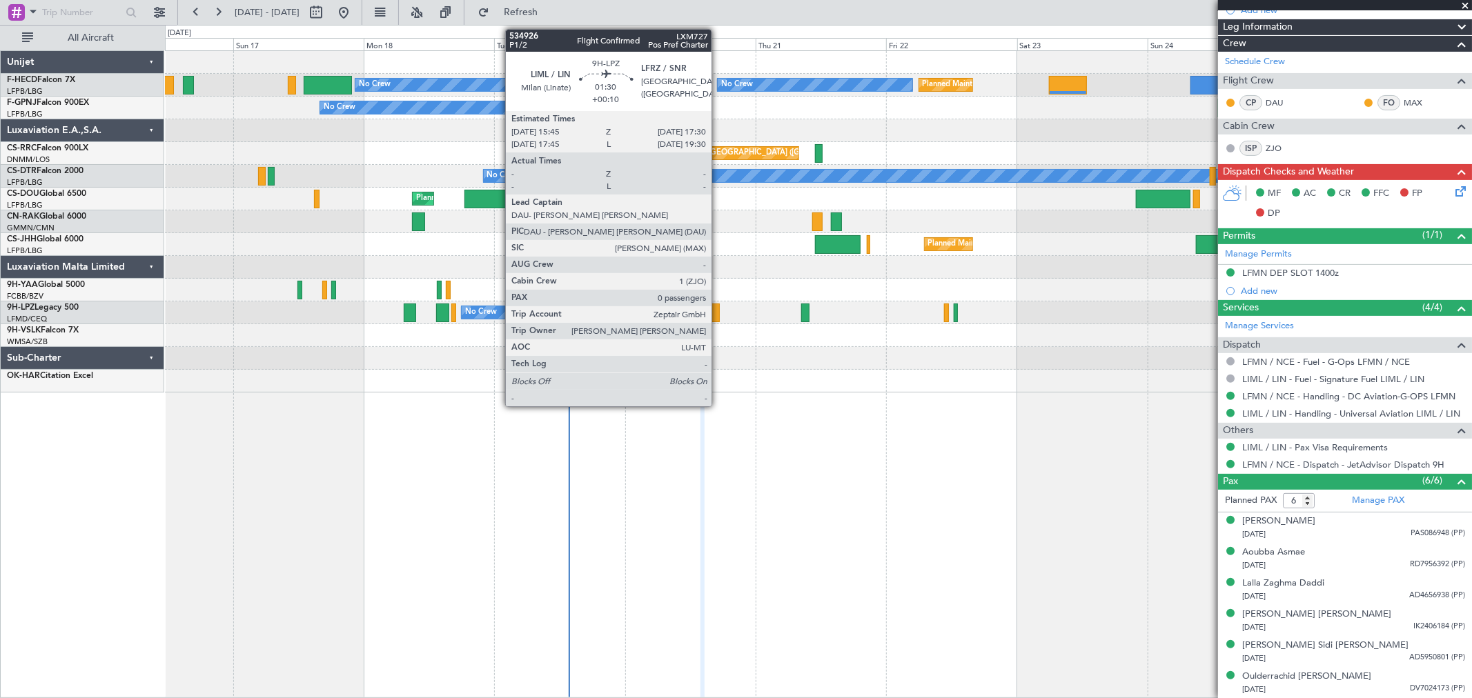
click at [719, 313] on div at bounding box center [715, 313] width 10 height 19
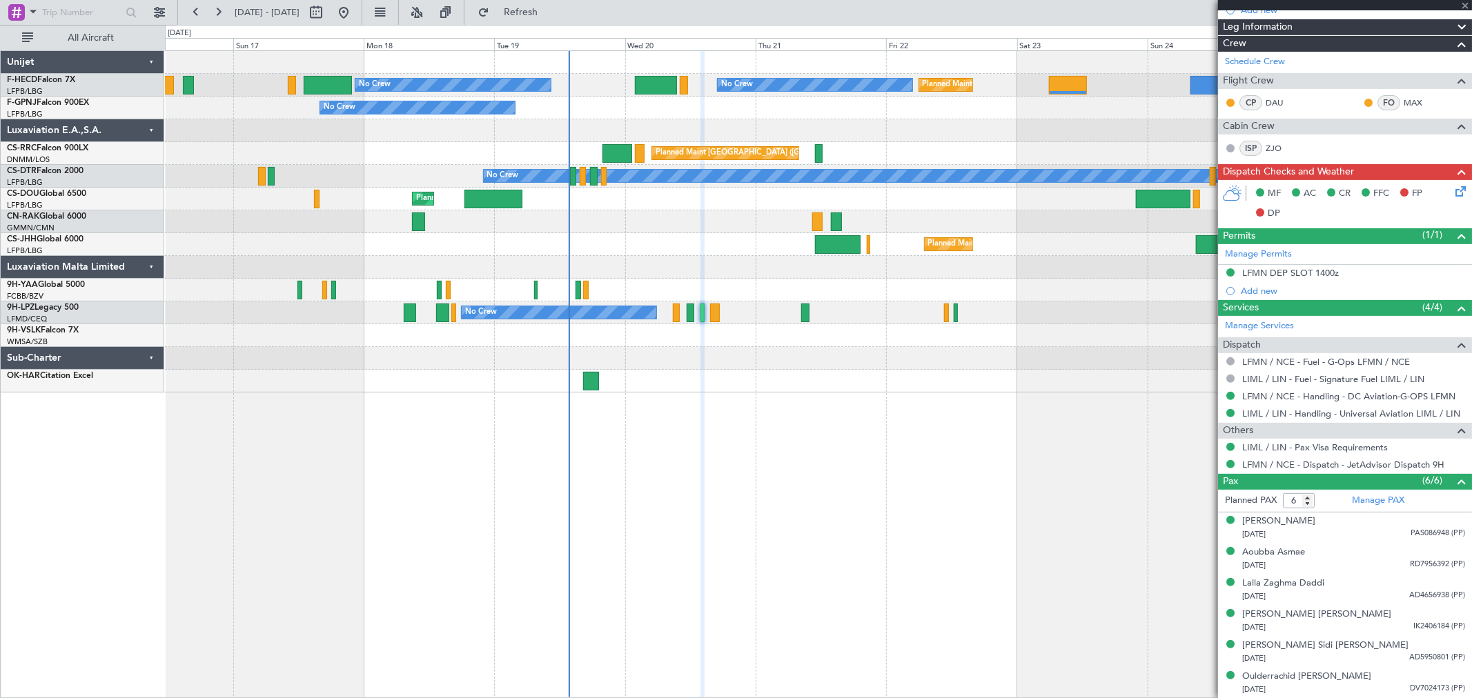
type input "+00:10"
type input "0"
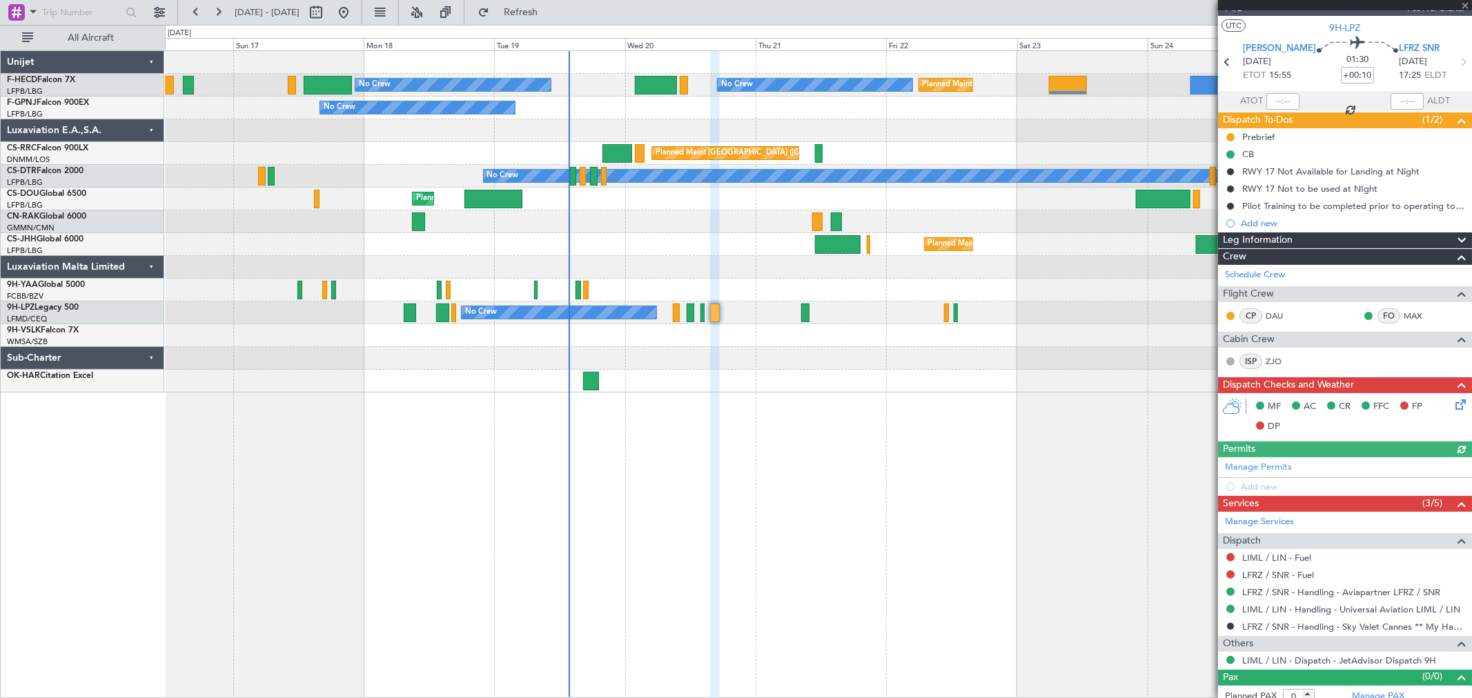
scroll to position [32, 0]
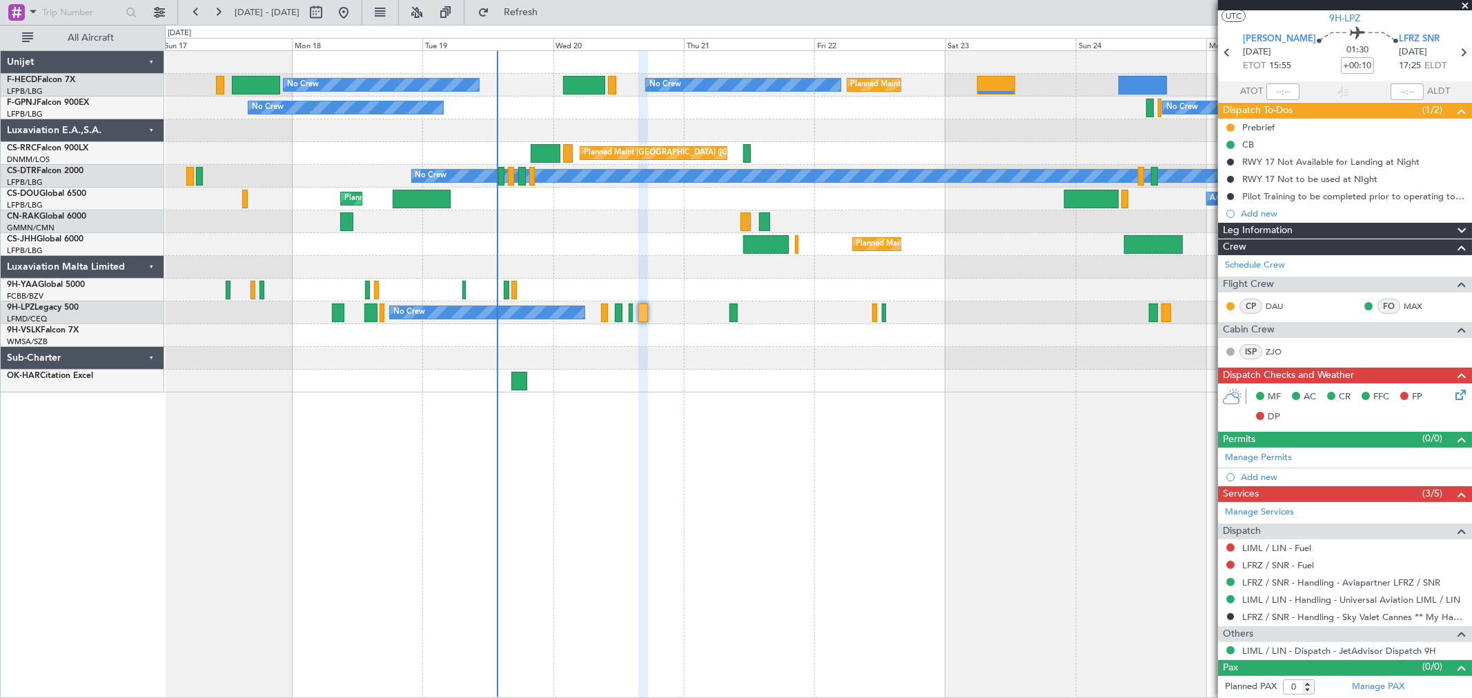
click at [682, 329] on div at bounding box center [818, 335] width 1307 height 23
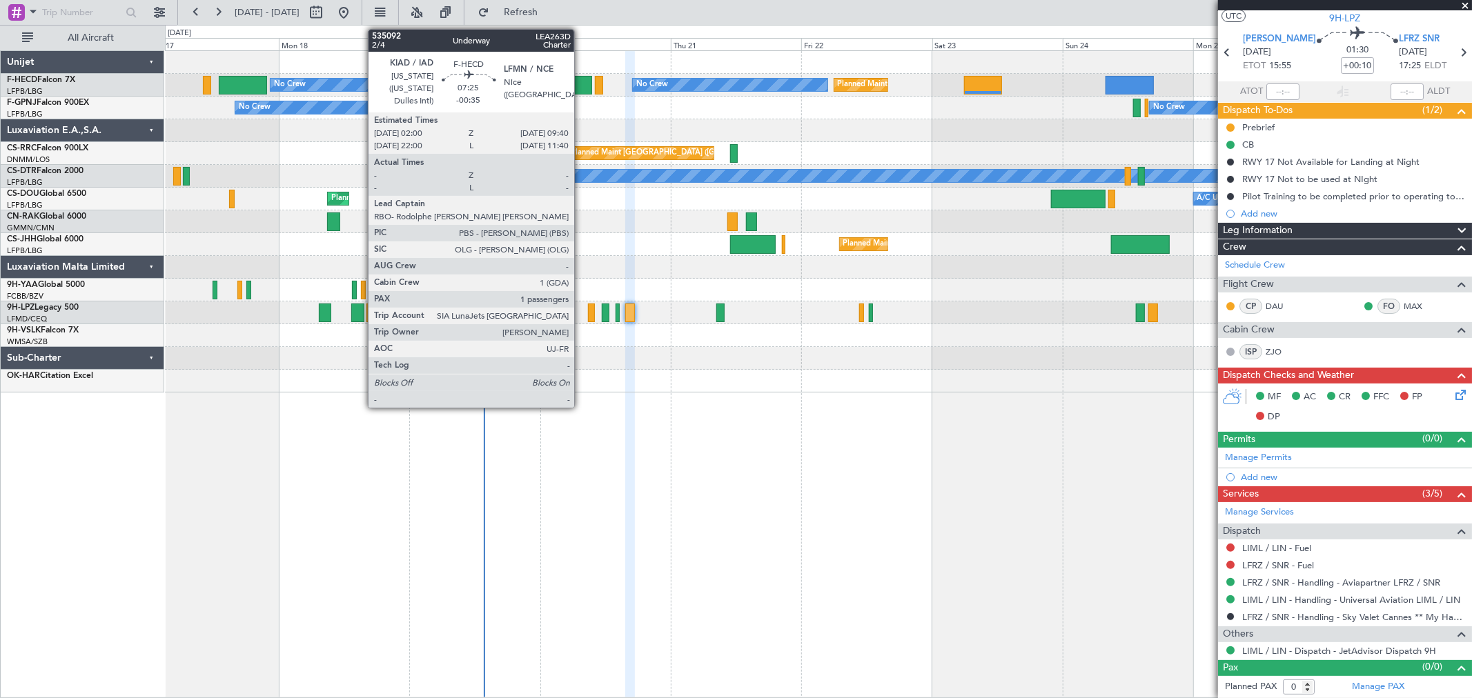
click at [581, 88] on div at bounding box center [571, 85] width 42 height 19
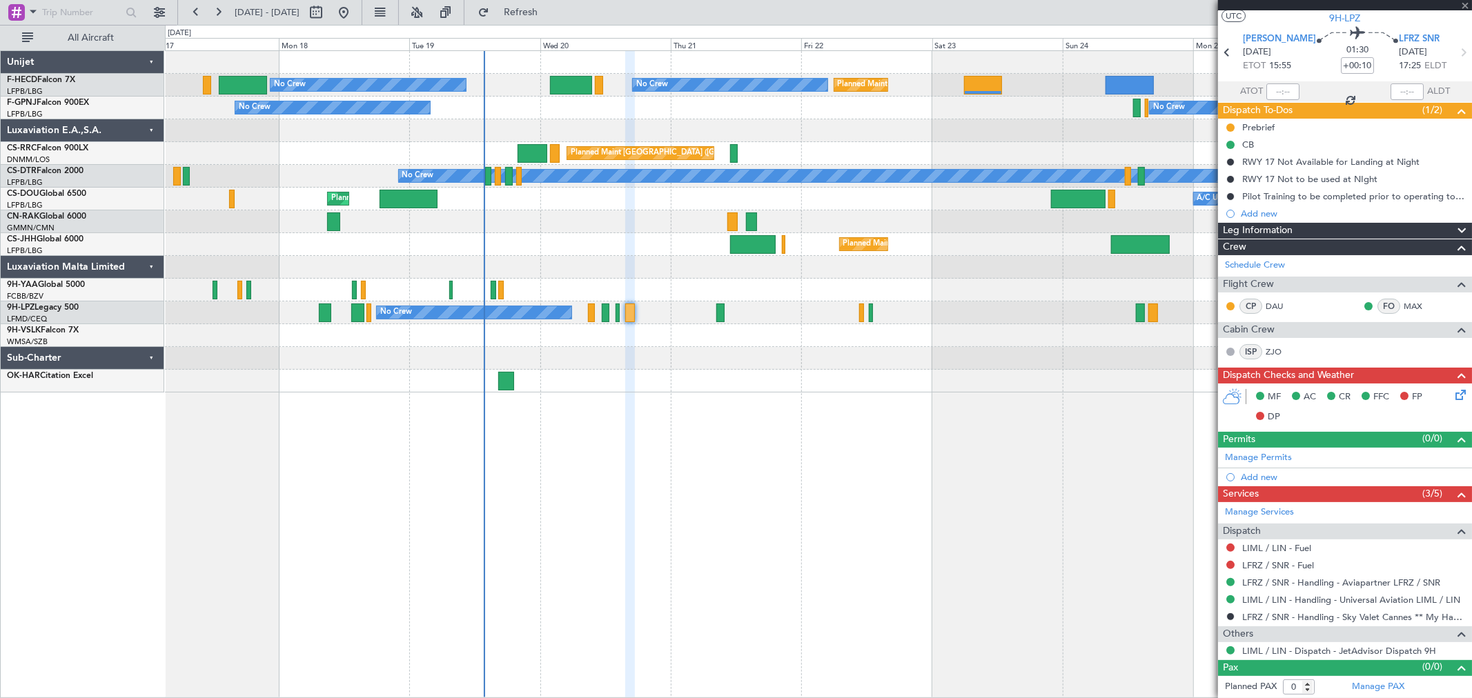
type input "-00:35"
type input "1"
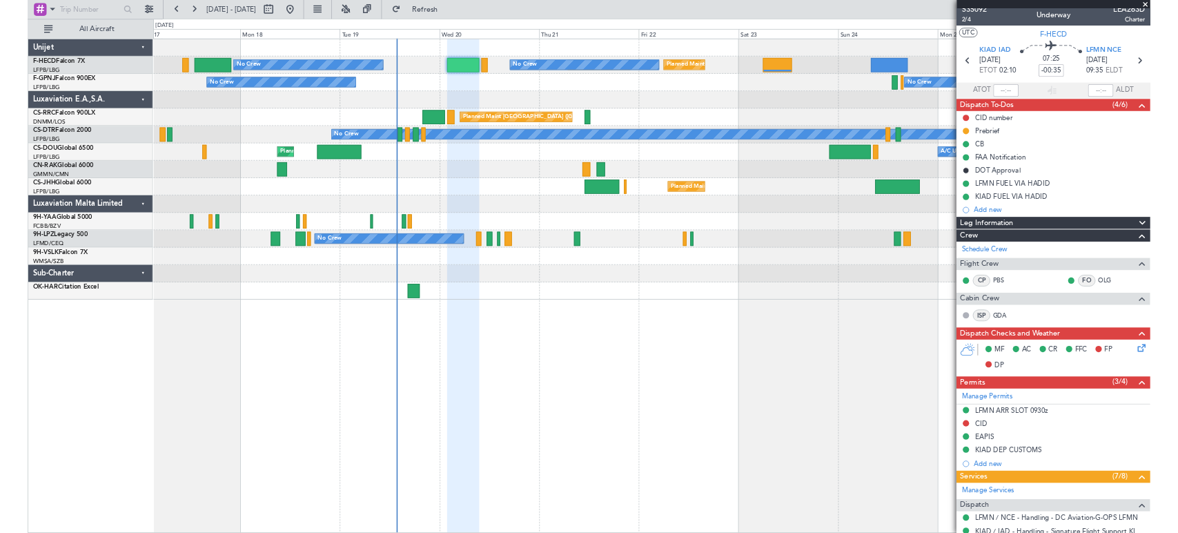
scroll to position [0, 0]
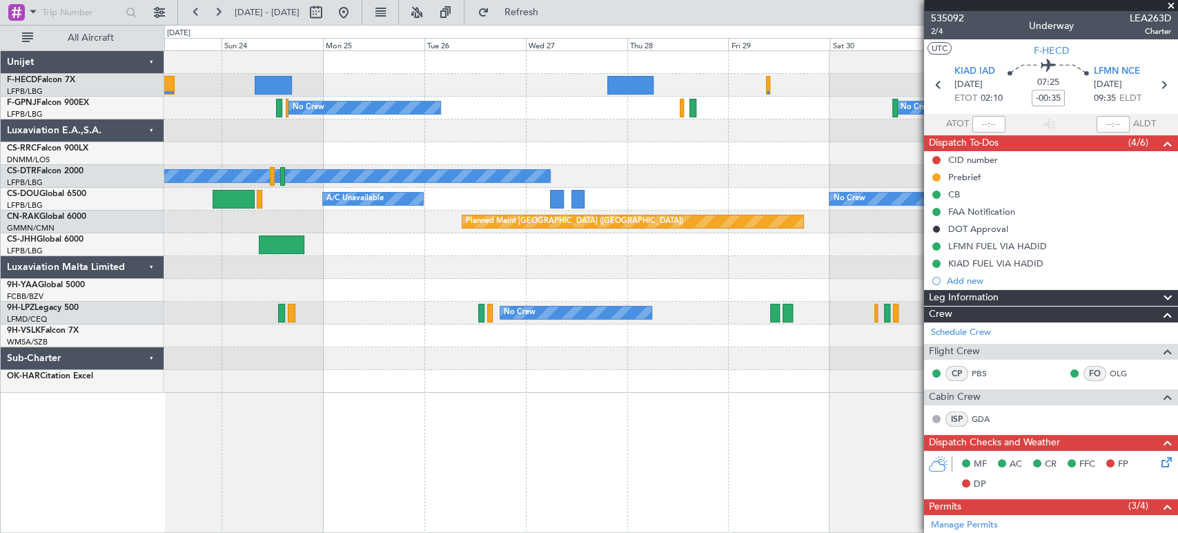
click at [115, 179] on div "Planned Maint Paris (Le Bourget) Planned Maint Paris (Le Bourget) Planned Maint…" at bounding box center [589, 279] width 1178 height 508
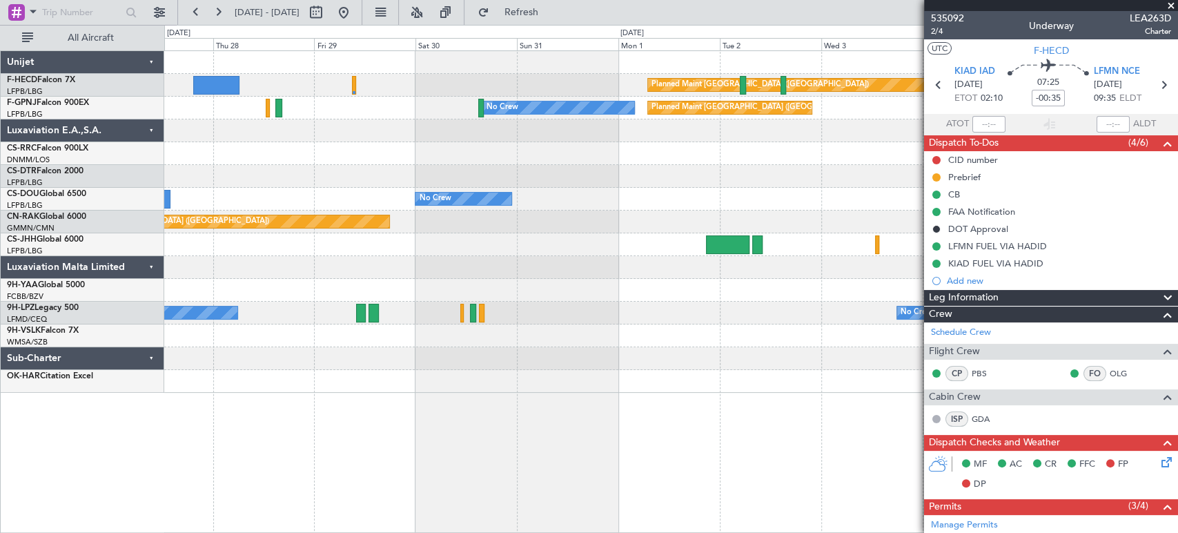
click at [216, 209] on div "Planned Maint Paris (Le Bourget) No Crew Planned Maint Paris (Le Bourget) No Cr…" at bounding box center [670, 222] width 1013 height 342
click at [262, 133] on div at bounding box center [670, 130] width 1013 height 23
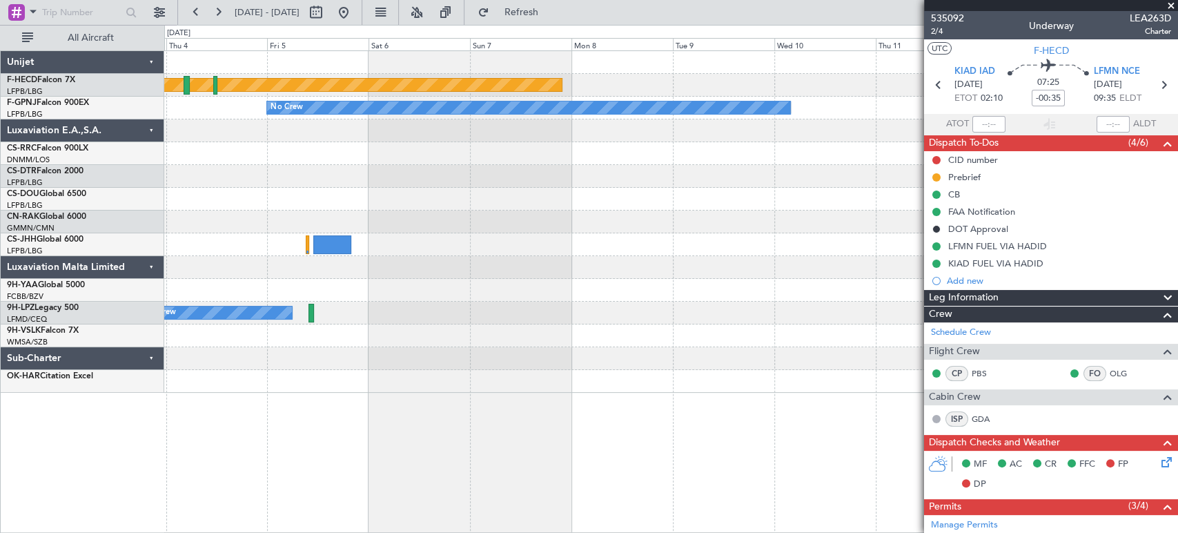
click at [347, 145] on div "Planned Maint Paris (Le Bourget) No Crew Planned Maint Paris (Le Bourget) No Cr…" at bounding box center [670, 222] width 1013 height 342
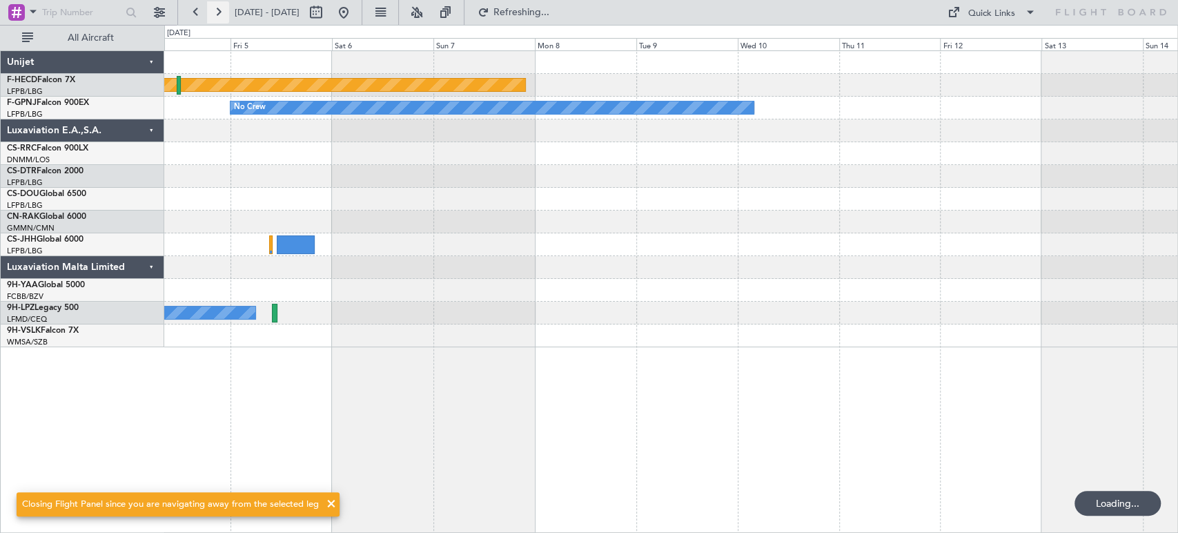
click at [215, 7] on button at bounding box center [218, 12] width 22 height 22
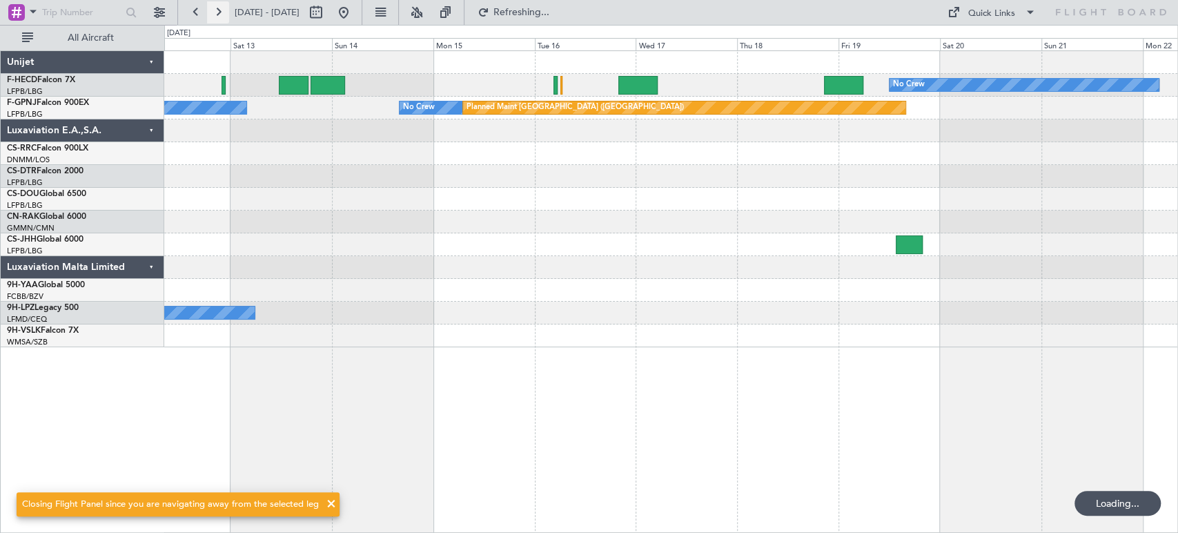
click at [216, 7] on button at bounding box center [218, 12] width 22 height 22
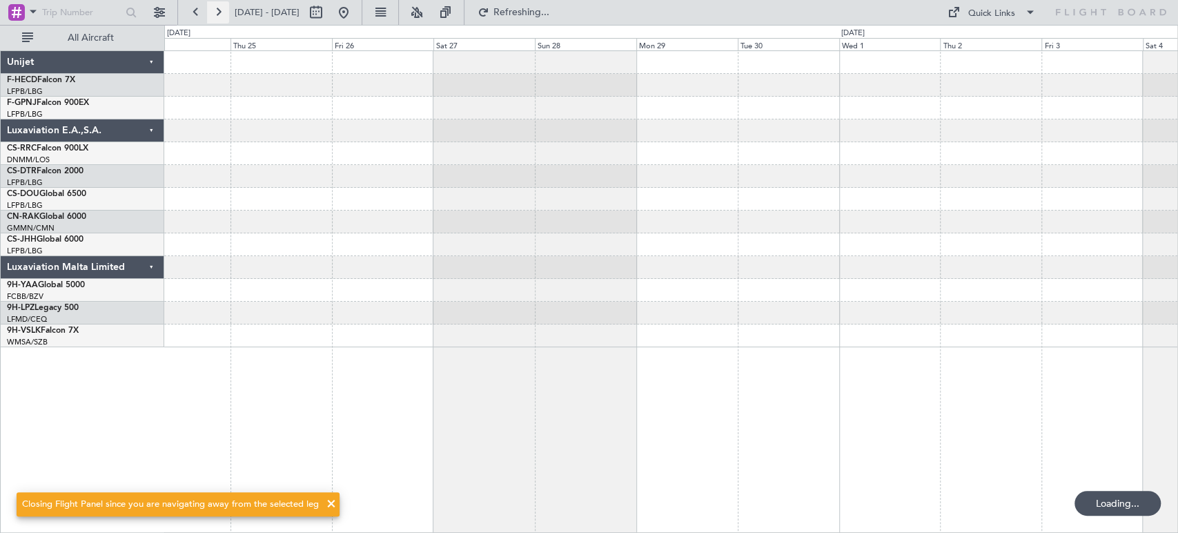
click at [216, 7] on button at bounding box center [218, 12] width 22 height 22
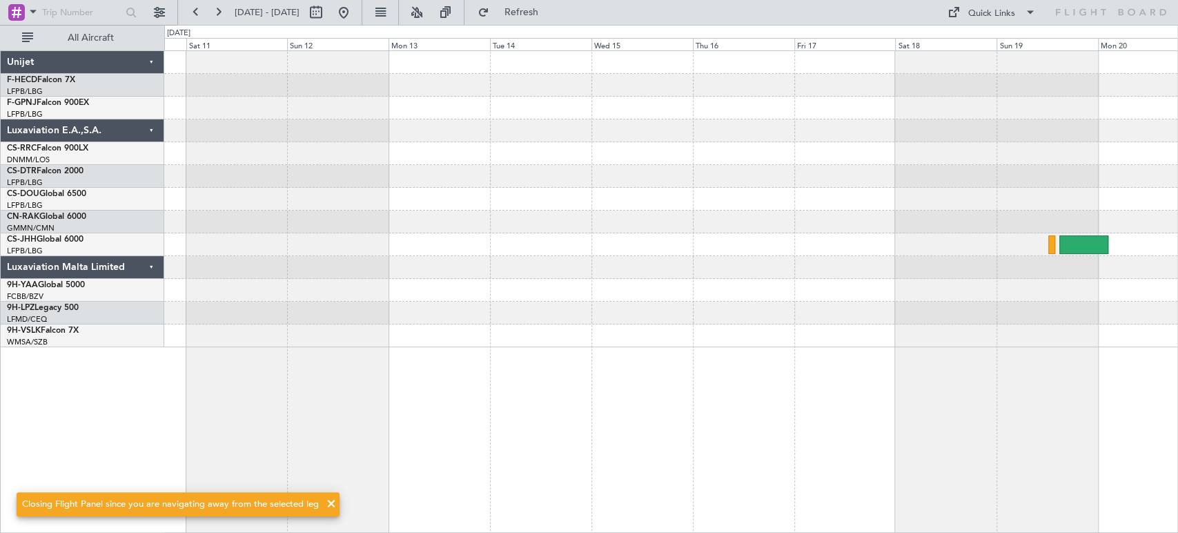
click at [83, 122] on div "Unijet F-HECD Falcon 7X LFPB/LBG Paris (Le Bourget) F-GPNJ Falcon 900EX LFPB/LB…" at bounding box center [589, 279] width 1178 height 508
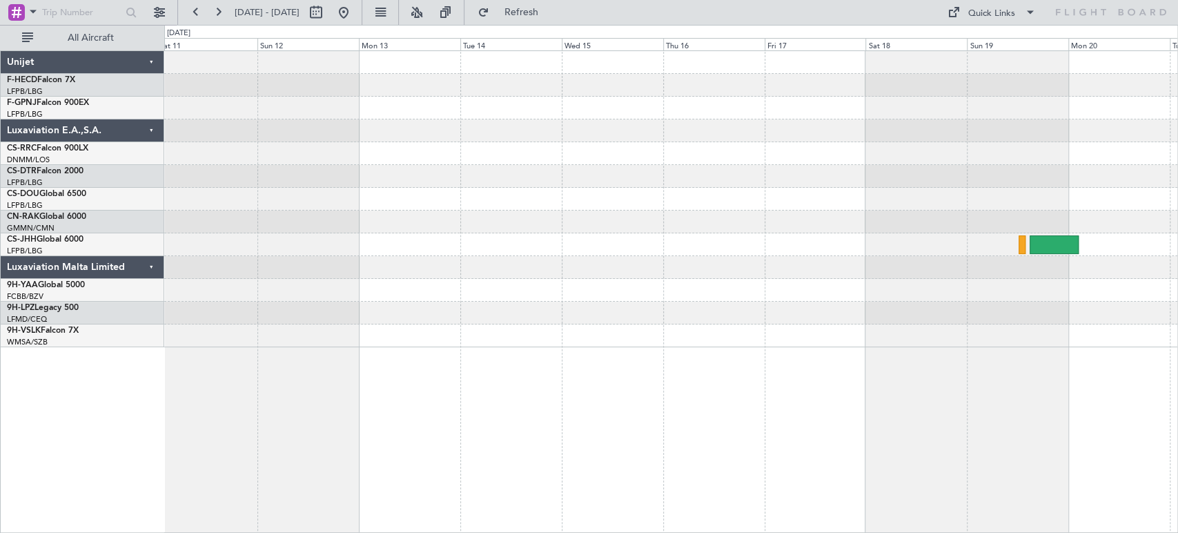
click at [334, 156] on div at bounding box center [670, 199] width 1013 height 296
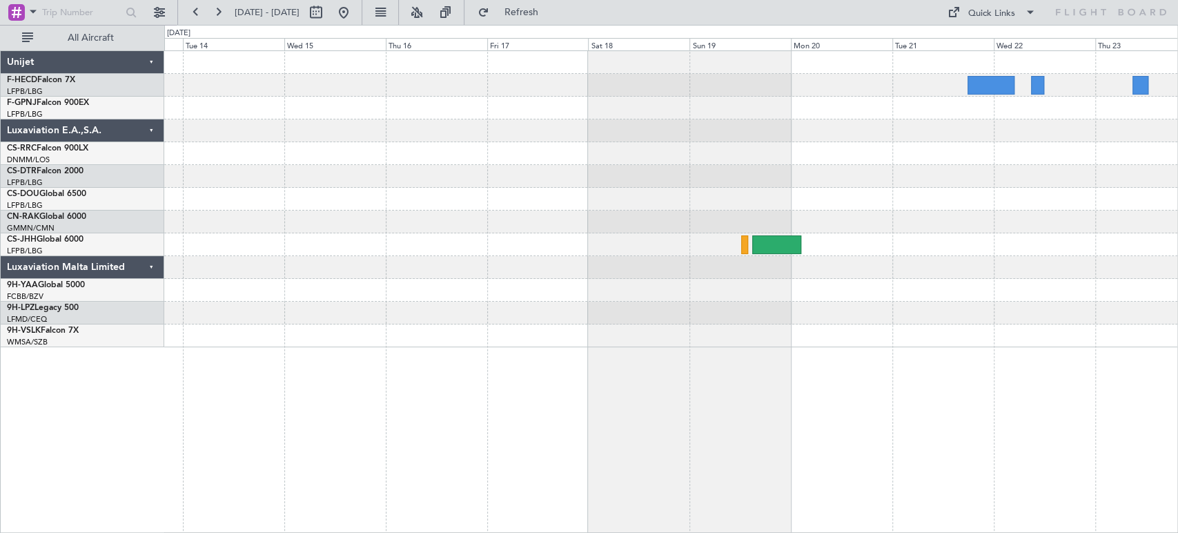
click at [526, 99] on div at bounding box center [670, 199] width 1013 height 296
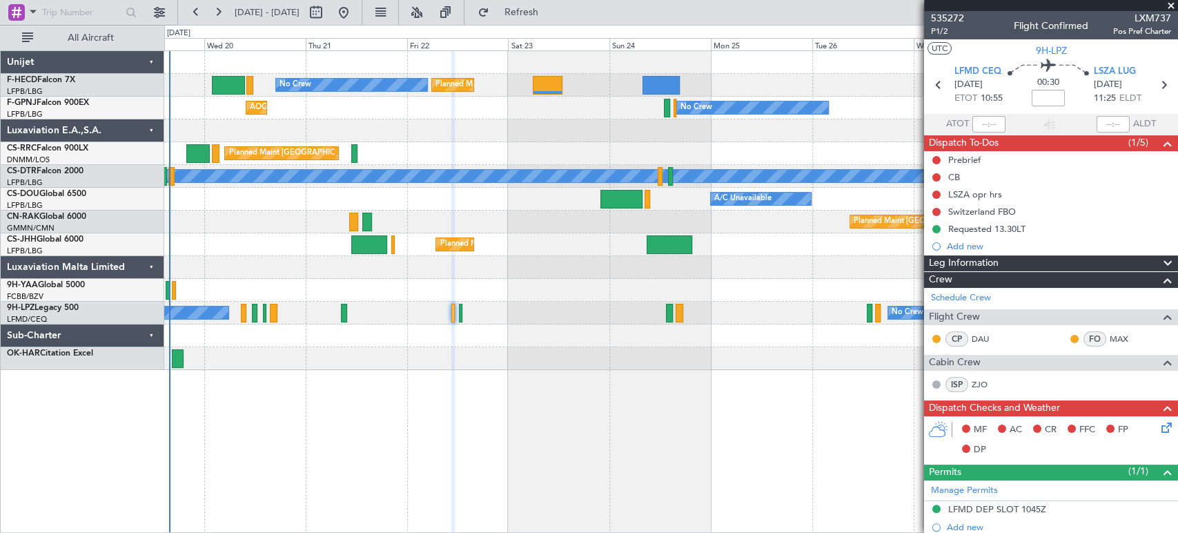
click at [324, 219] on div "Planned Maint [GEOGRAPHIC_DATA] ([GEOGRAPHIC_DATA]) No Crew Planned Maint [GEOG…" at bounding box center [670, 210] width 1013 height 319
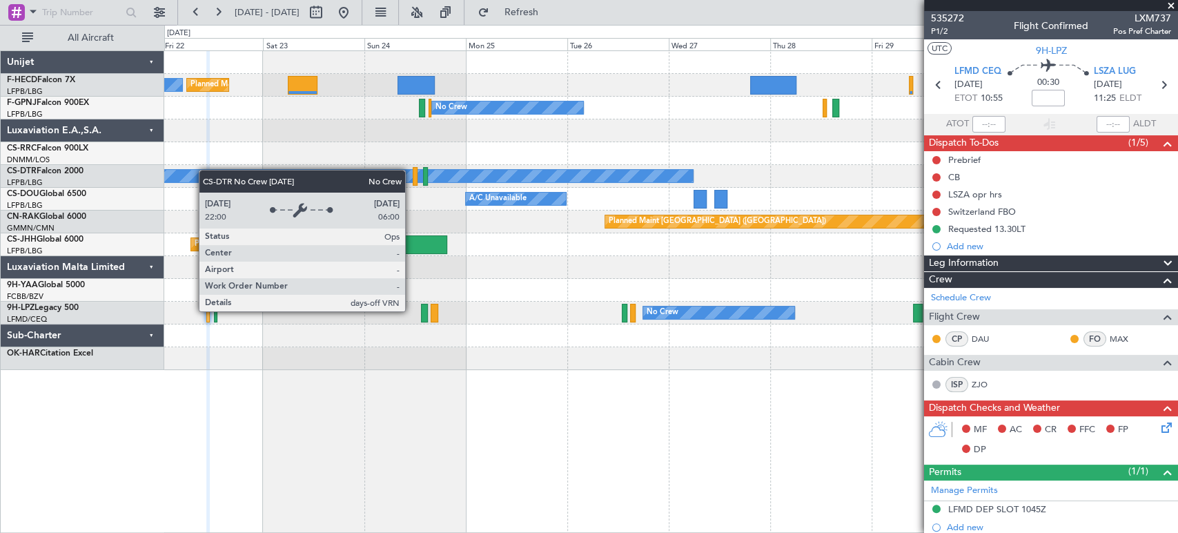
click at [199, 171] on div "No Crew Planned Maint [GEOGRAPHIC_DATA] ([GEOGRAPHIC_DATA]) Planned Maint [GEOG…" at bounding box center [670, 210] width 1013 height 319
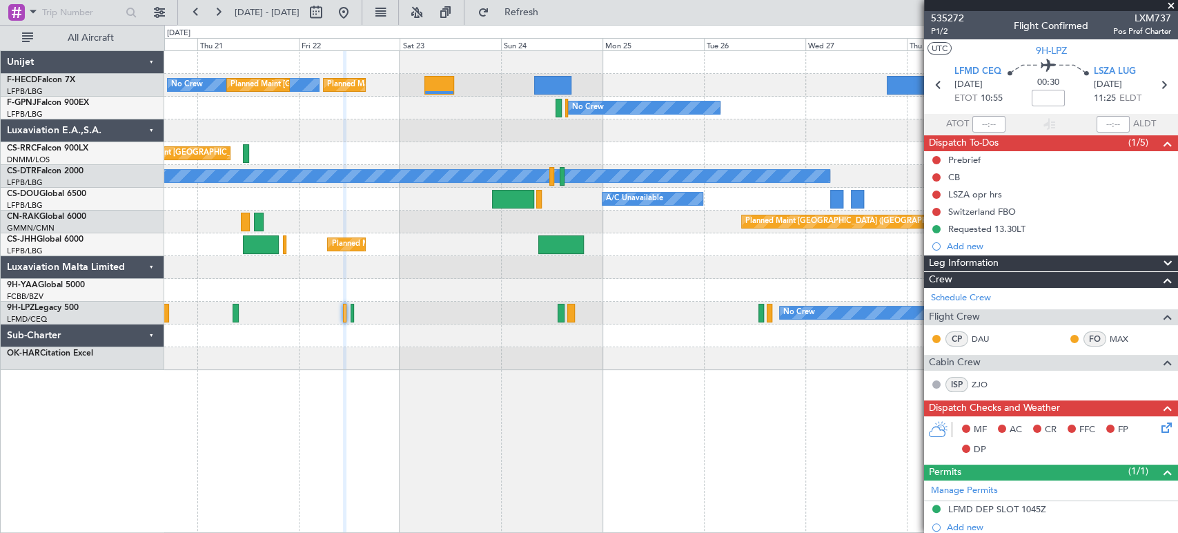
click at [475, 144] on div "Planned Maint [GEOGRAPHIC_DATA] ([GEOGRAPHIC_DATA])" at bounding box center [670, 153] width 1013 height 23
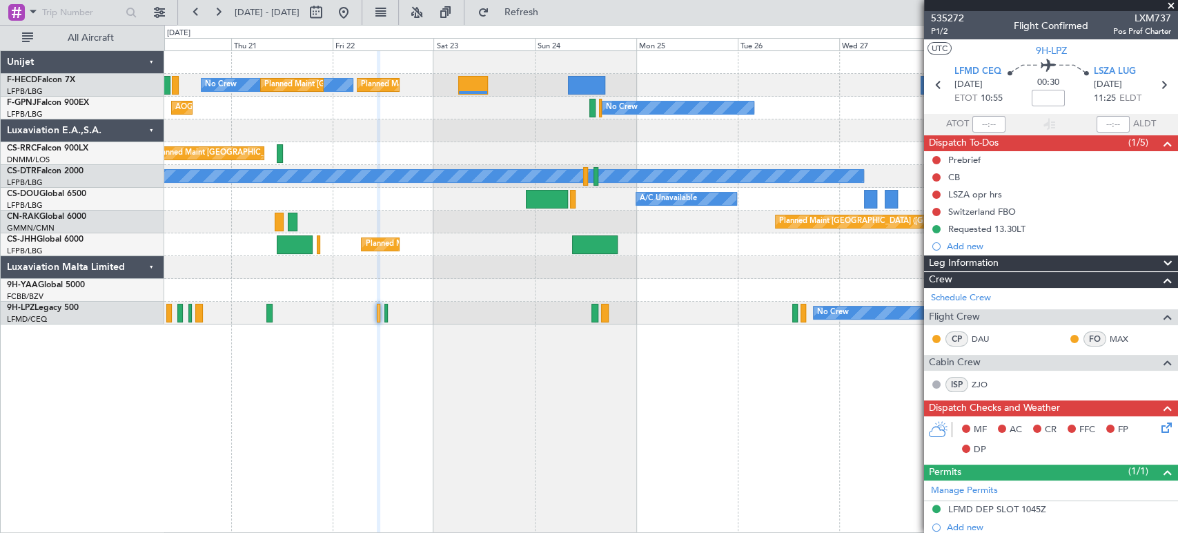
click at [339, 143] on div "No Crew Planned Maint [GEOGRAPHIC_DATA] ([GEOGRAPHIC_DATA]) Planned Maint [GEOG…" at bounding box center [670, 187] width 1013 height 273
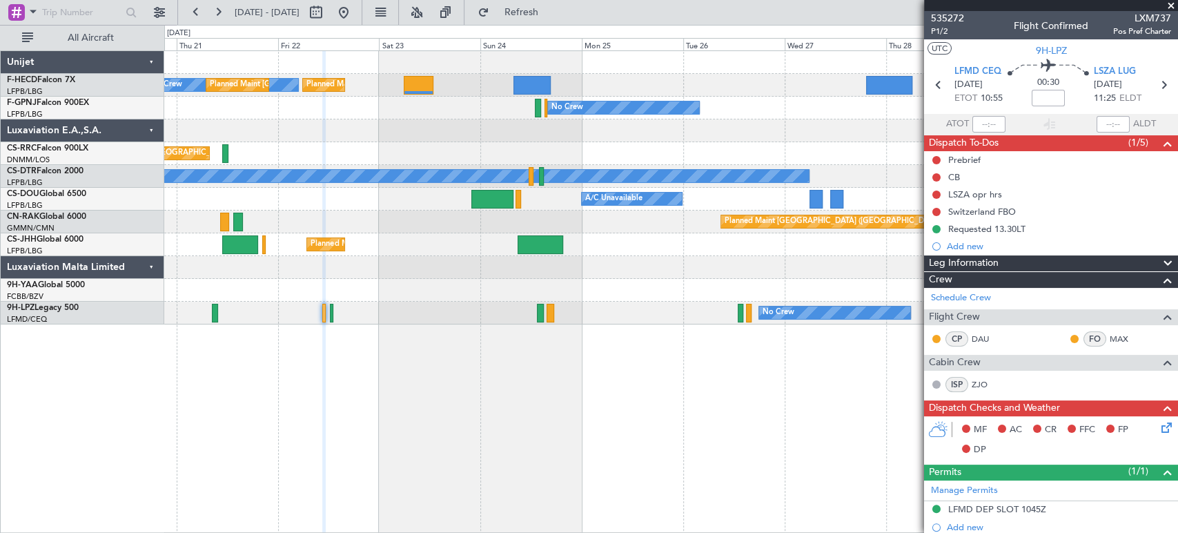
click at [585, 119] on div "No Crew Planned Maint [GEOGRAPHIC_DATA] ([GEOGRAPHIC_DATA]) Planned Maint [GEOG…" at bounding box center [670, 187] width 1013 height 273
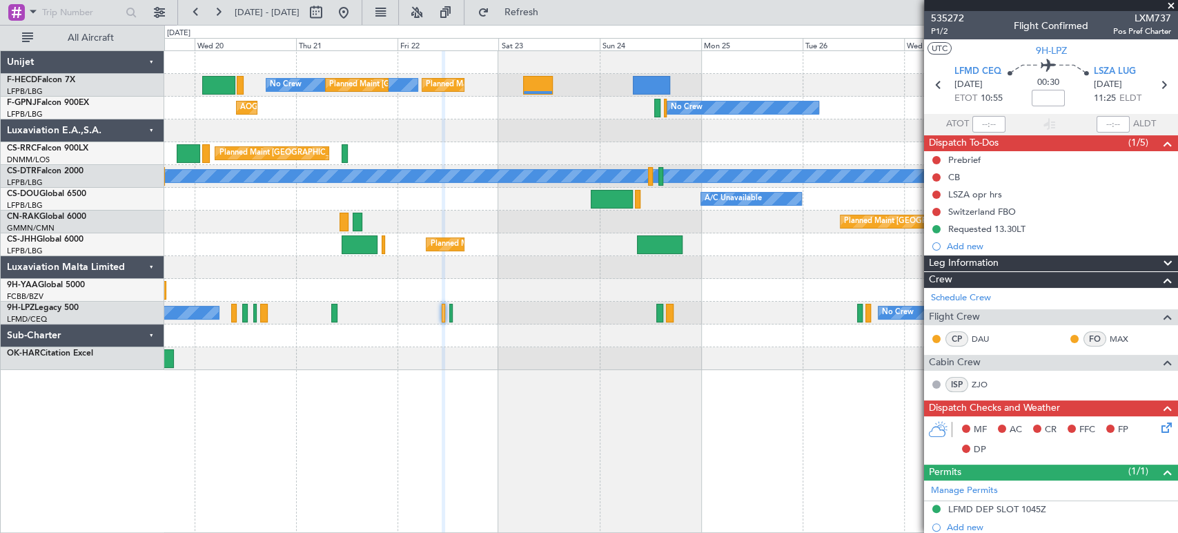
click at [370, 128] on div at bounding box center [670, 130] width 1013 height 23
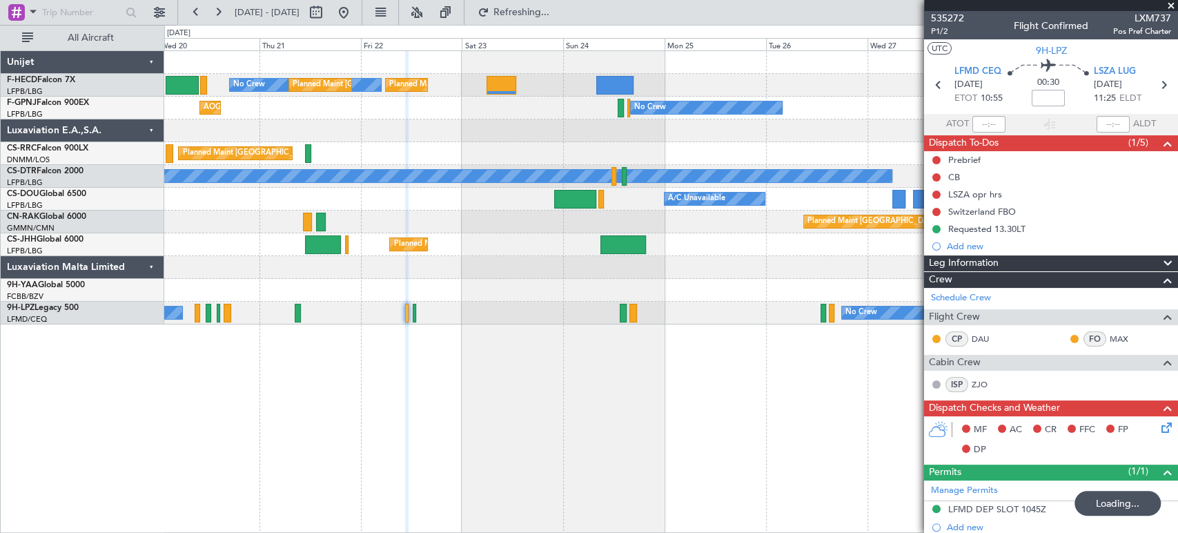
click at [295, 115] on div "No Crew Planned Maint [GEOGRAPHIC_DATA] ([GEOGRAPHIC_DATA]) Planned Maint [GEOG…" at bounding box center [670, 187] width 1013 height 273
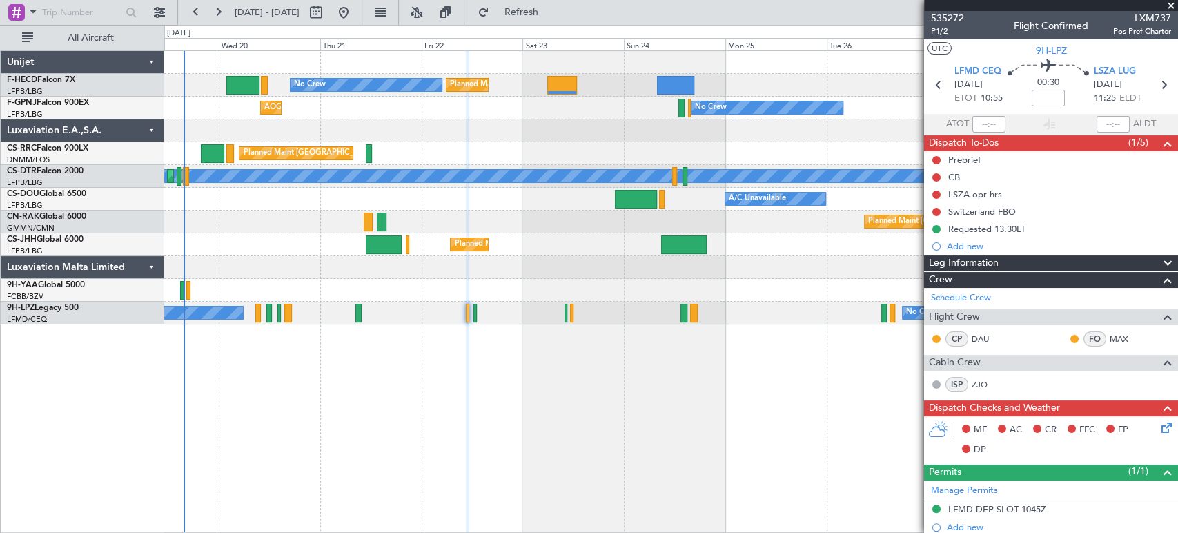
click at [397, 138] on div at bounding box center [670, 130] width 1013 height 23
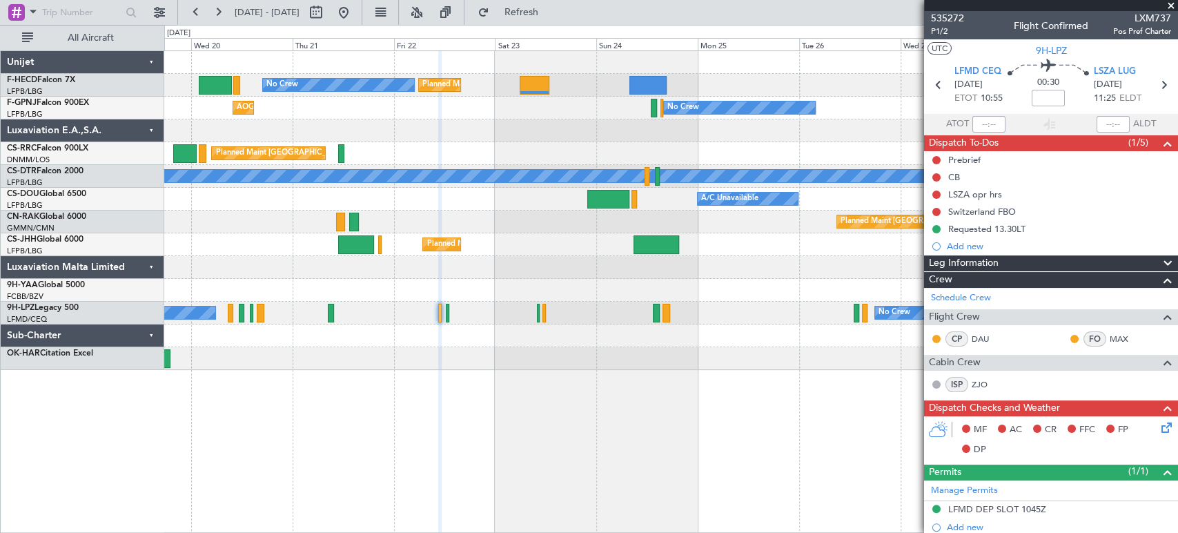
click at [380, 127] on div "Planned Maint Paris (Le Bourget) No Crew Planned Maint Paris (Le Bourget) No Cr…" at bounding box center [670, 210] width 1013 height 319
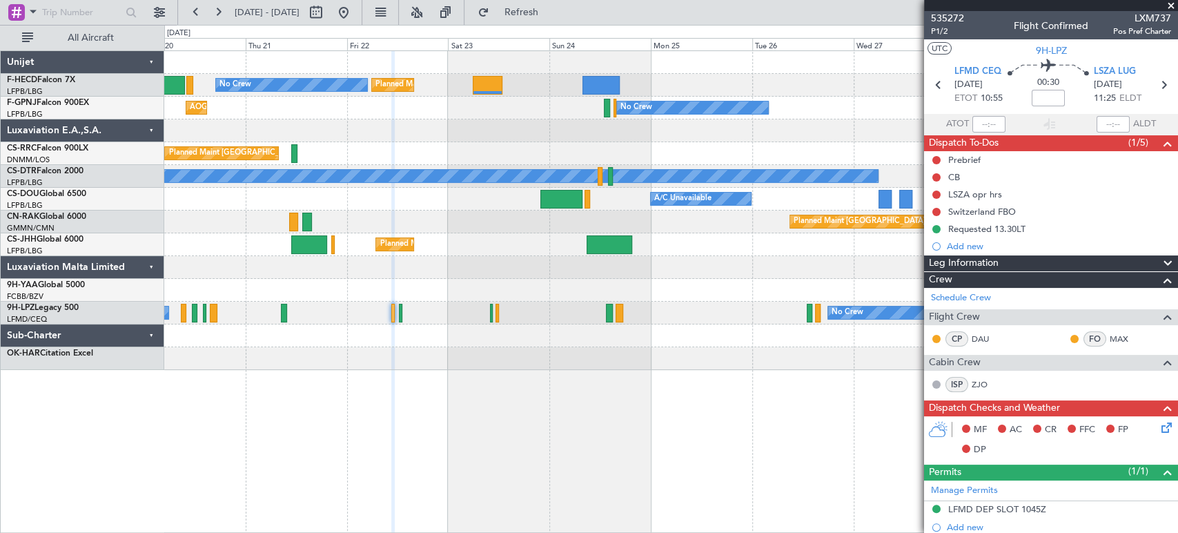
click at [337, 124] on div "Planned Maint Paris (Le Bourget) No Crew Planned Maint Paris (Le Bourget) No Cr…" at bounding box center [670, 210] width 1013 height 319
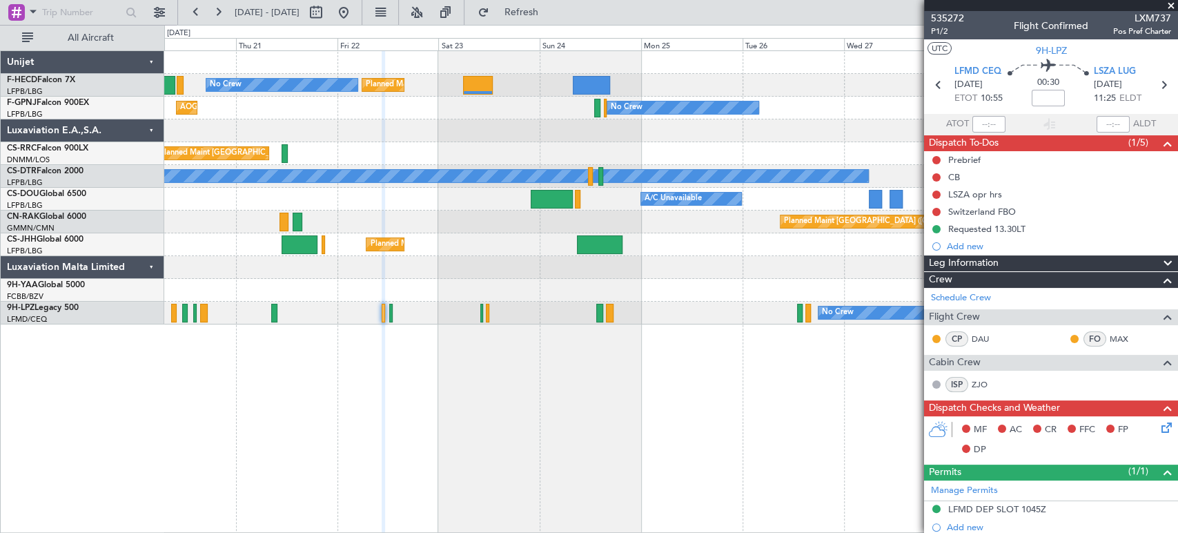
click at [323, 126] on div "Planned Maint Paris (Le Bourget) No Crew Planned Maint Paris (Le Bourget) No Cr…" at bounding box center [670, 187] width 1013 height 273
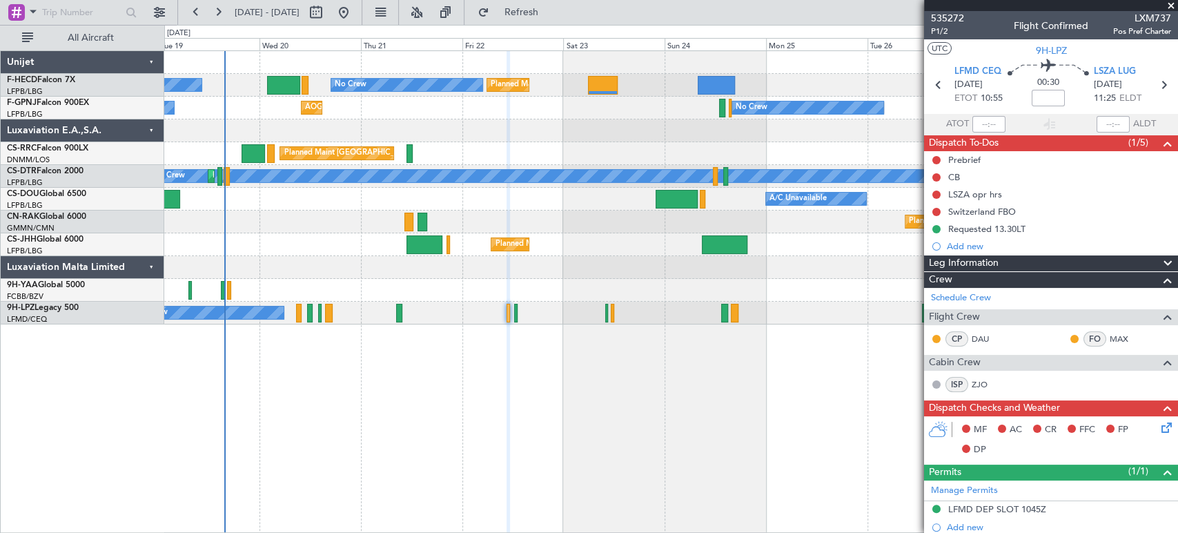
click at [565, 126] on div at bounding box center [670, 130] width 1013 height 23
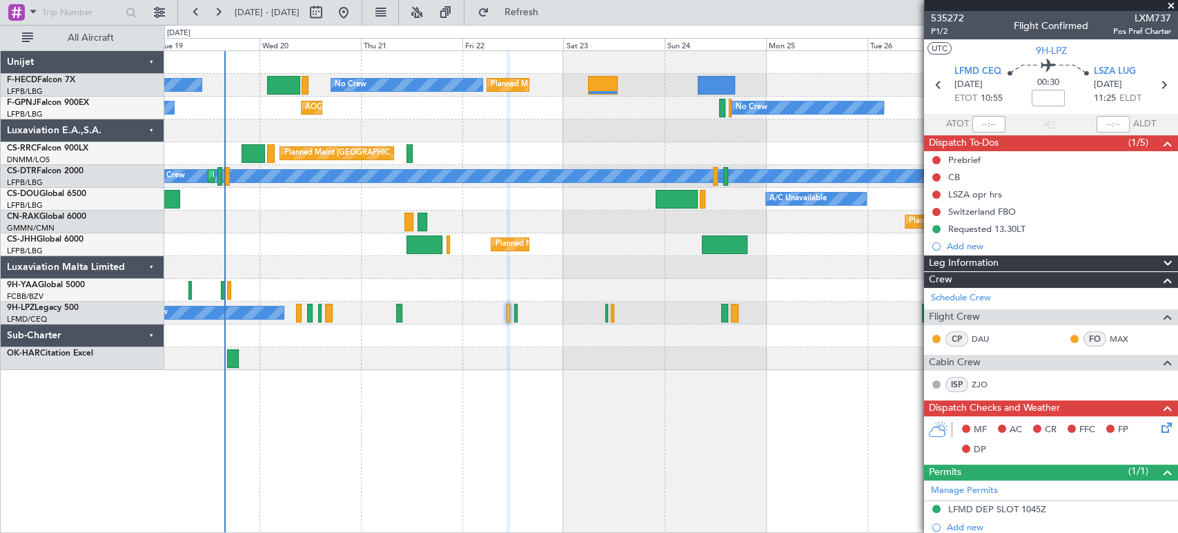
click at [475, 104] on div "No Crew AOG Maint Hyères (Toulon-Hyères) No Crew No Crew" at bounding box center [670, 108] width 1013 height 23
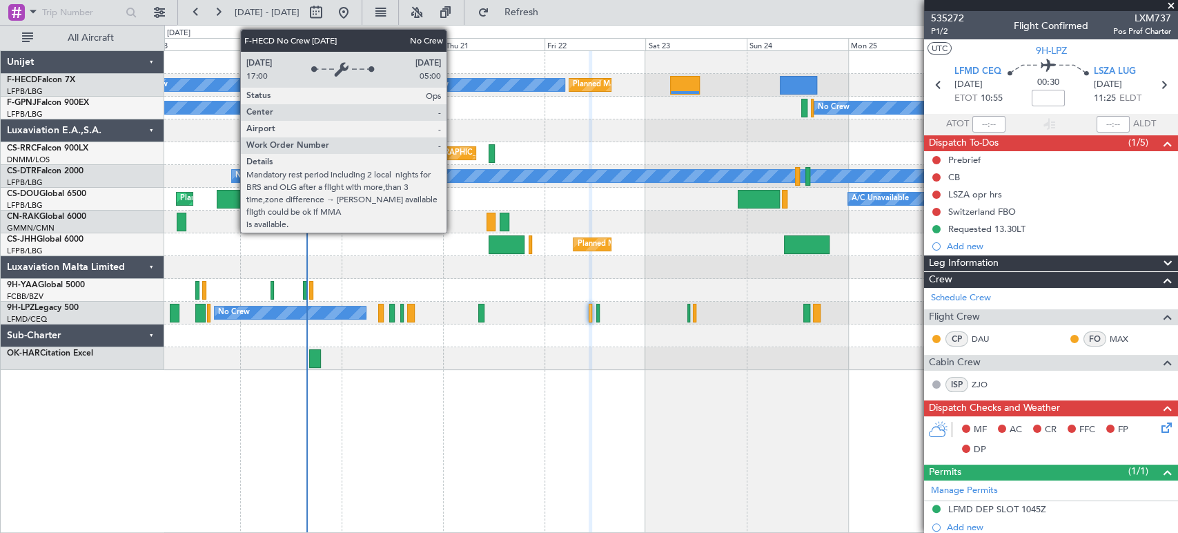
click at [552, 92] on div "Planned Maint Paris (Le Bourget) No Crew Planned Maint Paris (Le Bourget) No Cr…" at bounding box center [670, 85] width 1013 height 23
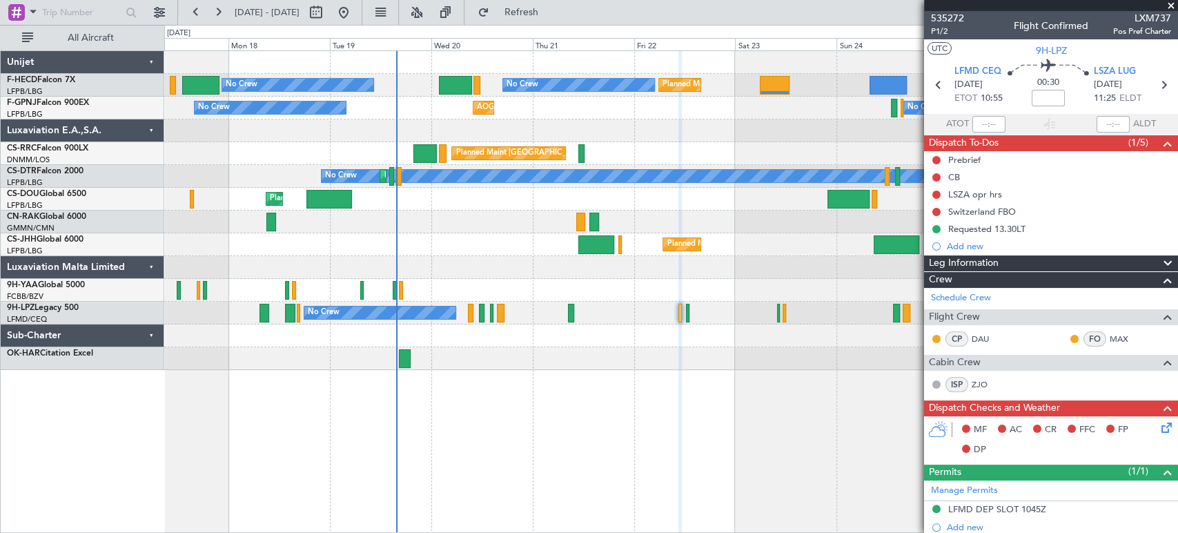
click at [519, 104] on div "No Crew AOG Maint Hyères (Toulon-Hyères) No Crew" at bounding box center [670, 108] width 1013 height 23
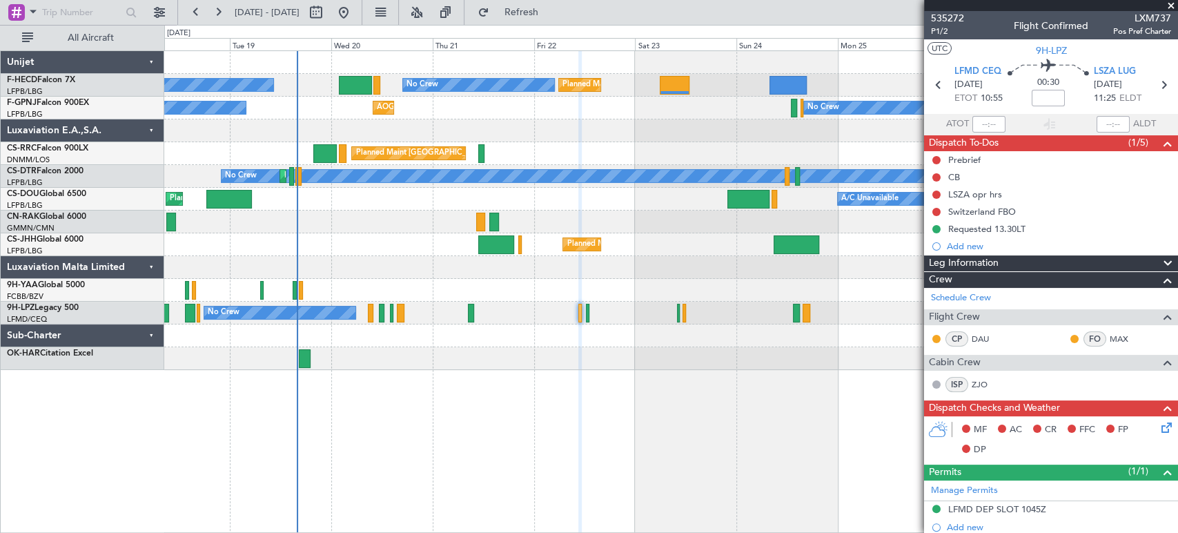
click at [453, 169] on div "Planned Maint Paris (Le Bourget) No Crew Planned Maint Paris (Le Bourget) No Cr…" at bounding box center [670, 210] width 1013 height 319
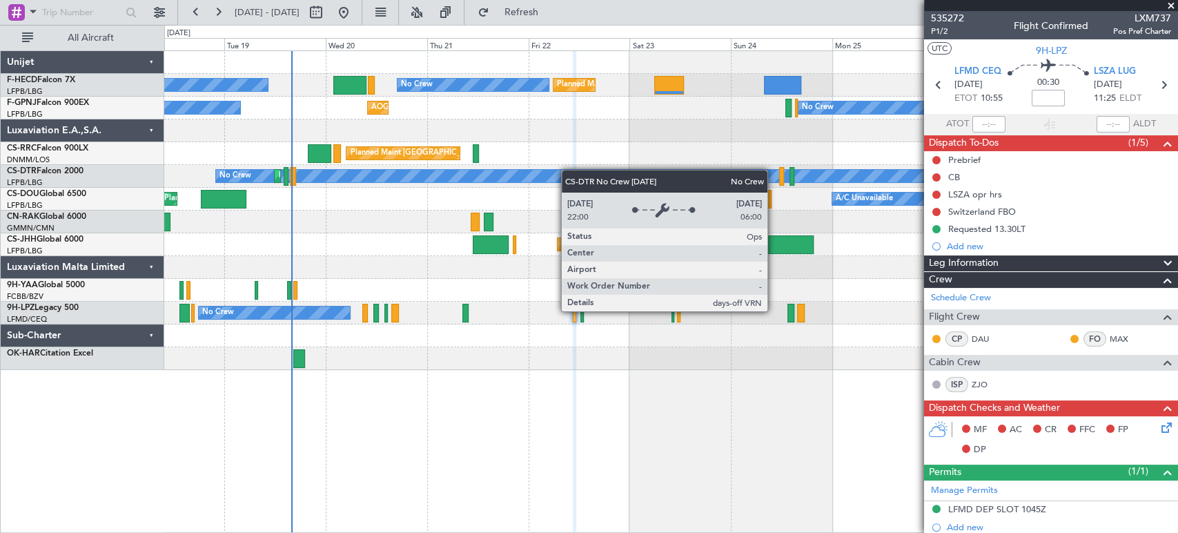
click at [575, 170] on div "Planned Maint Paris (Le Bourget) No Crew Planned Maint Paris (Le Bourget) No Cr…" at bounding box center [670, 210] width 1013 height 319
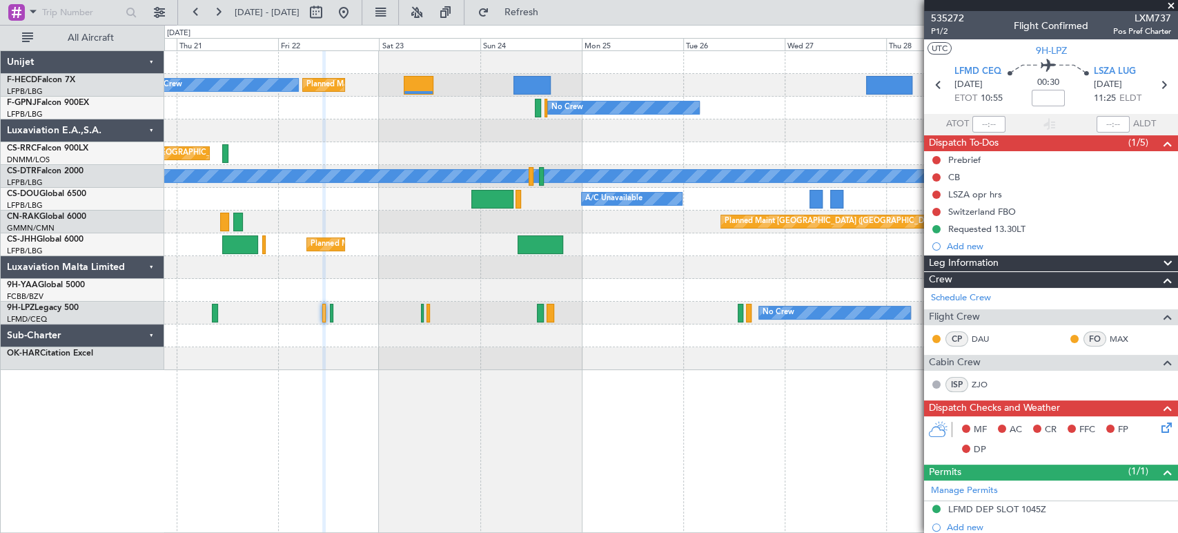
click at [151, 272] on div "Planned Maint Paris (Le Bourget) No Crew Planned Maint Paris (Le Bourget) Plann…" at bounding box center [589, 279] width 1178 height 508
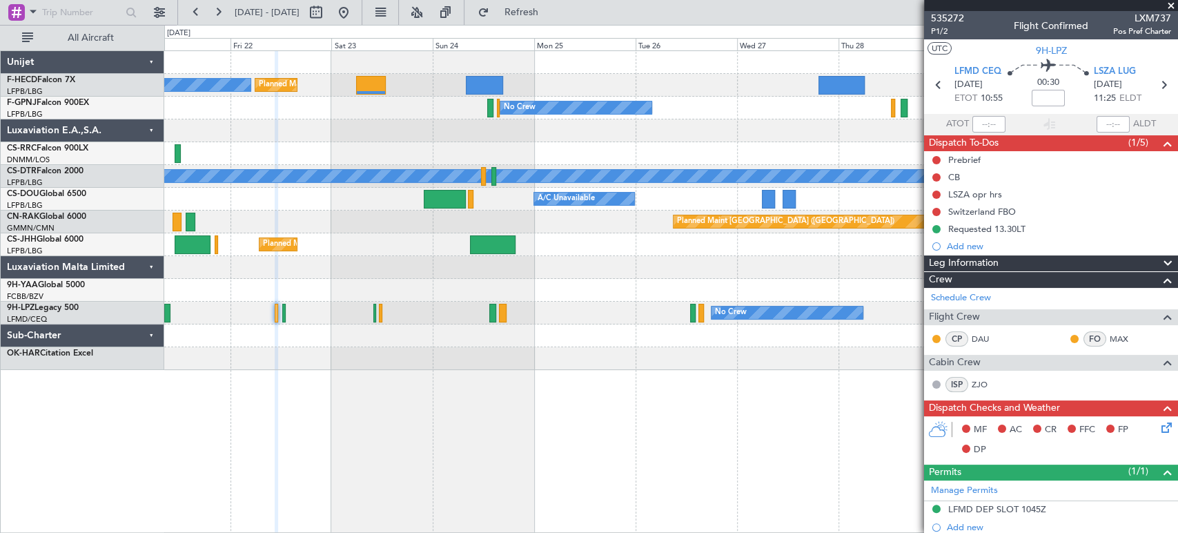
click at [183, 266] on div at bounding box center [670, 267] width 1013 height 23
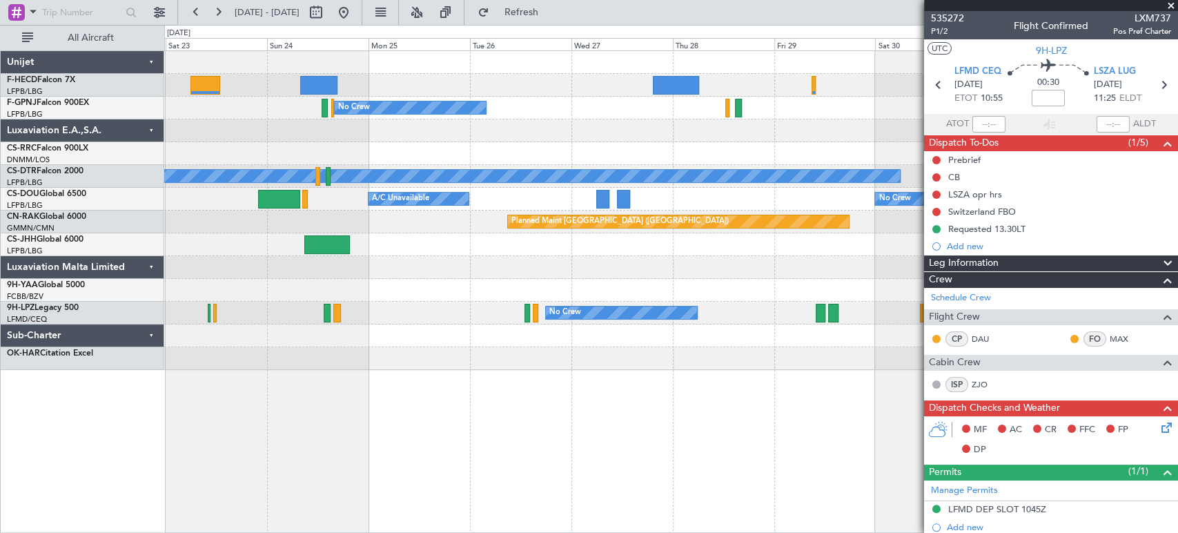
click at [121, 271] on div "Planned Maint Paris (Le Bourget) No Crew Planned Maint Paris (Le Bourget) Plann…" at bounding box center [589, 279] width 1178 height 508
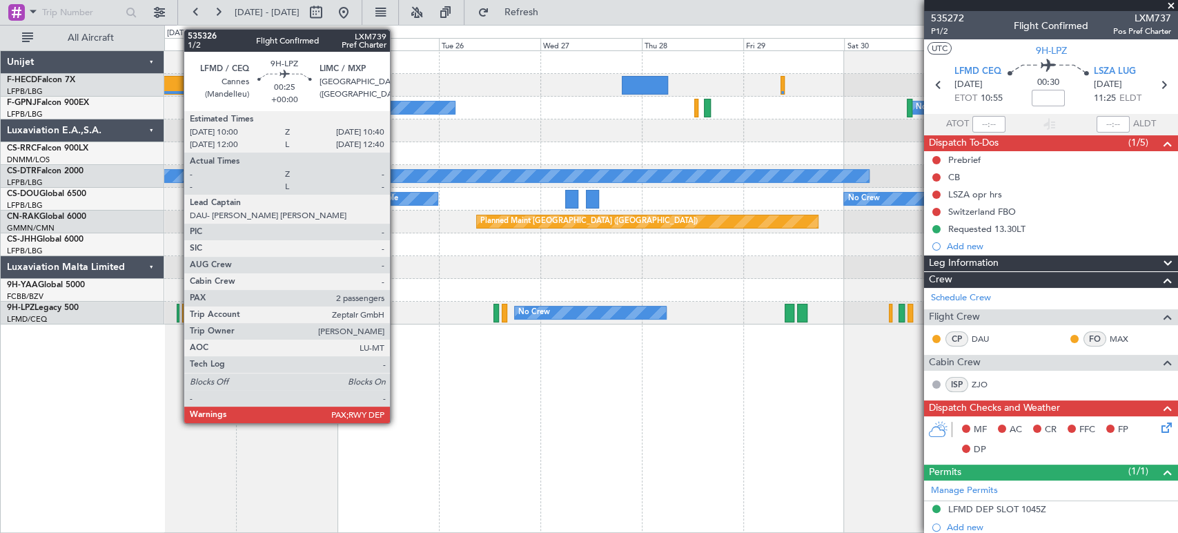
click at [177, 308] on div at bounding box center [178, 313] width 3 height 19
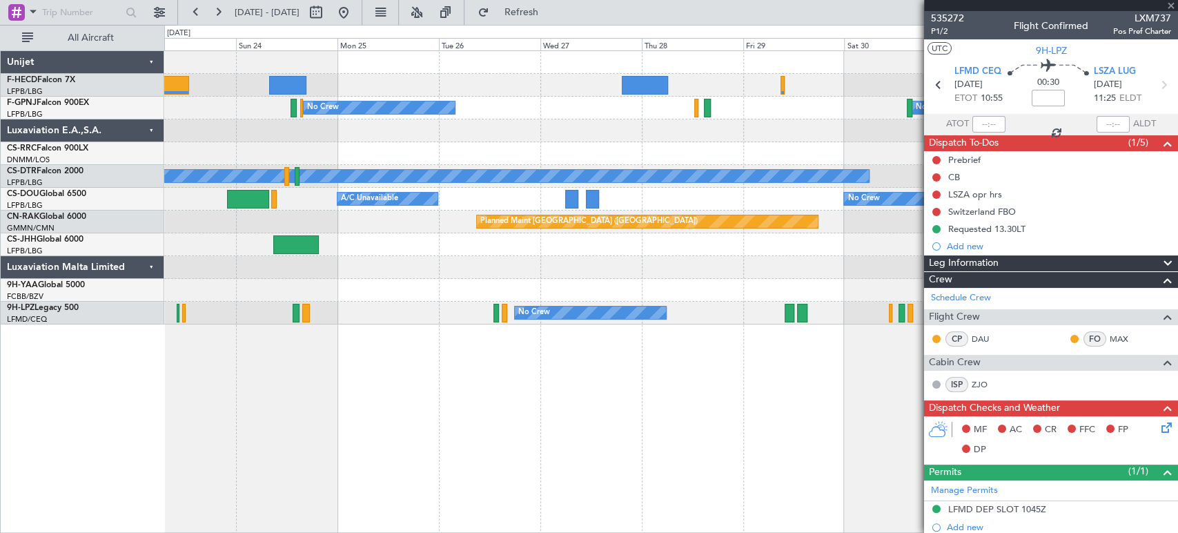
type input "6"
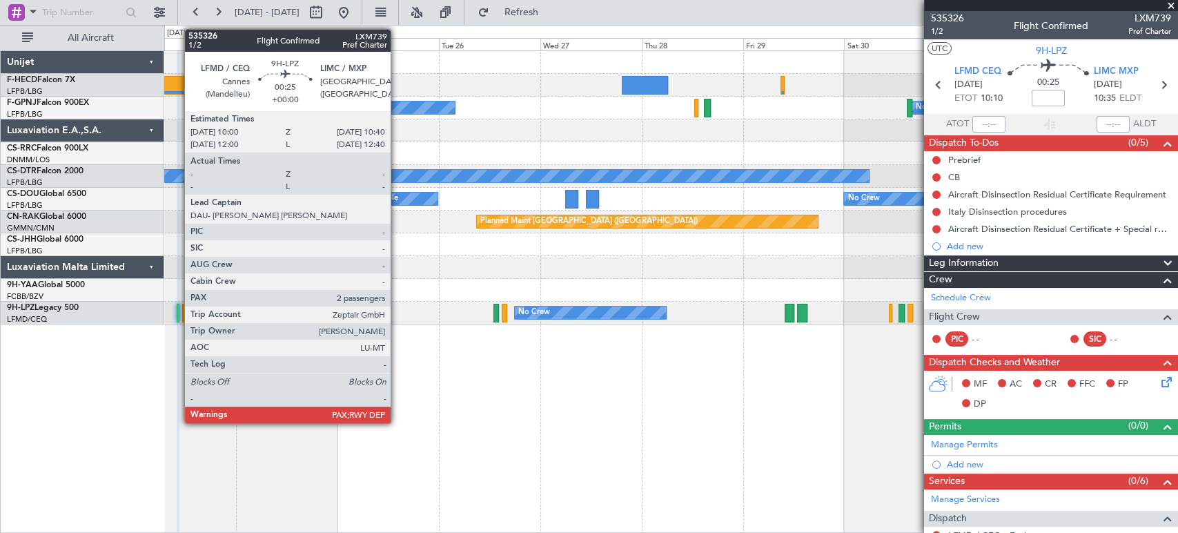
click at [486, 280] on div at bounding box center [670, 290] width 1013 height 23
click at [514, 282] on div at bounding box center [670, 290] width 1013 height 23
click at [440, 261] on div at bounding box center [670, 267] width 1013 height 23
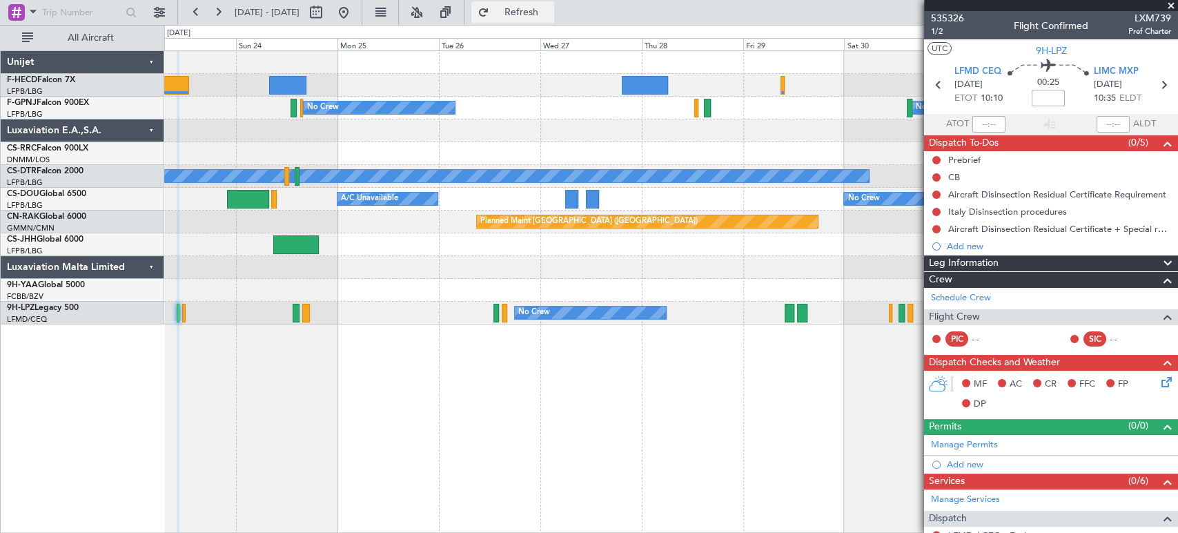
click at [550, 16] on span "Refresh" at bounding box center [521, 13] width 58 height 10
click at [424, 338] on div "Planned Maint Paris (Le Bourget) Planned Maint Paris (Le Bourget) Planned Maint…" at bounding box center [671, 291] width 1014 height 482
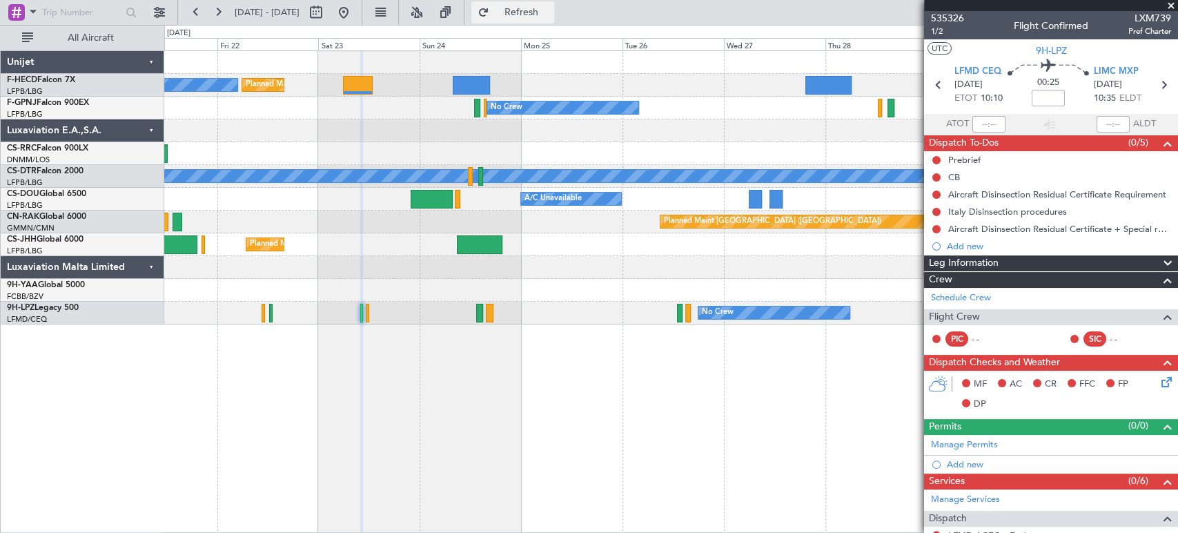
click at [550, 17] on span "Refresh" at bounding box center [521, 13] width 58 height 10
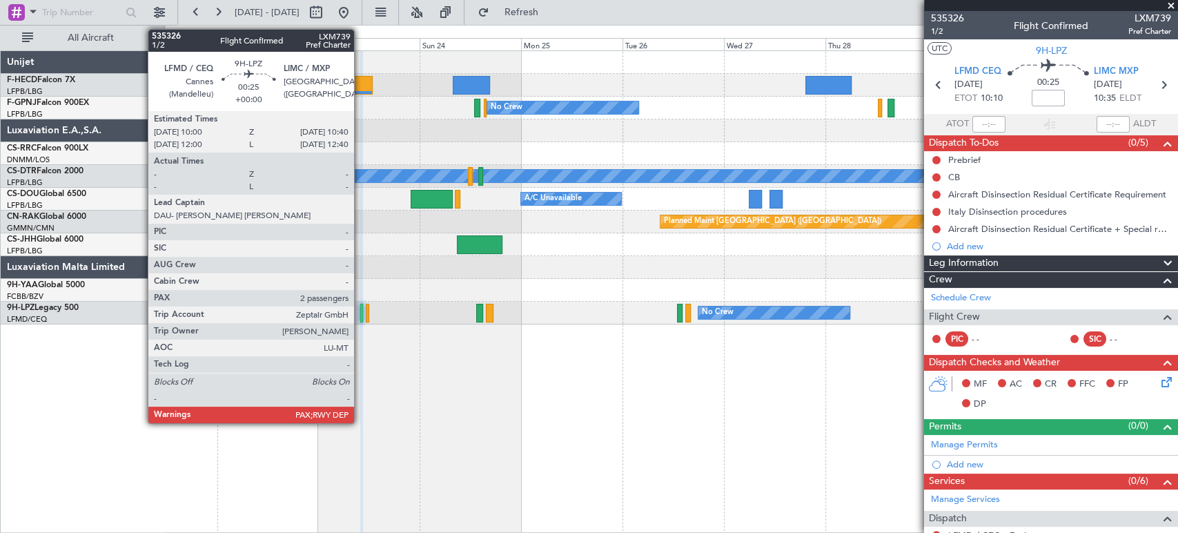
click at [360, 315] on div at bounding box center [361, 313] width 3 height 19
click at [362, 310] on div at bounding box center [361, 313] width 3 height 19
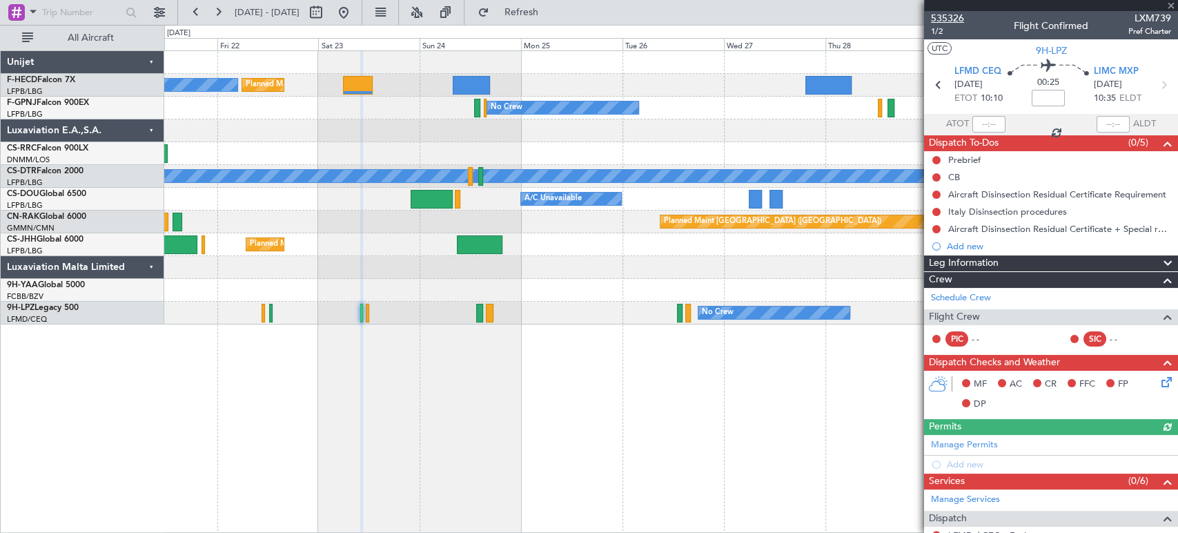
click at [939, 22] on span "535326" at bounding box center [947, 18] width 33 height 14
click at [603, 219] on div "Planned Maint [GEOGRAPHIC_DATA] ([GEOGRAPHIC_DATA])" at bounding box center [670, 222] width 1013 height 23
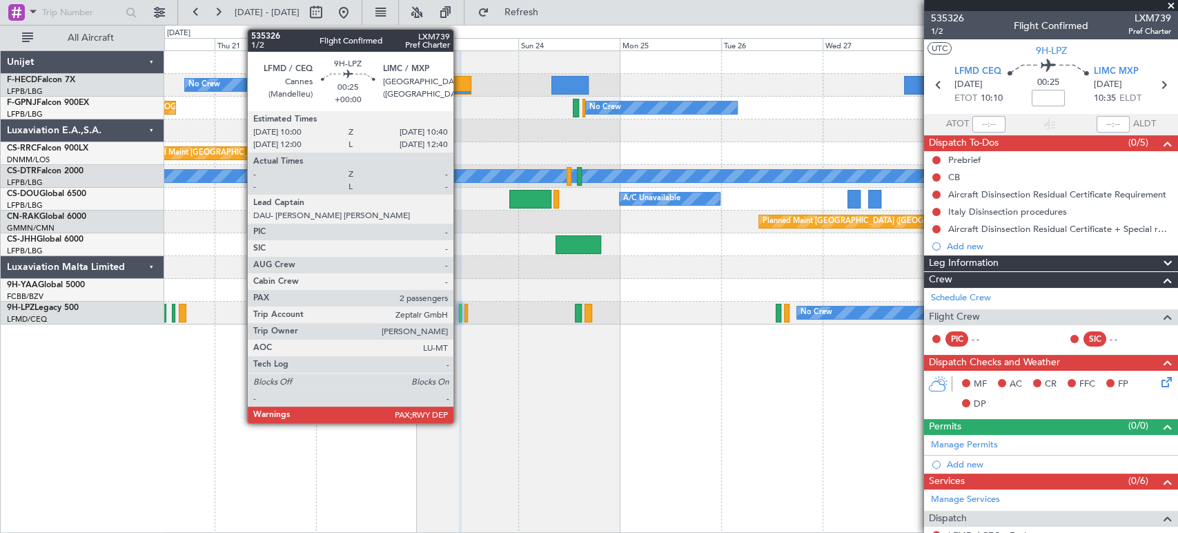
click at [460, 313] on div at bounding box center [460, 313] width 3 height 19
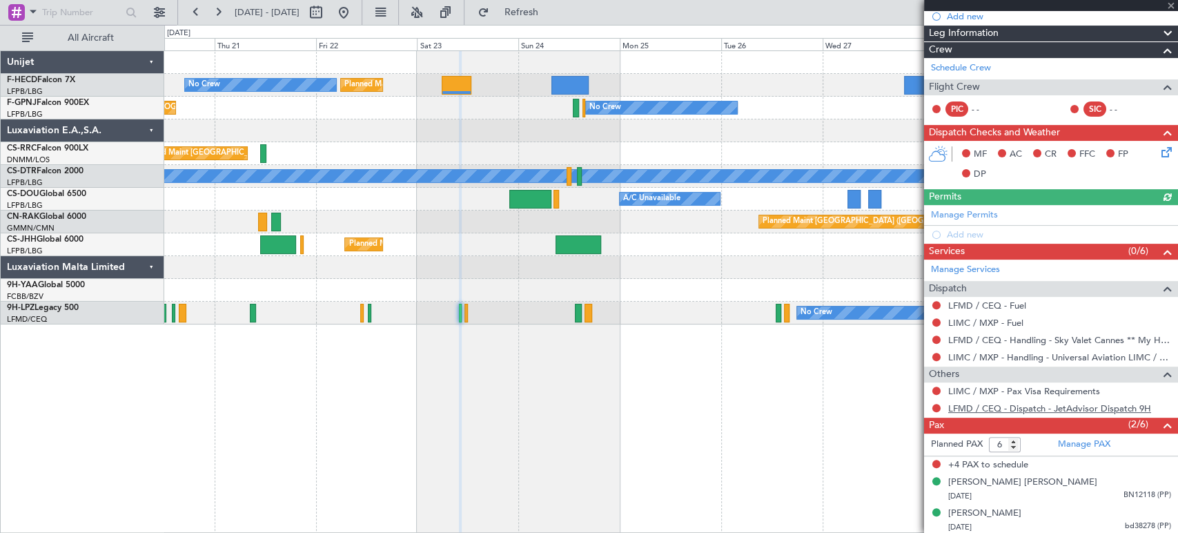
scroll to position [231, 0]
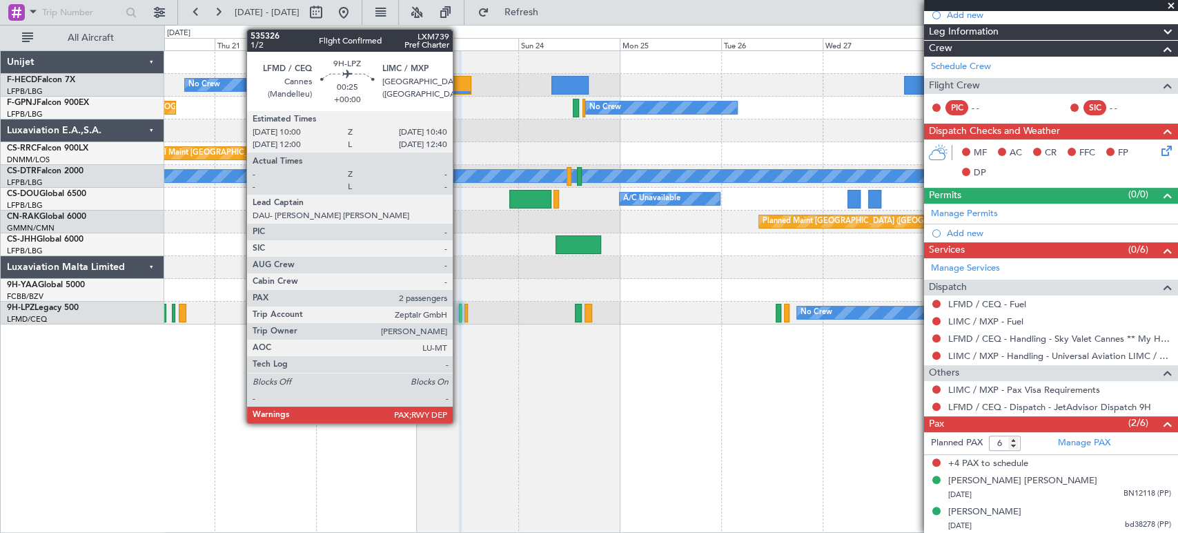
click at [459, 313] on div at bounding box center [460, 313] width 3 height 19
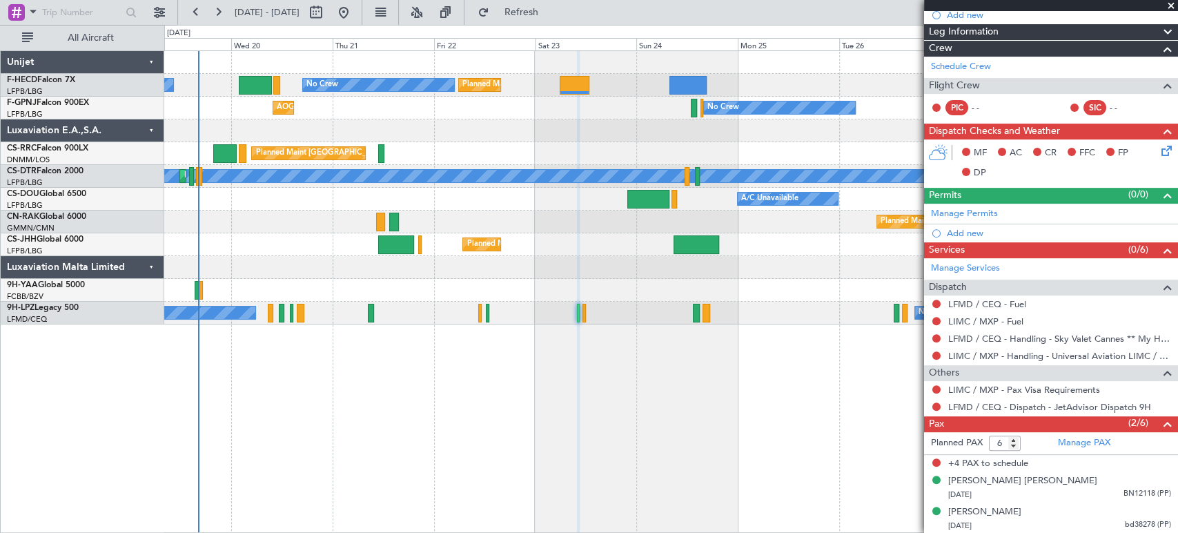
click at [480, 345] on div "Planned Maint Paris (Le Bourget) Planned Maint Paris (Le Bourget) No Crew No Cr…" at bounding box center [671, 291] width 1014 height 482
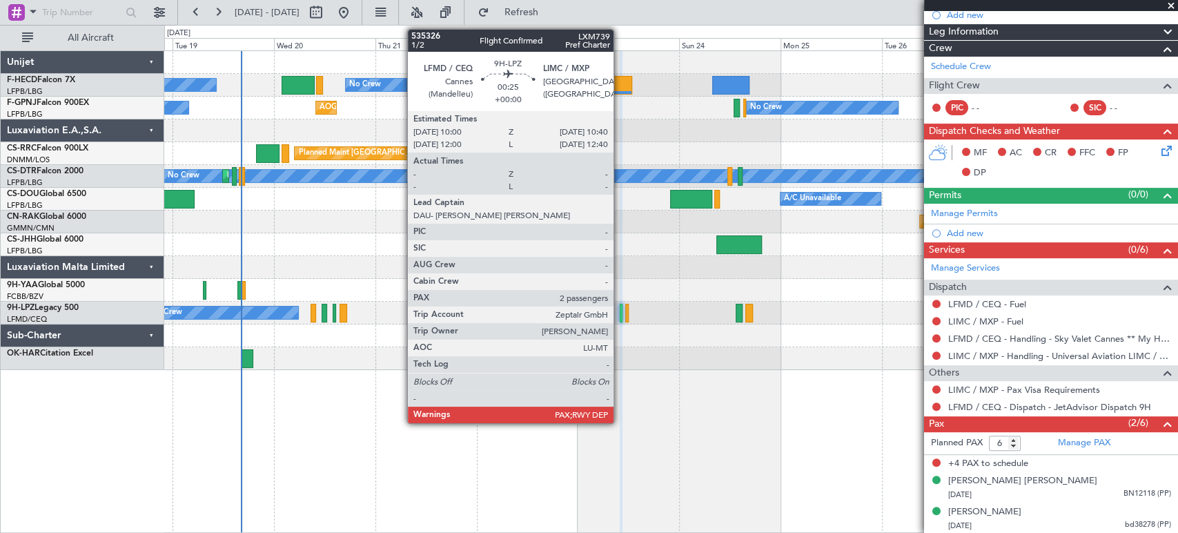
click at [620, 313] on div at bounding box center [621, 313] width 3 height 19
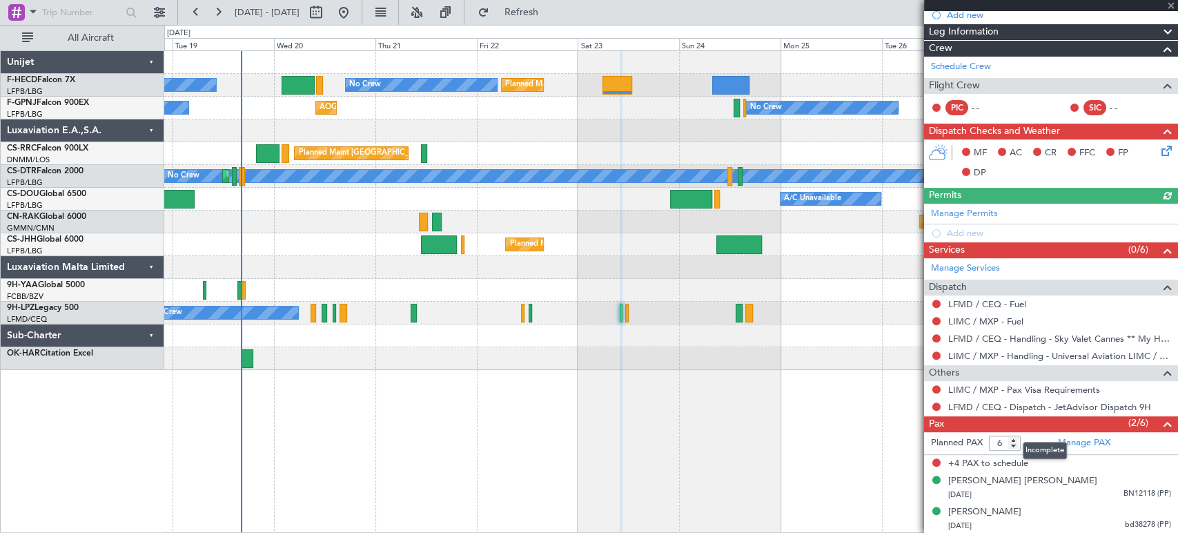
scroll to position [0, 0]
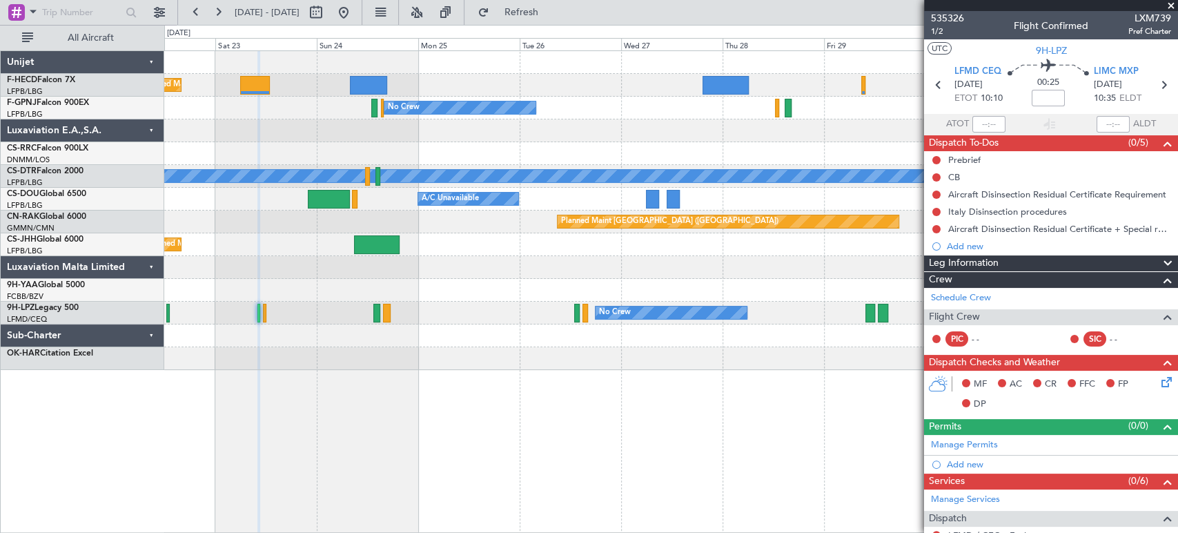
click at [255, 236] on div "Planned Maint Paris (Le Bourget) Planned Maint Paris (Le Bourget) Planned Maint…" at bounding box center [670, 210] width 1013 height 319
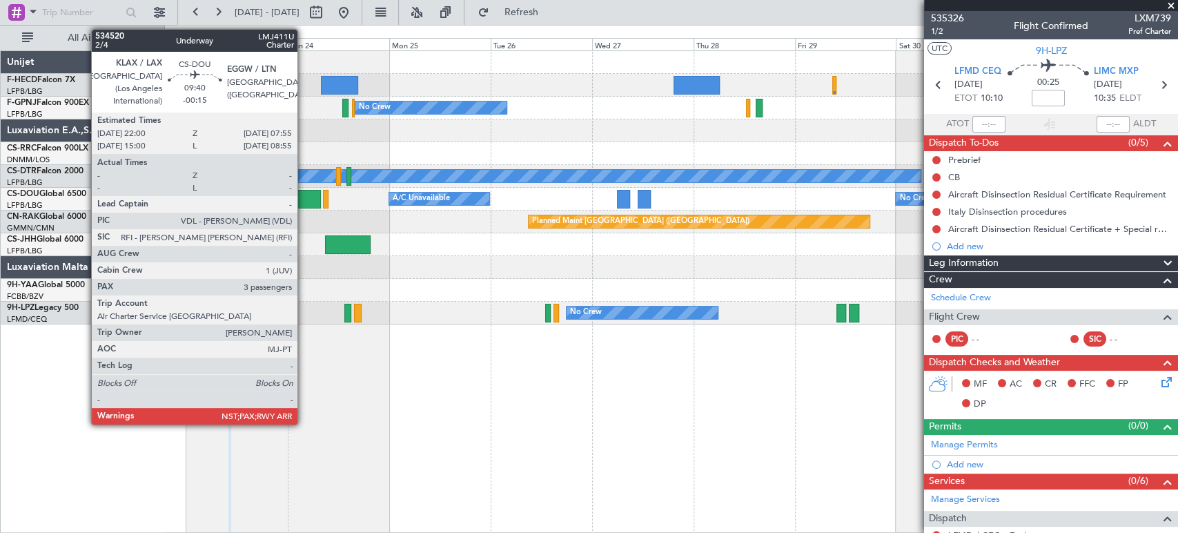
click at [304, 203] on div at bounding box center [300, 199] width 42 height 19
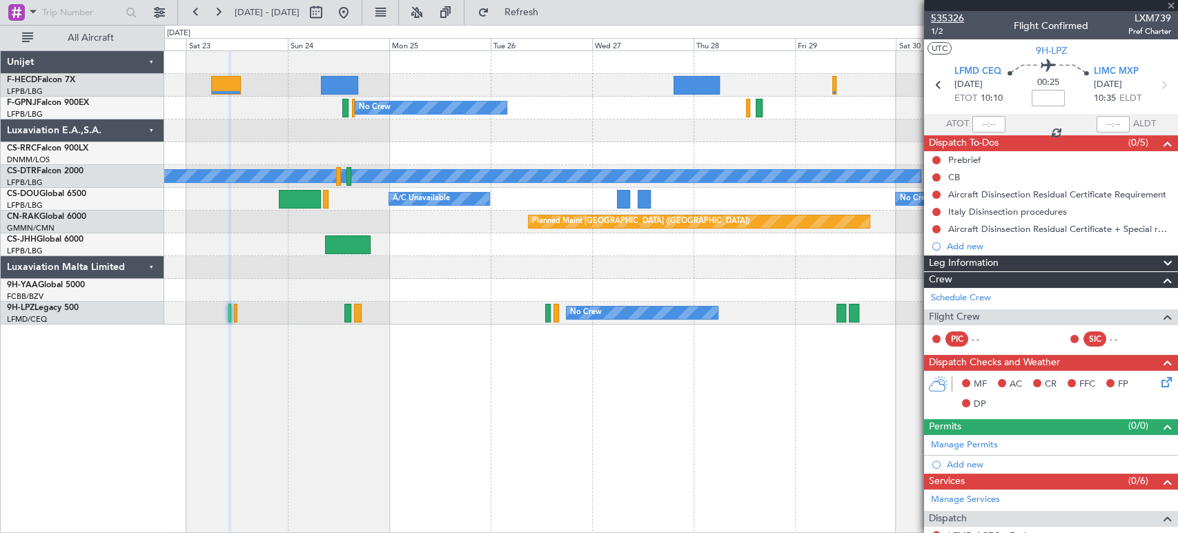
type input "-00:15"
type input "3"
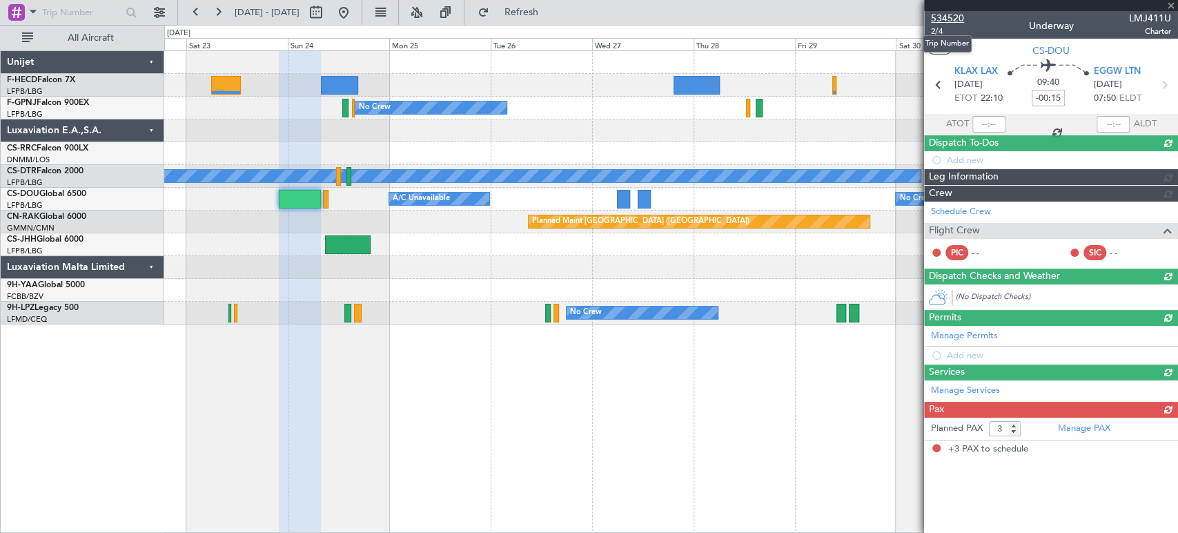
click at [944, 16] on span "534520" at bounding box center [947, 18] width 33 height 14
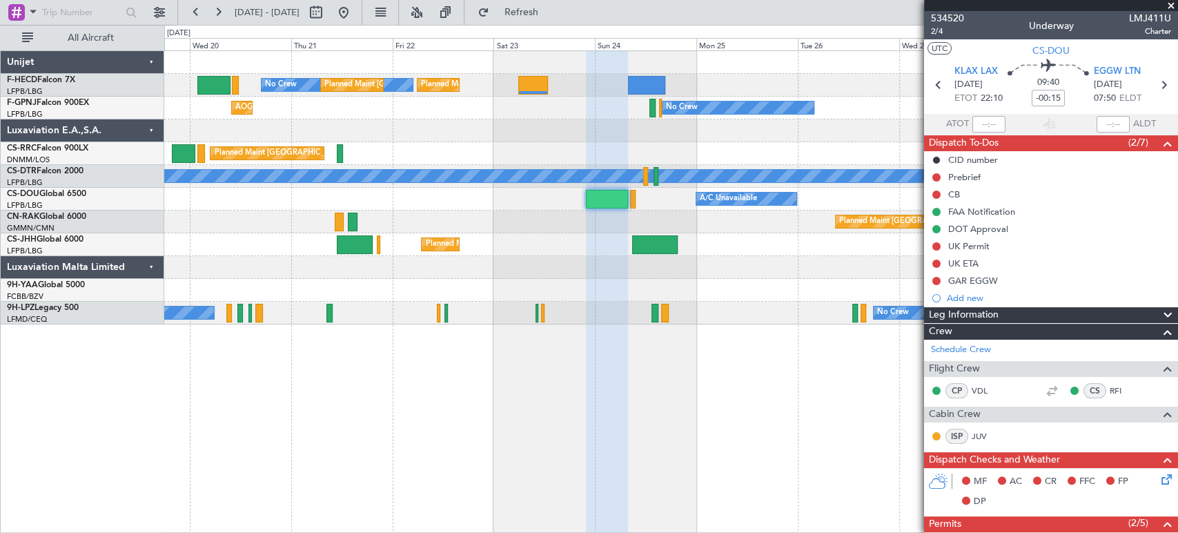
click at [762, 330] on div "Planned Maint Paris (Le Bourget) No Crew Planned Maint Paris (Le Bourget) No Cr…" at bounding box center [671, 291] width 1014 height 482
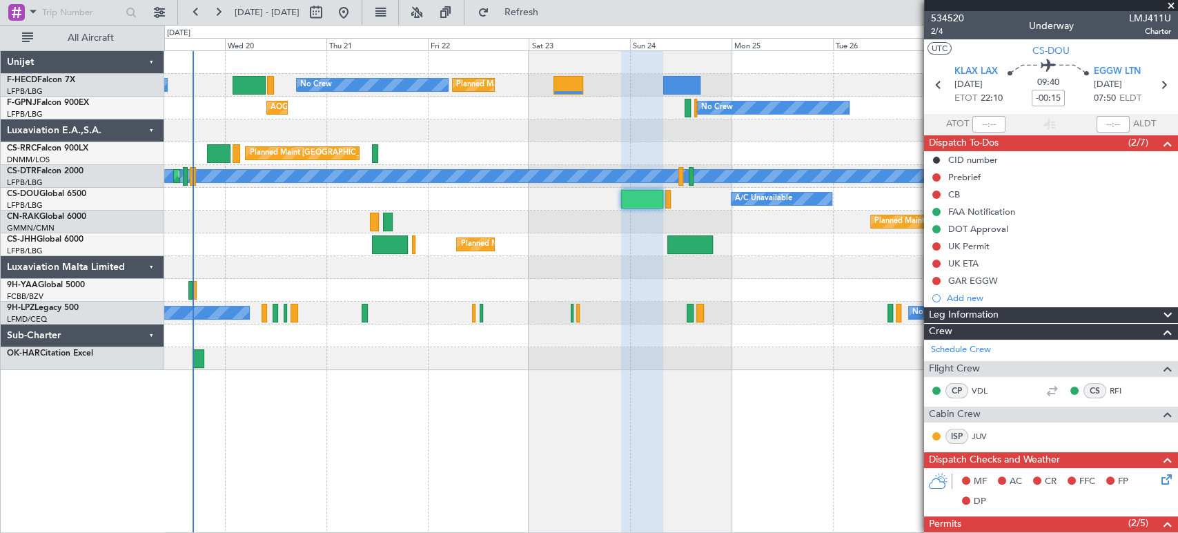
click at [237, 357] on div at bounding box center [670, 358] width 1013 height 23
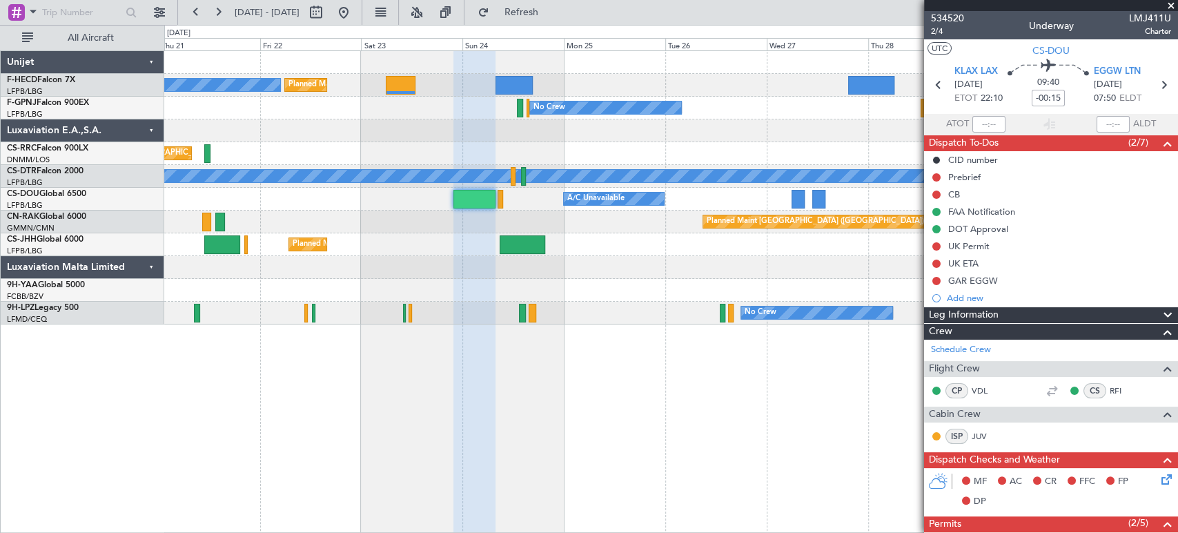
click at [406, 317] on div "No Crew No Crew" at bounding box center [670, 313] width 1013 height 23
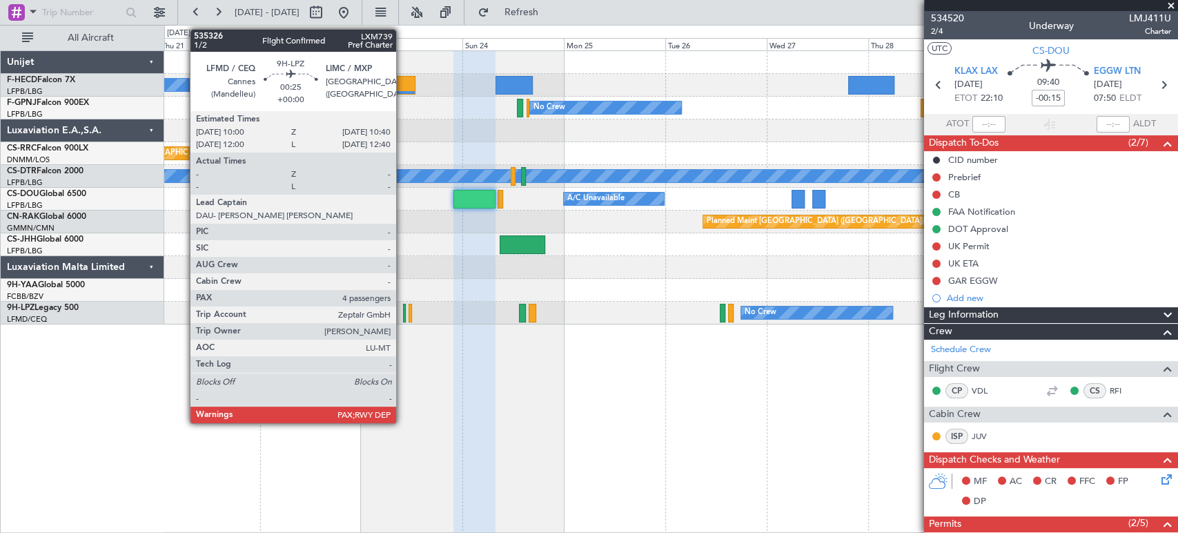
click at [403, 317] on div at bounding box center [404, 313] width 3 height 19
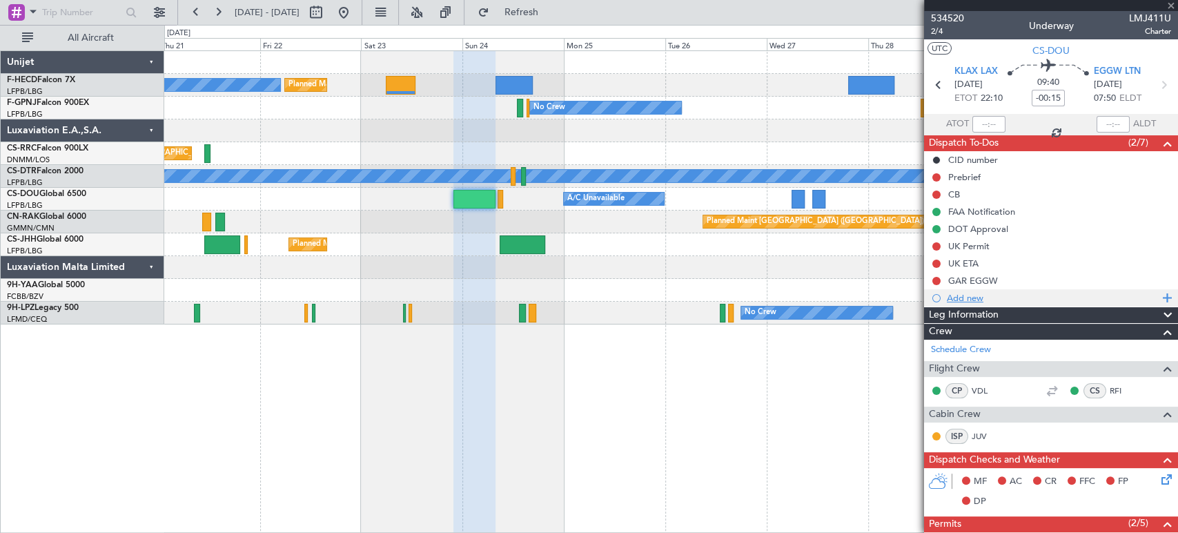
type input "6"
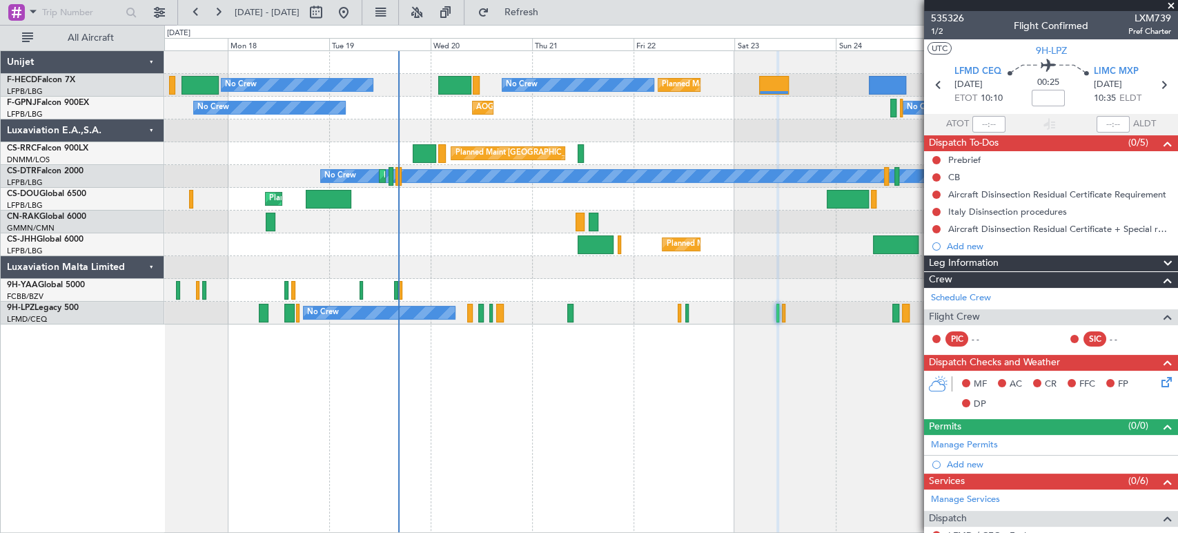
click at [915, 148] on div "Planned Maint [GEOGRAPHIC_DATA] ([GEOGRAPHIC_DATA])" at bounding box center [670, 153] width 1013 height 23
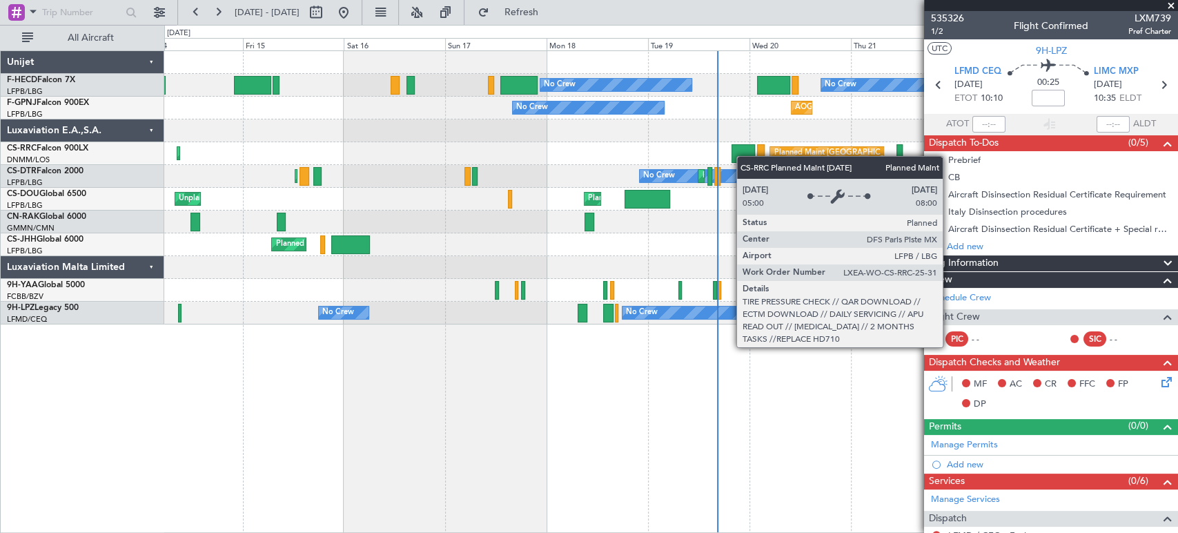
click at [1073, 165] on fb-app "21 Aug 2025 - 31 Aug 2025 Refresh Quick Links All Aircraft Planned Maint Paris …" at bounding box center [589, 271] width 1178 height 522
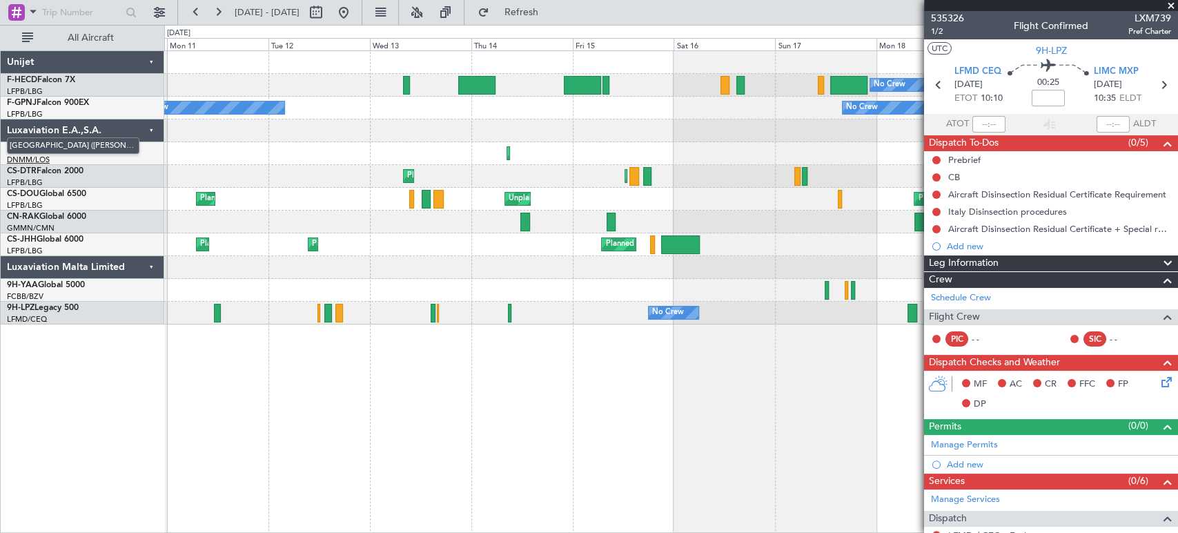
drag, startPoint x: 1033, startPoint y: 168, endPoint x: 36, endPoint y: 161, distance: 996.7
click at [37, 164] on fb-app "21 Aug 2025 - 31 Aug 2025 Refresh Quick Links All Aircraft No Crew No Crew Plan…" at bounding box center [589, 271] width 1178 height 522
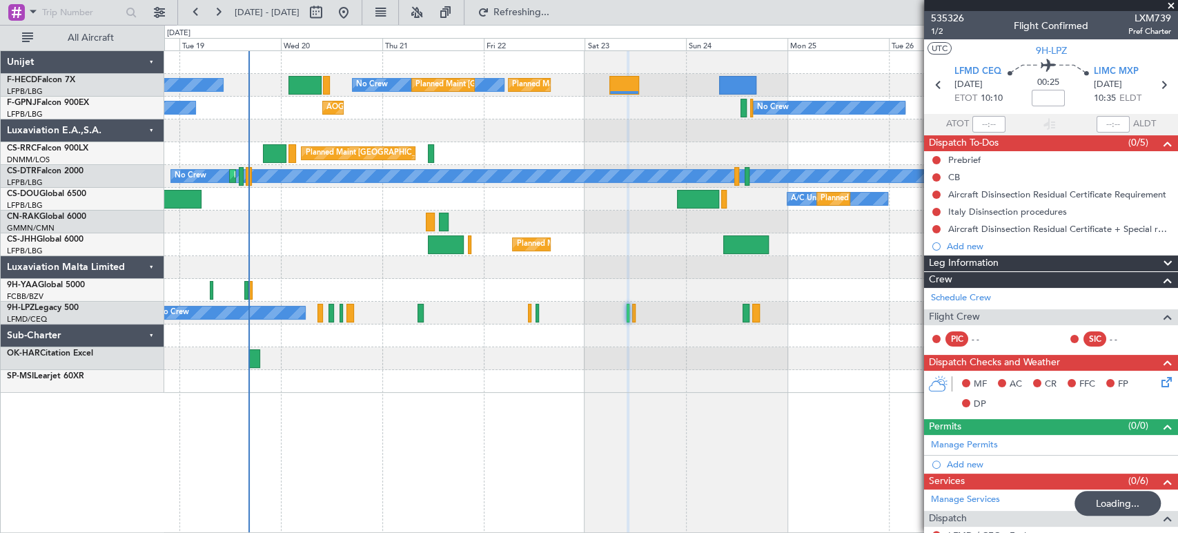
click at [487, 130] on div "No Crew No Crew Planned Maint Paris (Le Bourget) Planned Maint Paris (Le Bourge…" at bounding box center [670, 222] width 1013 height 342
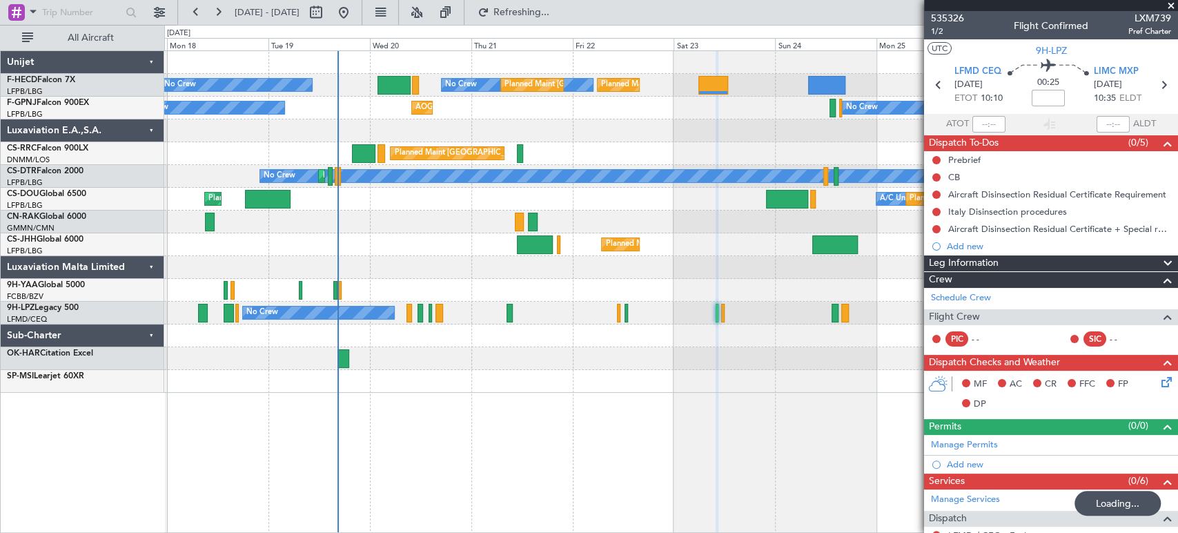
click at [355, 131] on div at bounding box center [670, 130] width 1013 height 23
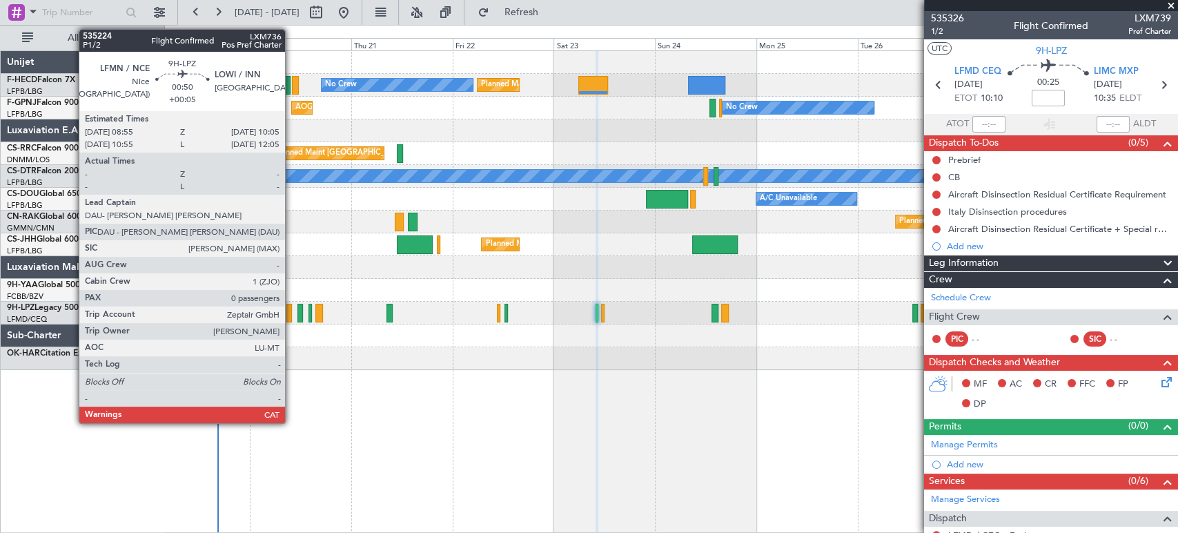
click at [291, 308] on div at bounding box center [289, 313] width 6 height 19
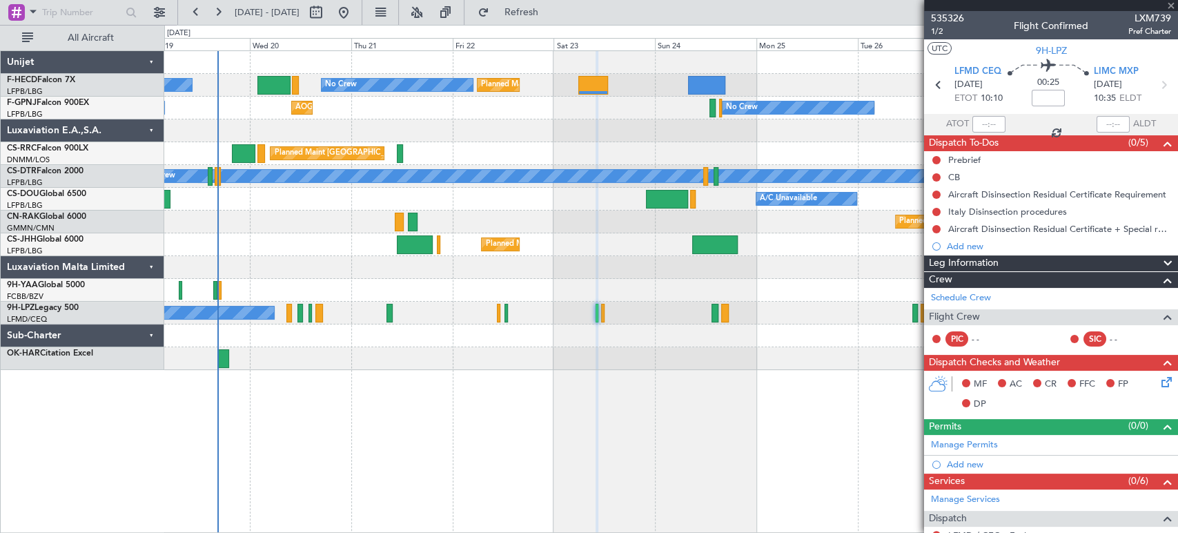
type input "+00:05"
type input "0"
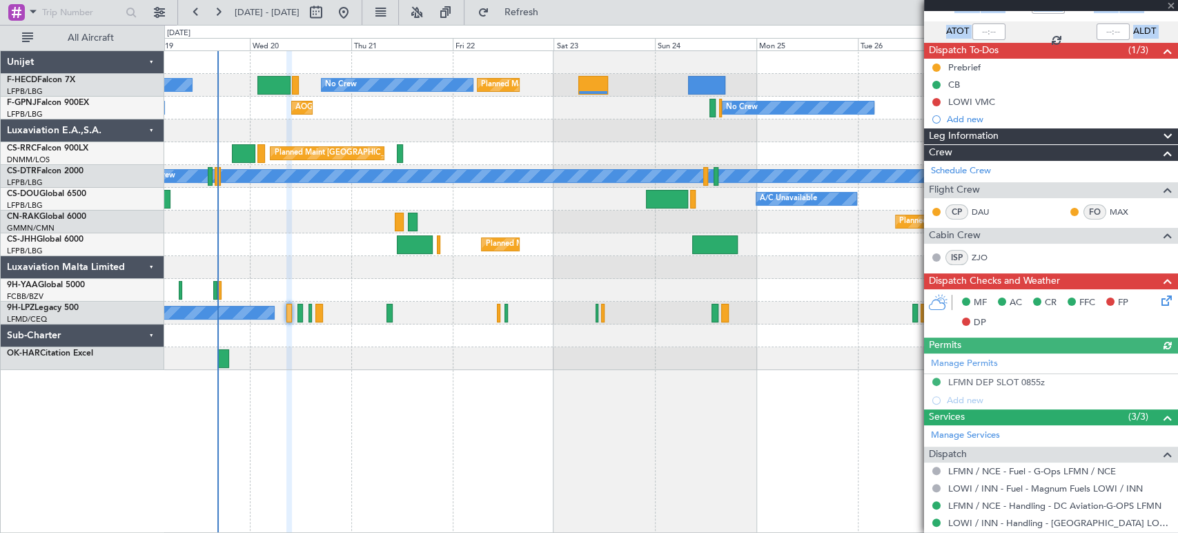
scroll to position [162, 0]
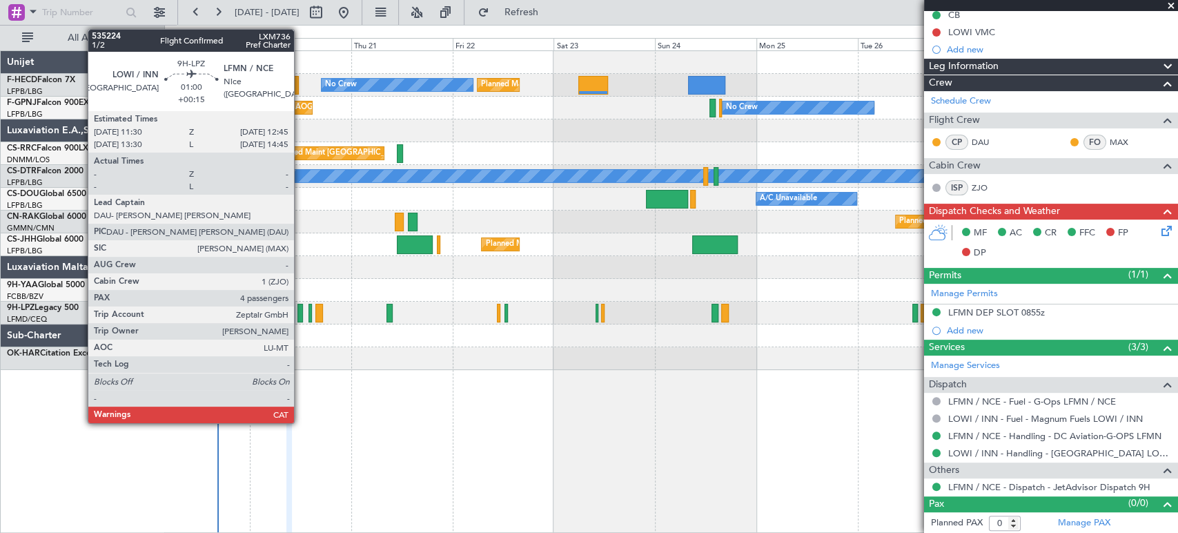
click at [300, 315] on div at bounding box center [300, 313] width 6 height 19
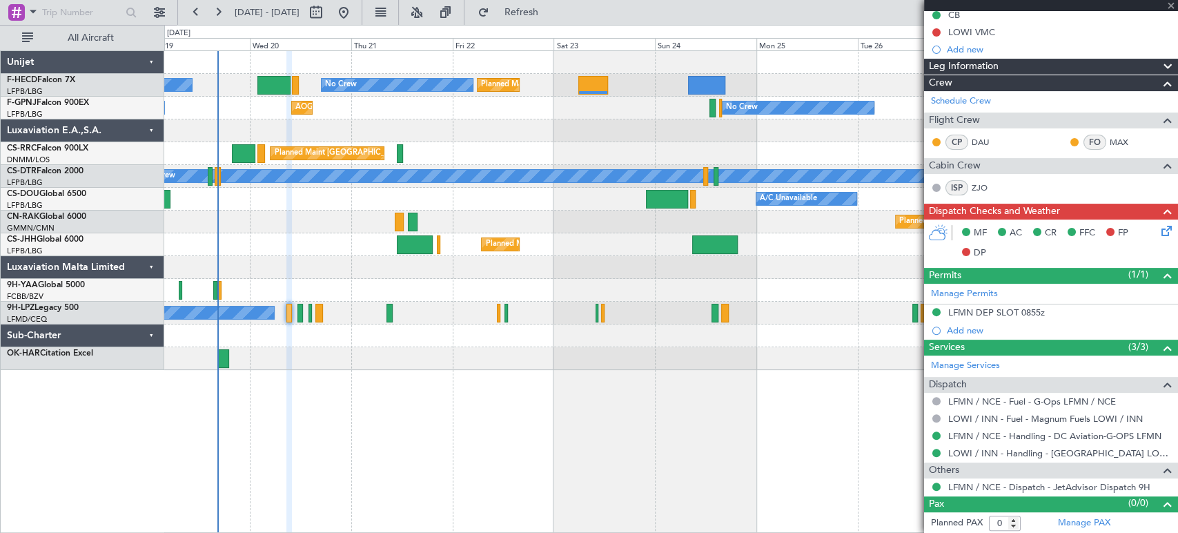
type input "+00:15"
type input "4"
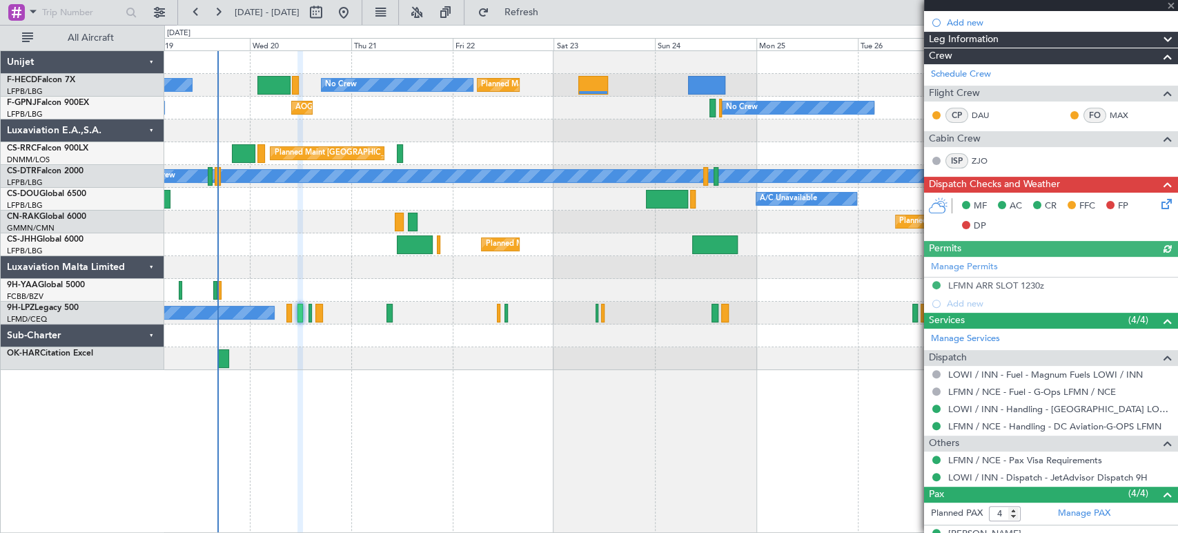
scroll to position [304, 0]
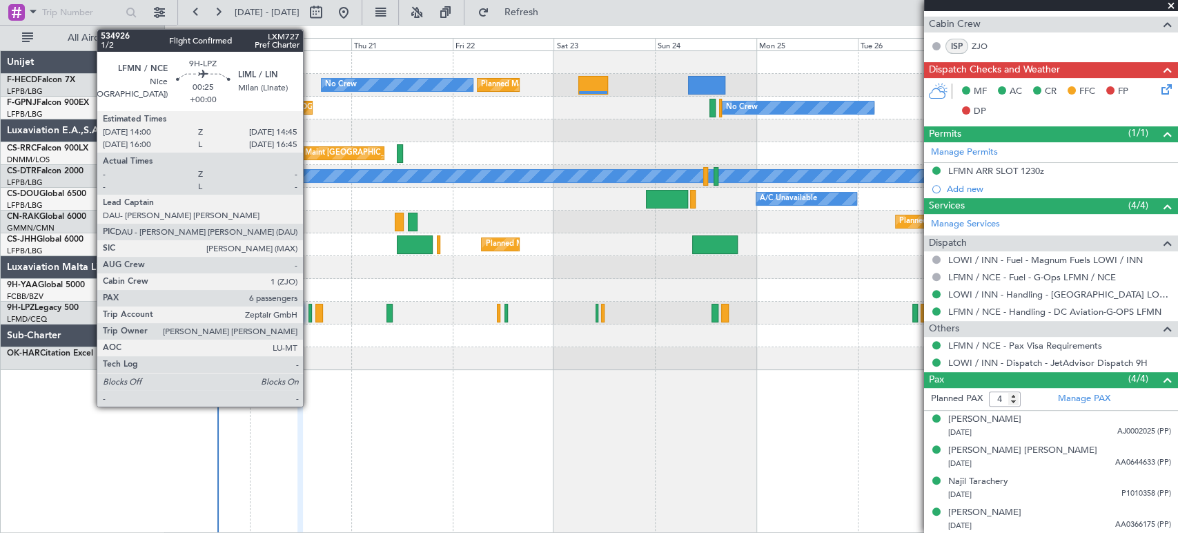
click at [309, 310] on div at bounding box center [310, 313] width 3 height 19
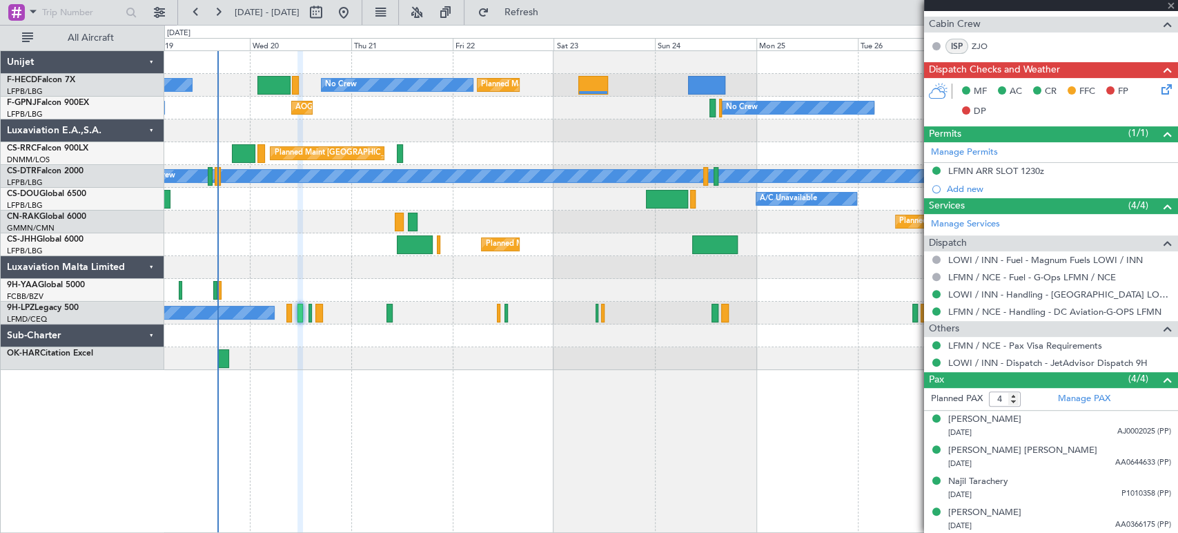
type input "6"
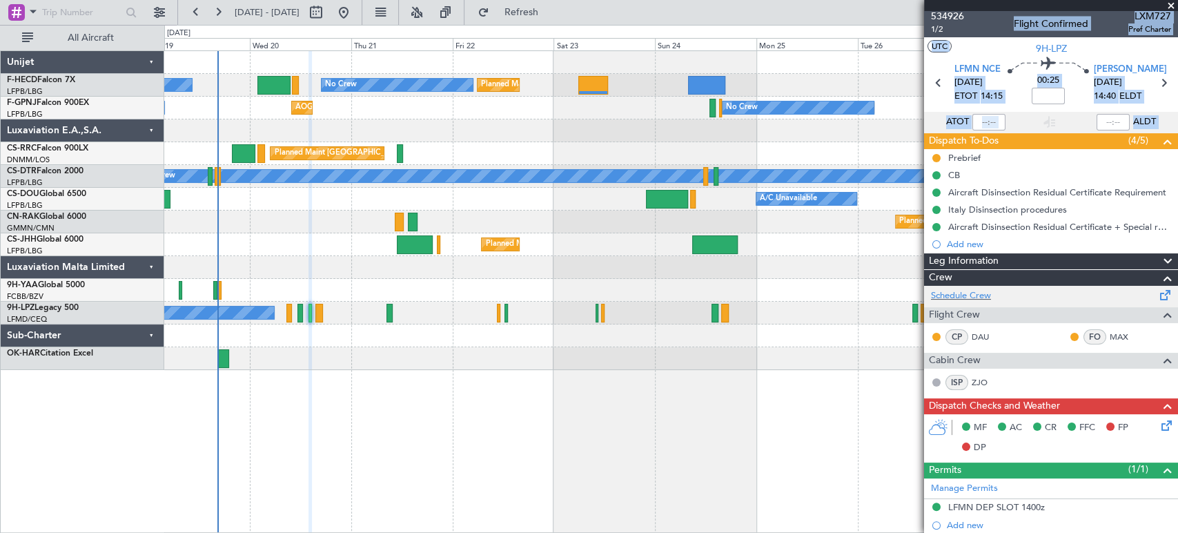
scroll to position [0, 0]
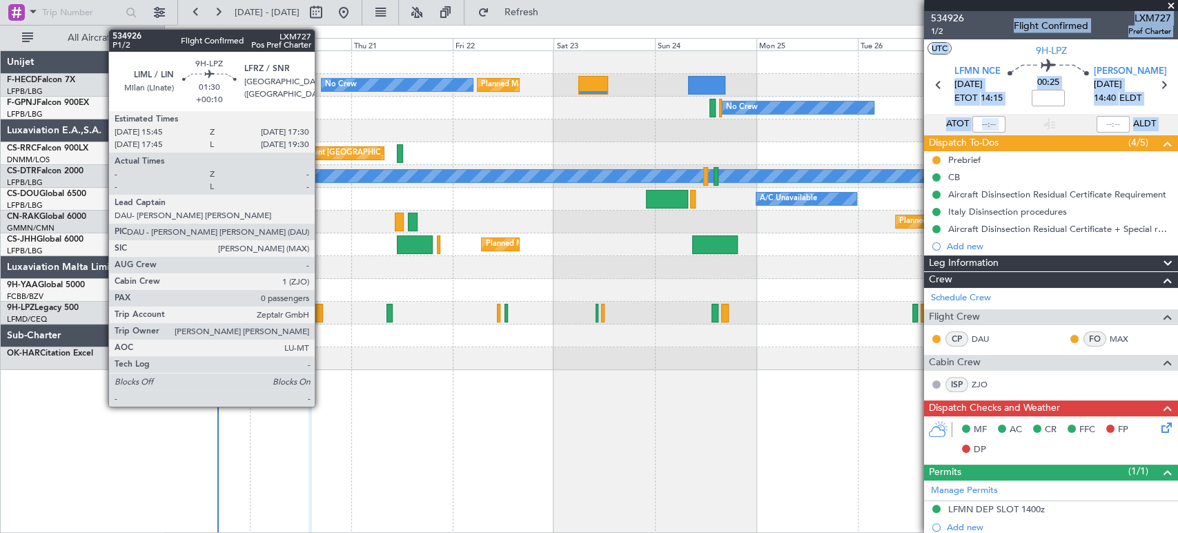
click at [321, 307] on div at bounding box center [319, 313] width 8 height 19
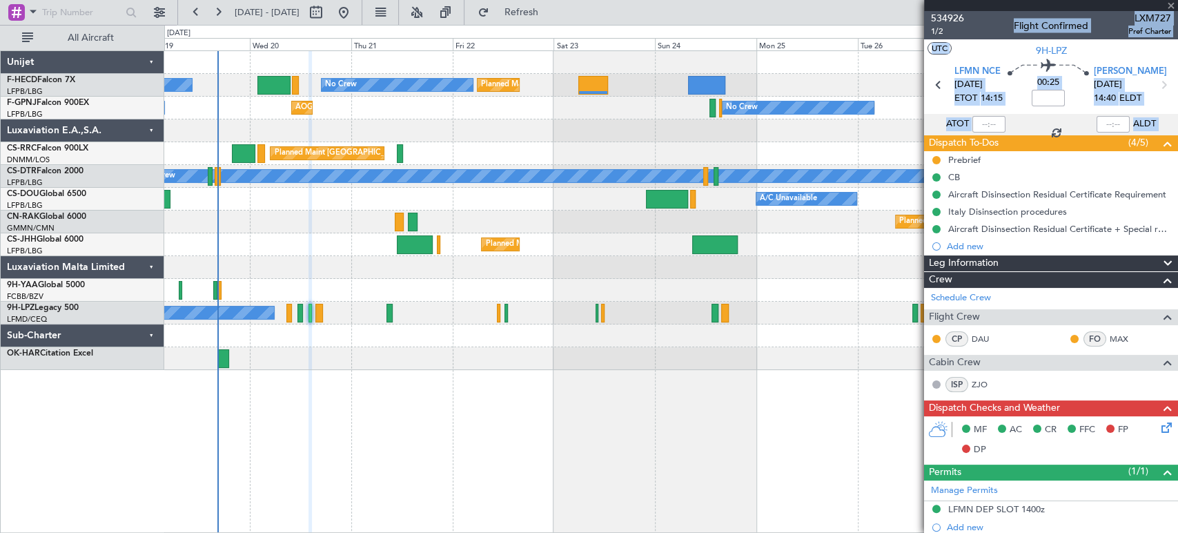
type input "+00:10"
type input "0"
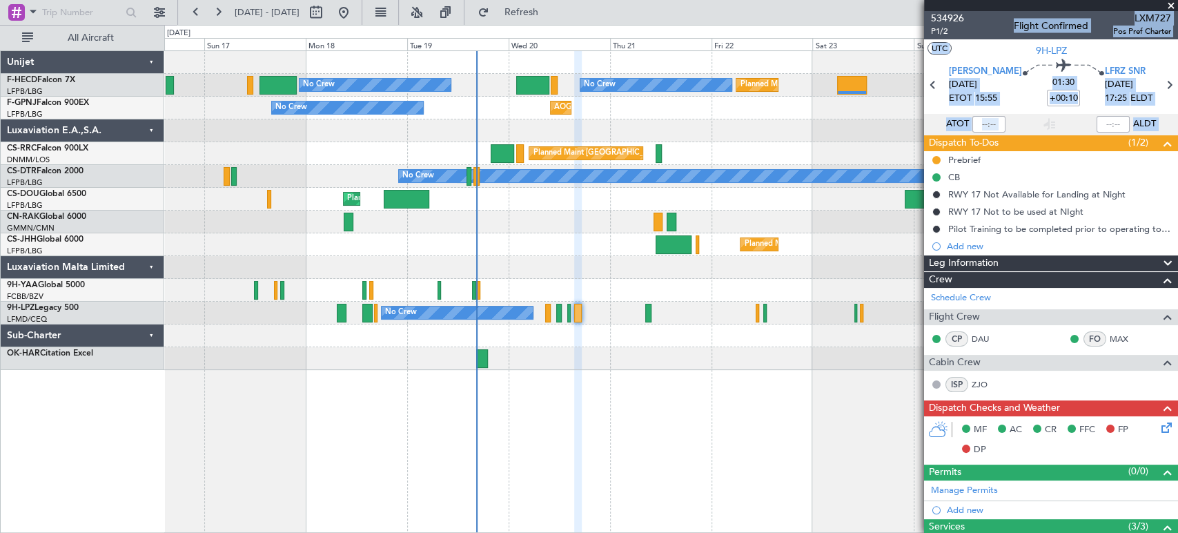
click at [700, 192] on div "Planned Maint Paris (Le Bourget) No Crew No Crew Planned Maint Paris (Le Bourge…" at bounding box center [670, 210] width 1013 height 319
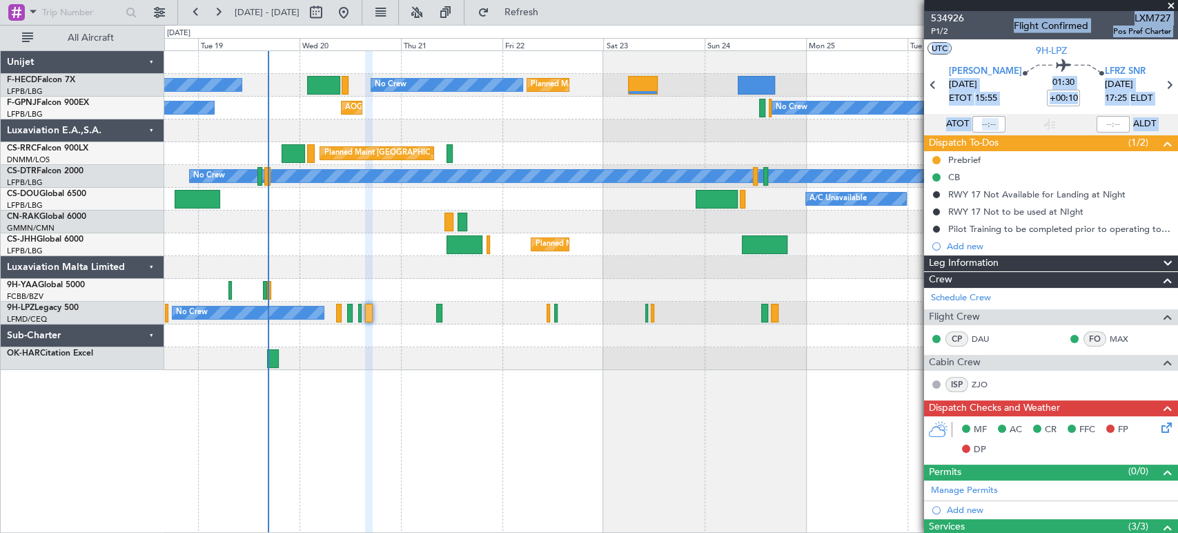
click at [202, 218] on div "Planned Maint Paris (Le Bourget) No Crew No Crew Planned Maint Paris (Le Bourge…" at bounding box center [670, 210] width 1013 height 319
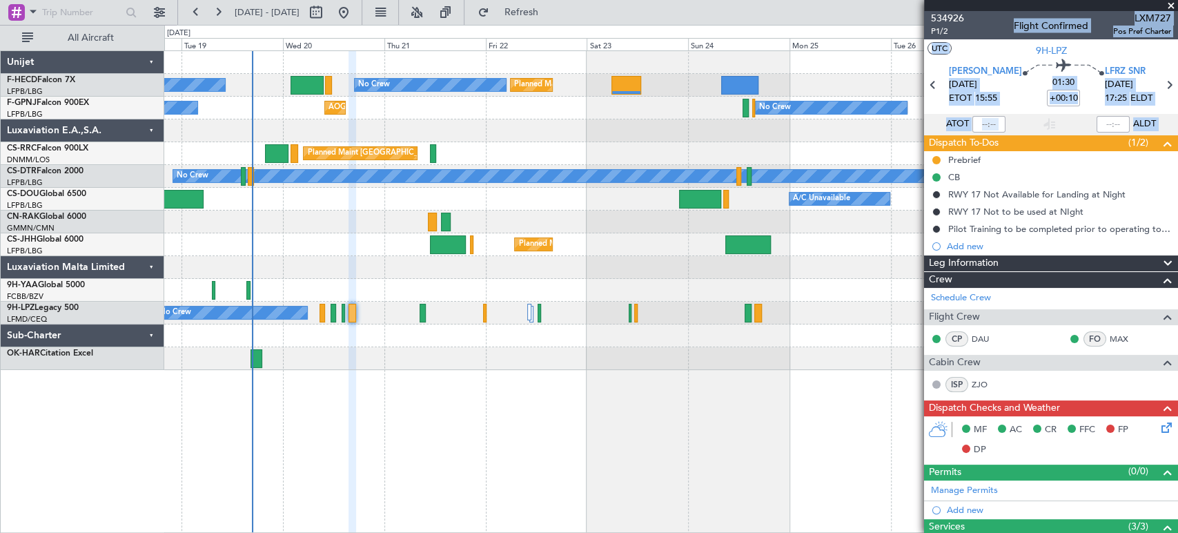
click at [291, 374] on div "Planned Maint Paris (Le Bourget) No Crew No Crew Planned Maint Paris (Le Bourge…" at bounding box center [671, 291] width 1014 height 482
click at [534, 312] on div "No Crew No Crew" at bounding box center [670, 313] width 1013 height 23
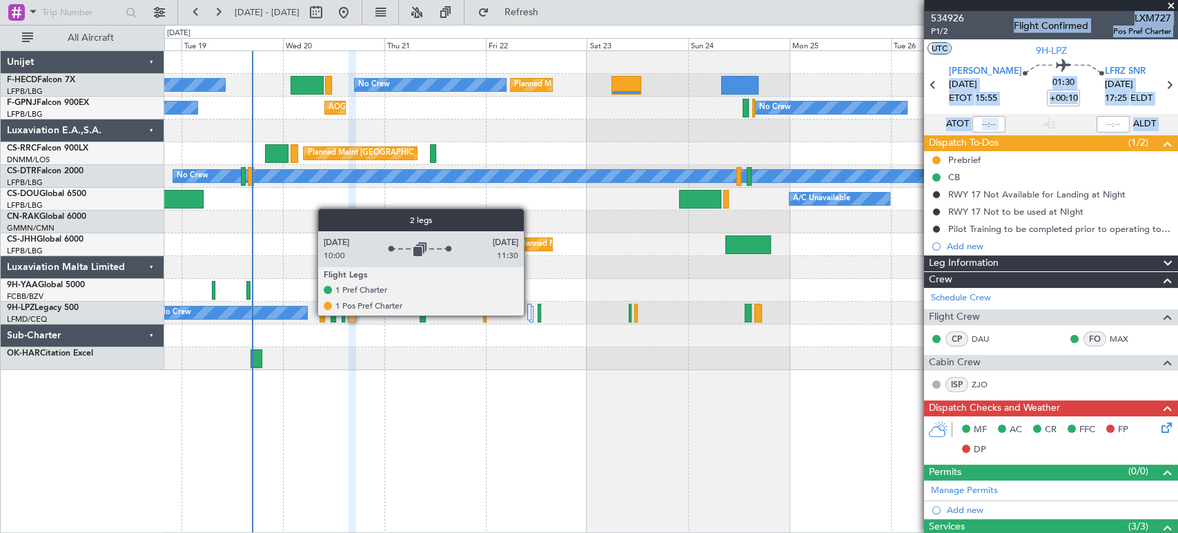
click at [531, 315] on div at bounding box center [529, 312] width 5 height 17
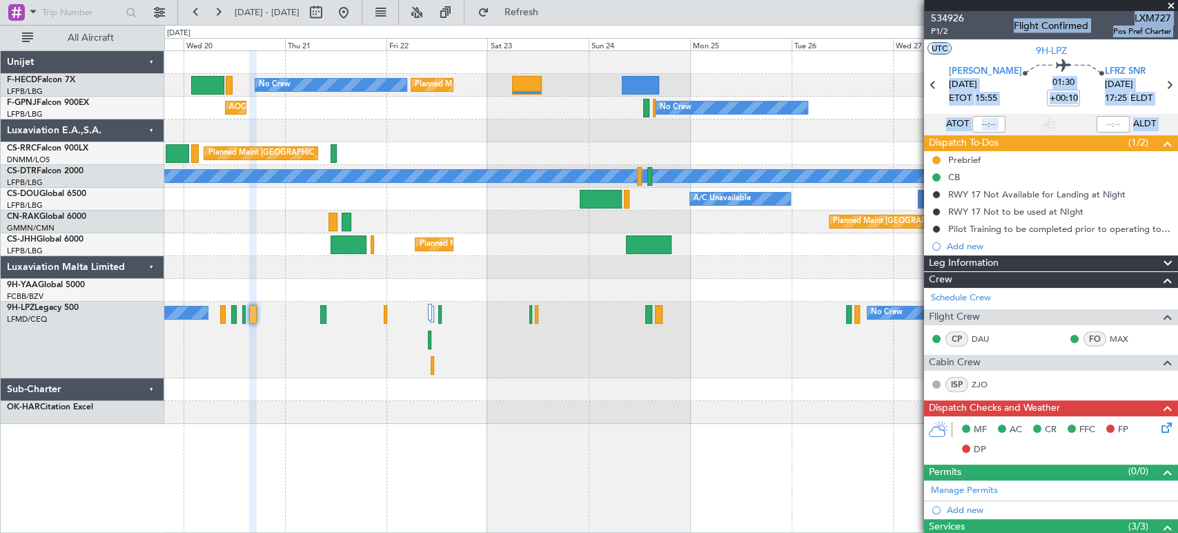
click at [442, 349] on div "No Crew No Crew" at bounding box center [670, 340] width 1013 height 77
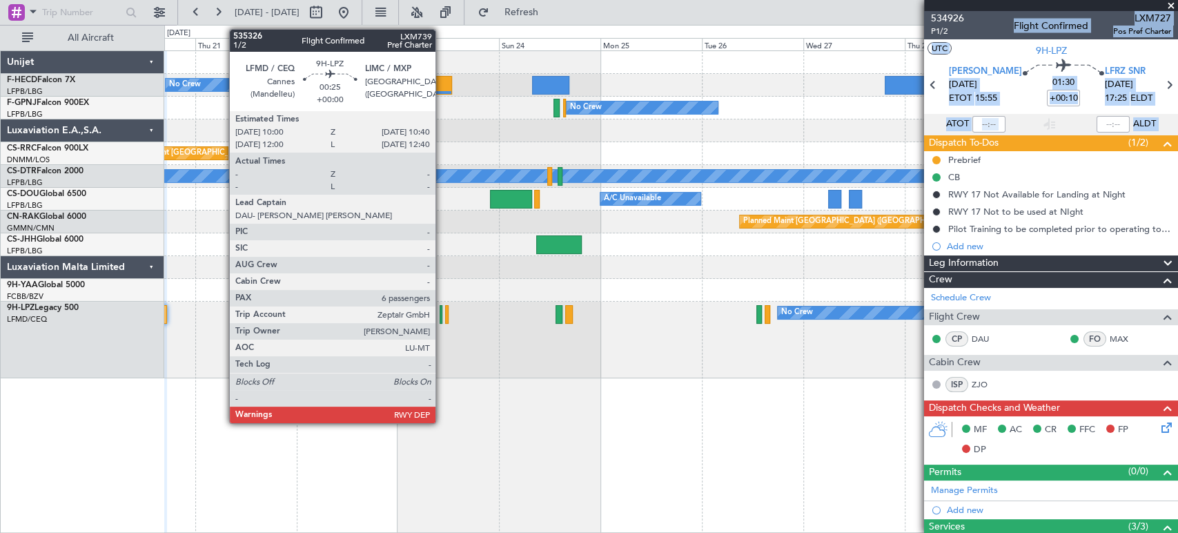
click at [442, 316] on div at bounding box center [441, 314] width 3 height 19
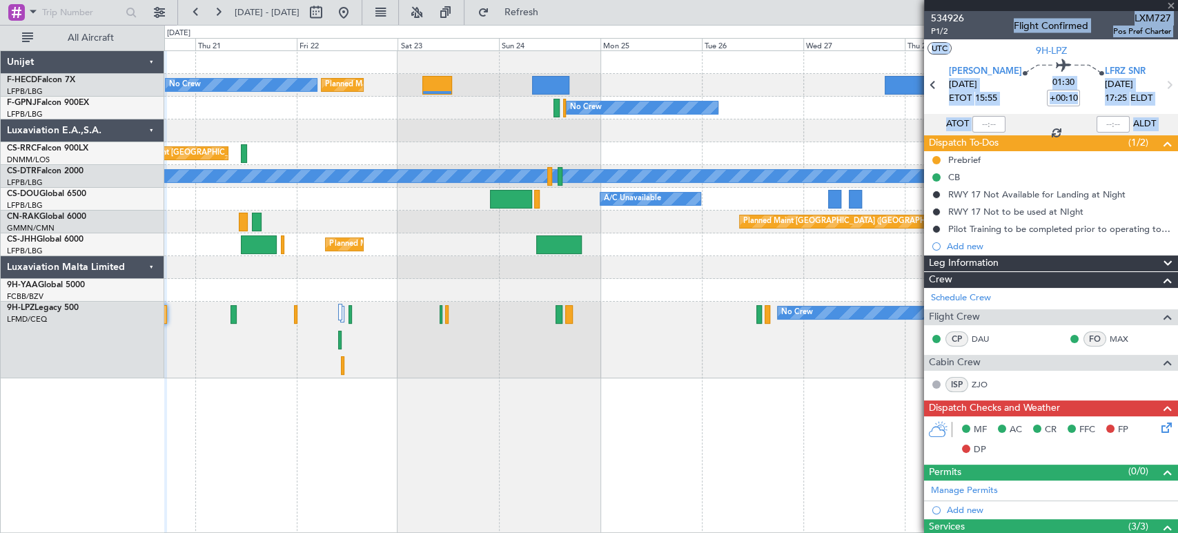
type input "6"
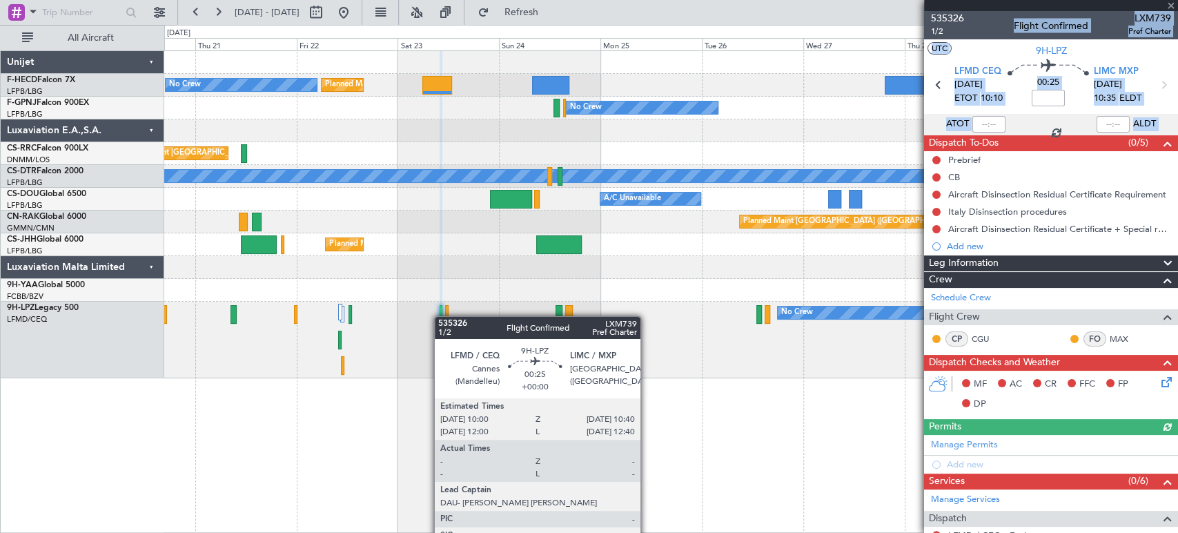
click at [441, 316] on div at bounding box center [441, 314] width 3 height 19
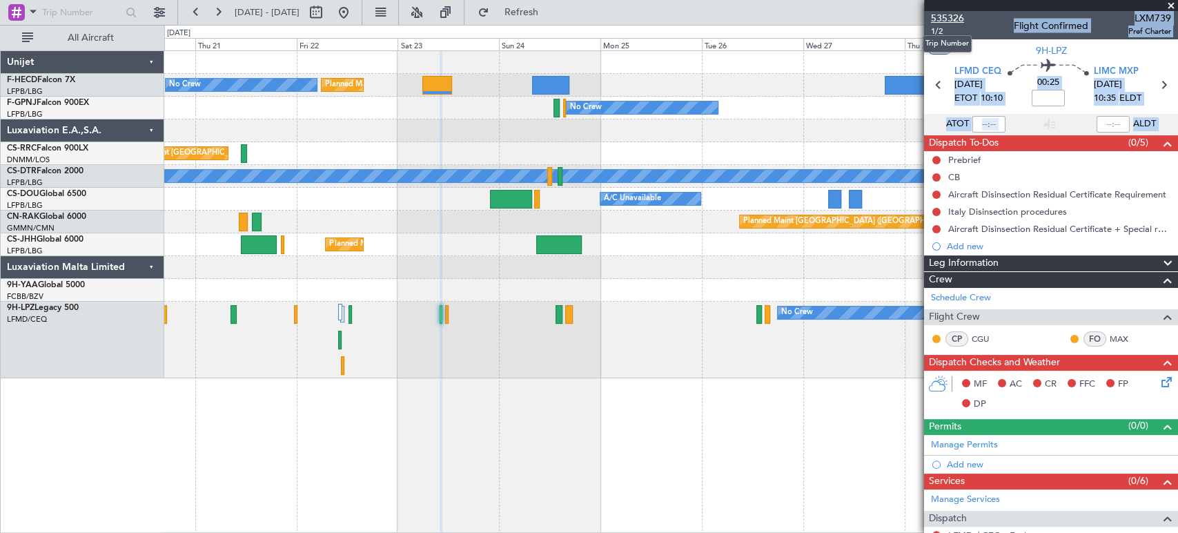
click at [959, 17] on span "535326" at bounding box center [947, 18] width 33 height 14
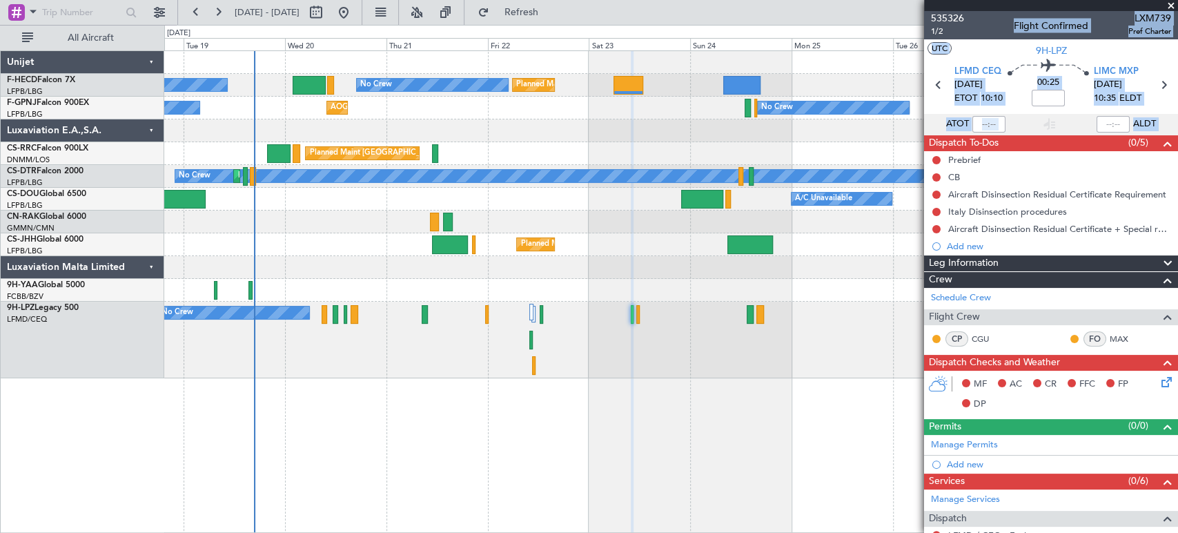
click at [501, 316] on div "No Crew No Crew" at bounding box center [670, 340] width 1013 height 77
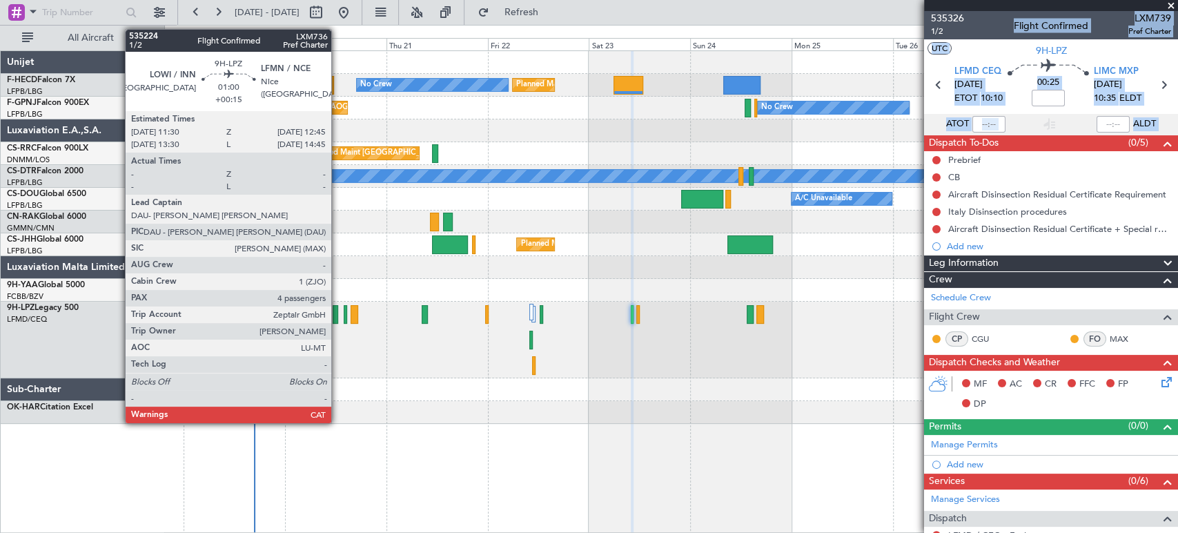
click at [337, 319] on div at bounding box center [336, 314] width 6 height 19
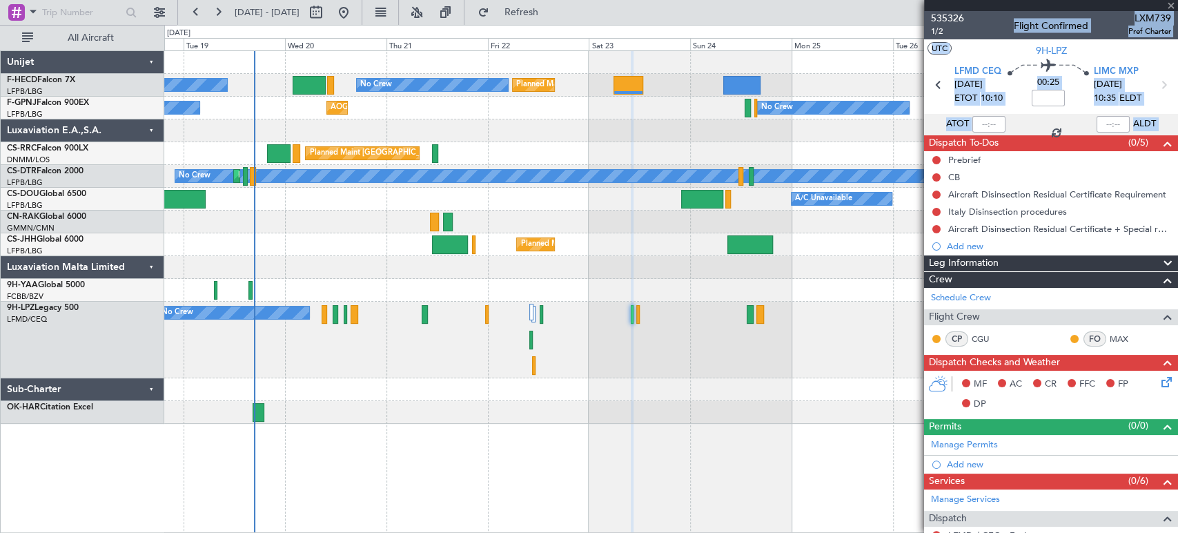
type input "+00:15"
type input "4"
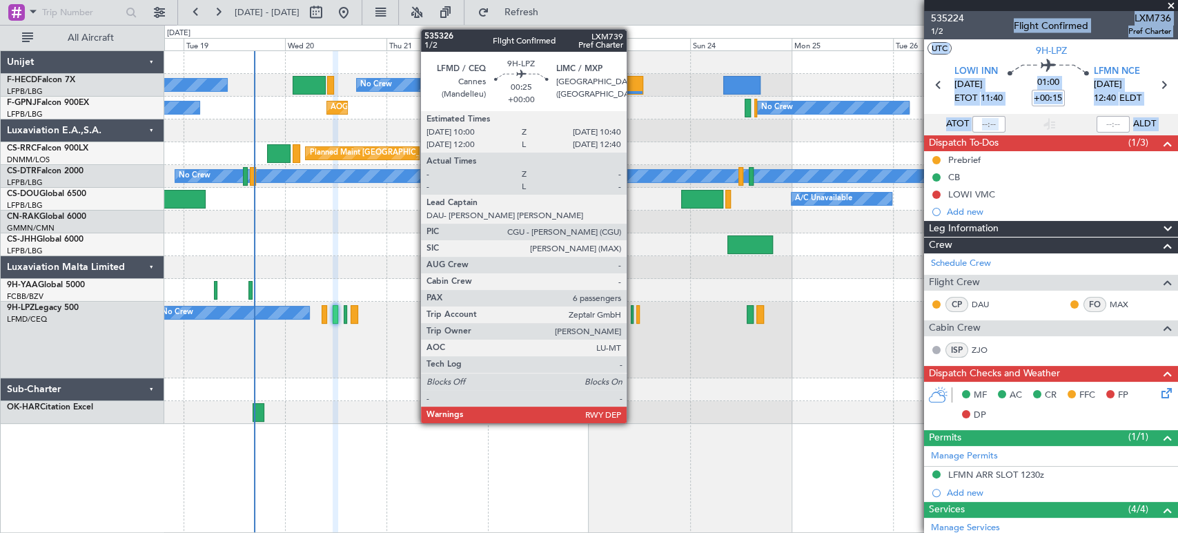
click at [633, 317] on div at bounding box center [632, 314] width 3 height 19
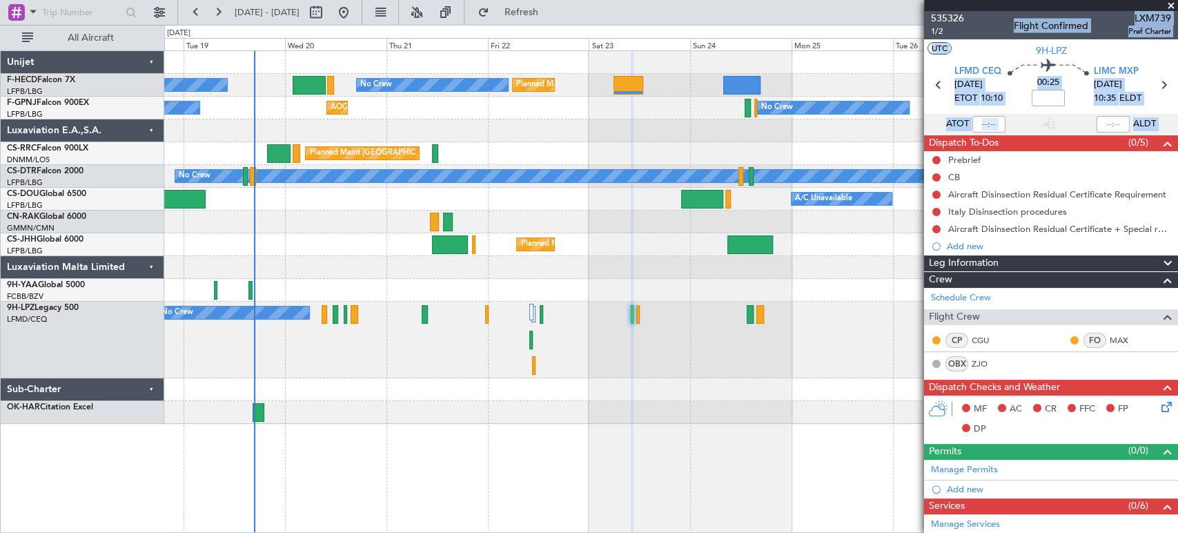
click at [635, 313] on div "No Crew No Crew" at bounding box center [670, 340] width 1013 height 77
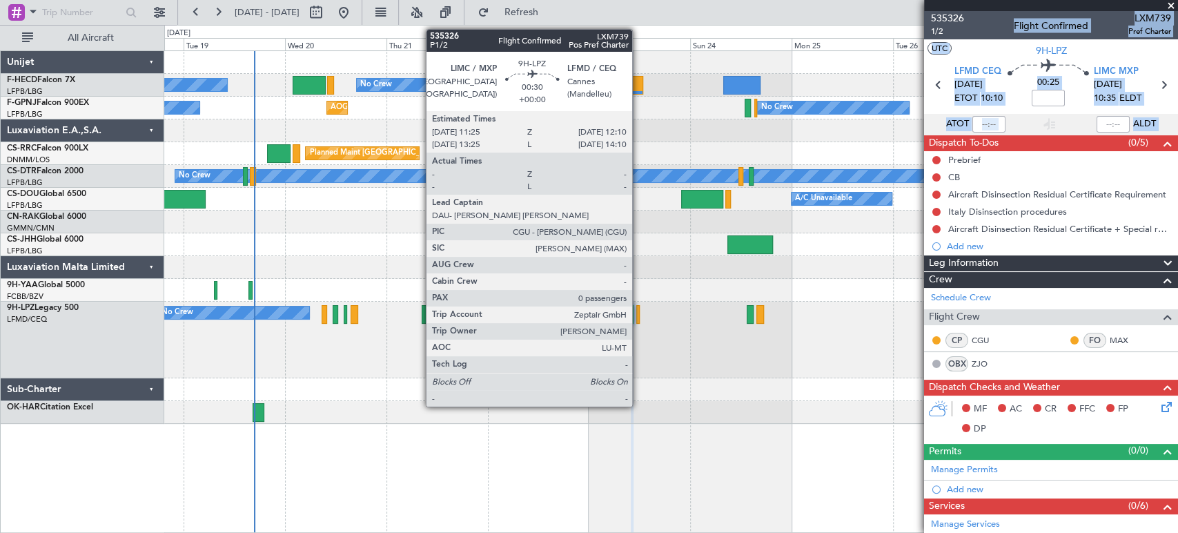
click at [638, 311] on div at bounding box center [637, 314] width 3 height 19
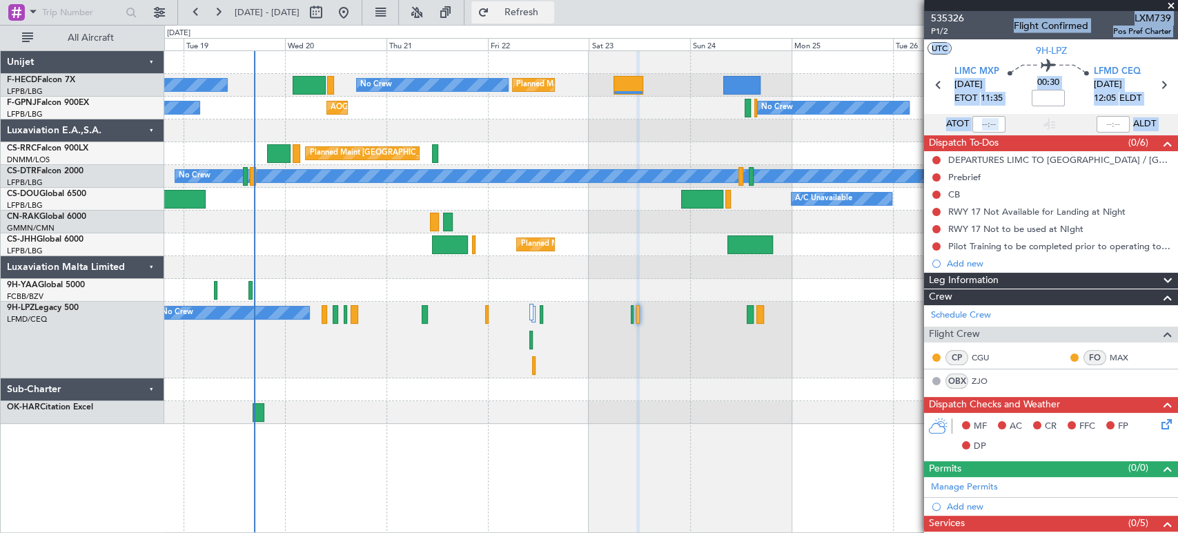
click at [545, 22] on button "Refresh" at bounding box center [512, 12] width 83 height 22
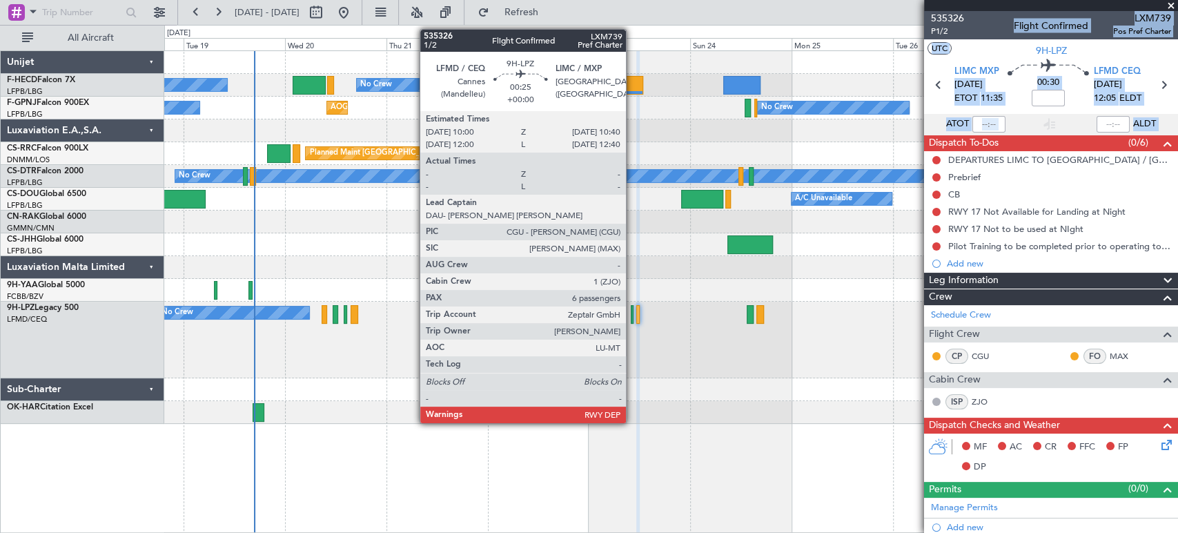
click at [632, 317] on div at bounding box center [632, 314] width 3 height 19
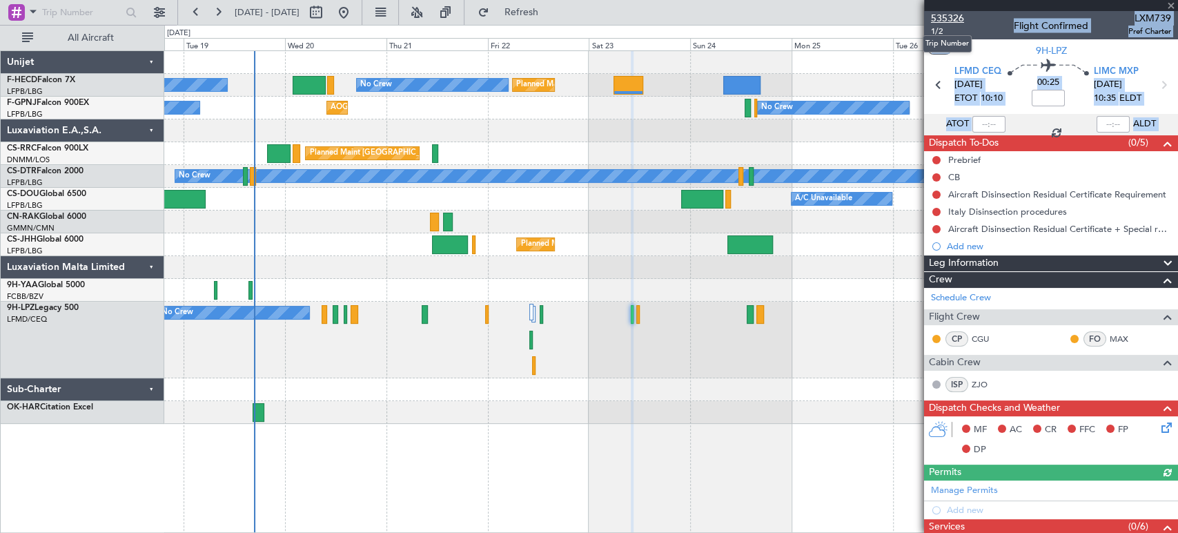
click at [956, 17] on span "535326" at bounding box center [947, 18] width 33 height 14
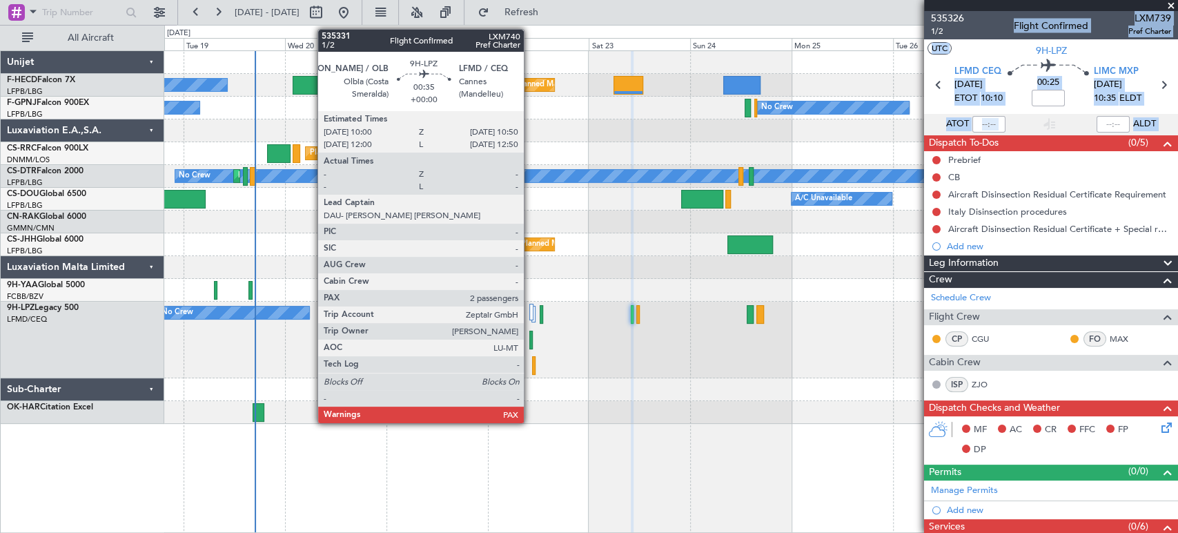
click at [530, 340] on div at bounding box center [531, 340] width 4 height 19
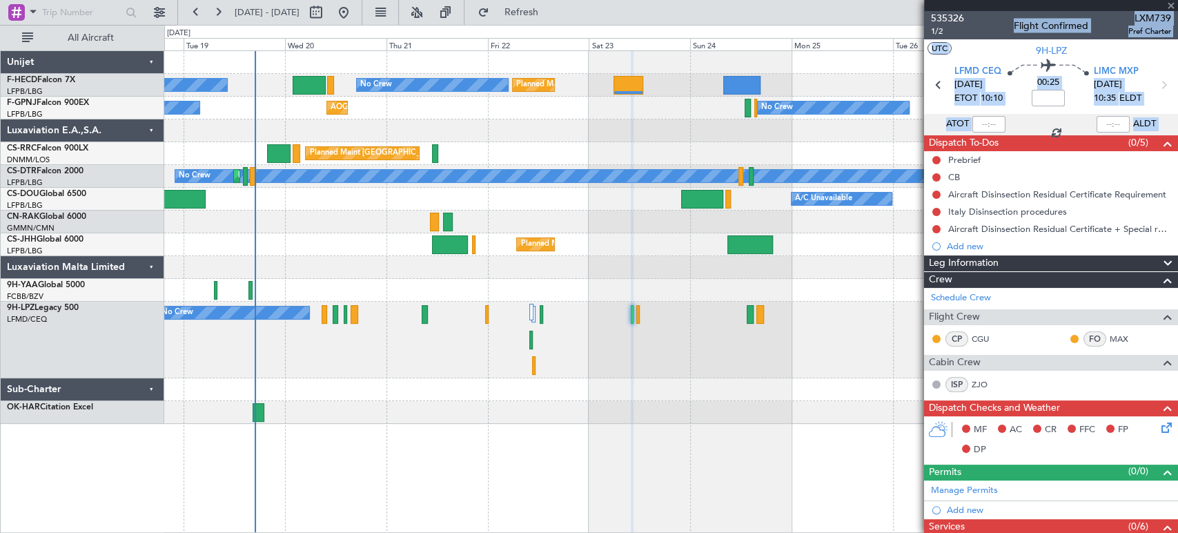
type input "5"
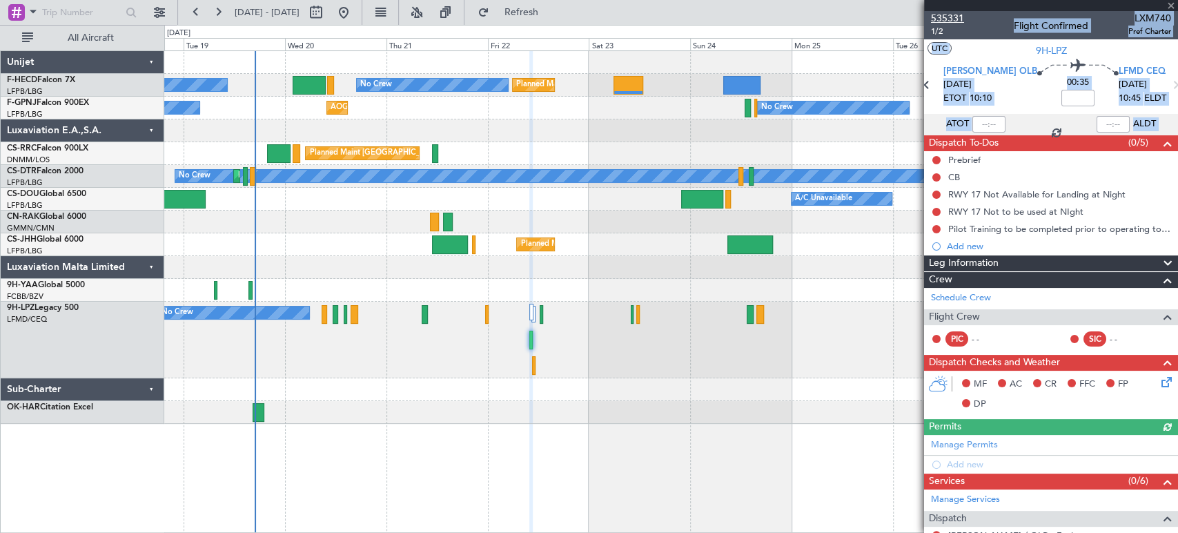
click at [950, 19] on span "535331" at bounding box center [947, 18] width 33 height 14
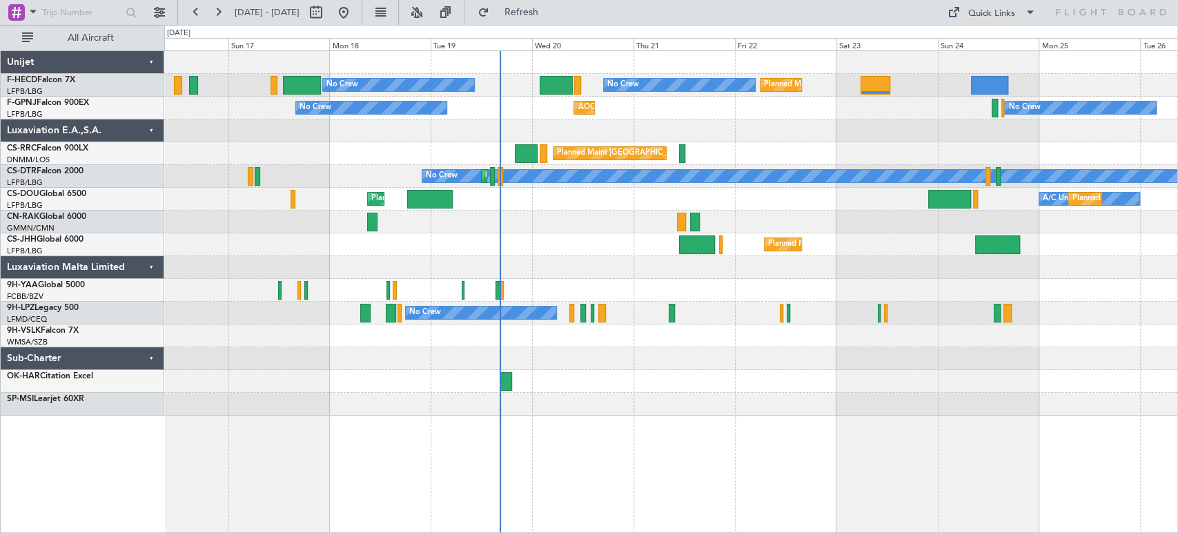
click at [293, 270] on div "Planned Maint [GEOGRAPHIC_DATA] ([GEOGRAPHIC_DATA]) Planned Maint [GEOGRAPHIC_D…" at bounding box center [670, 233] width 1013 height 364
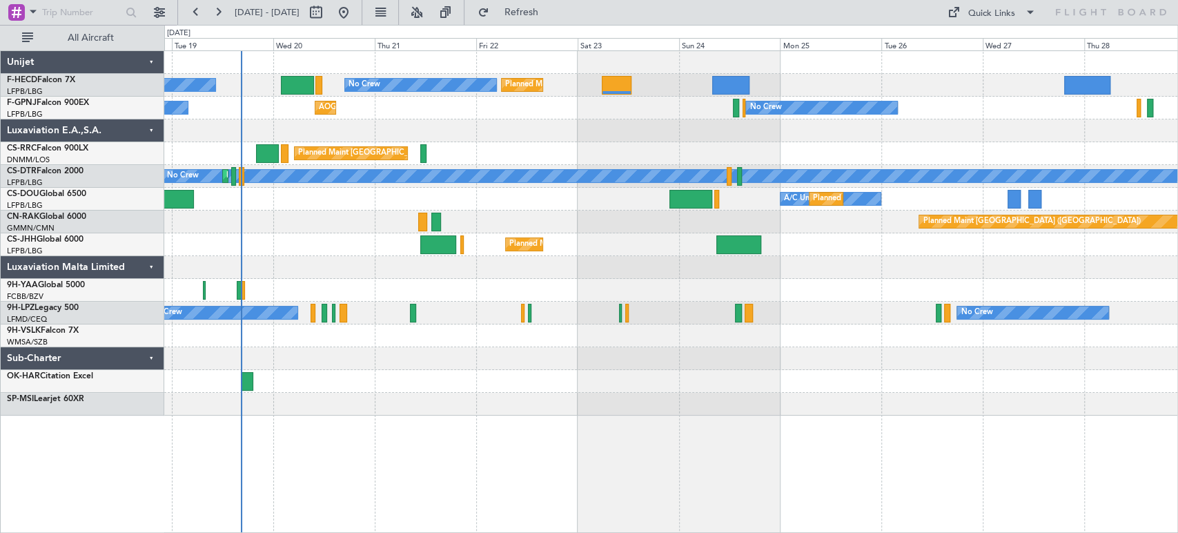
click at [424, 174] on div "Planned Maint [GEOGRAPHIC_DATA] ([GEOGRAPHIC_DATA]) Planned Maint [GEOGRAPHIC_D…" at bounding box center [670, 233] width 1013 height 364
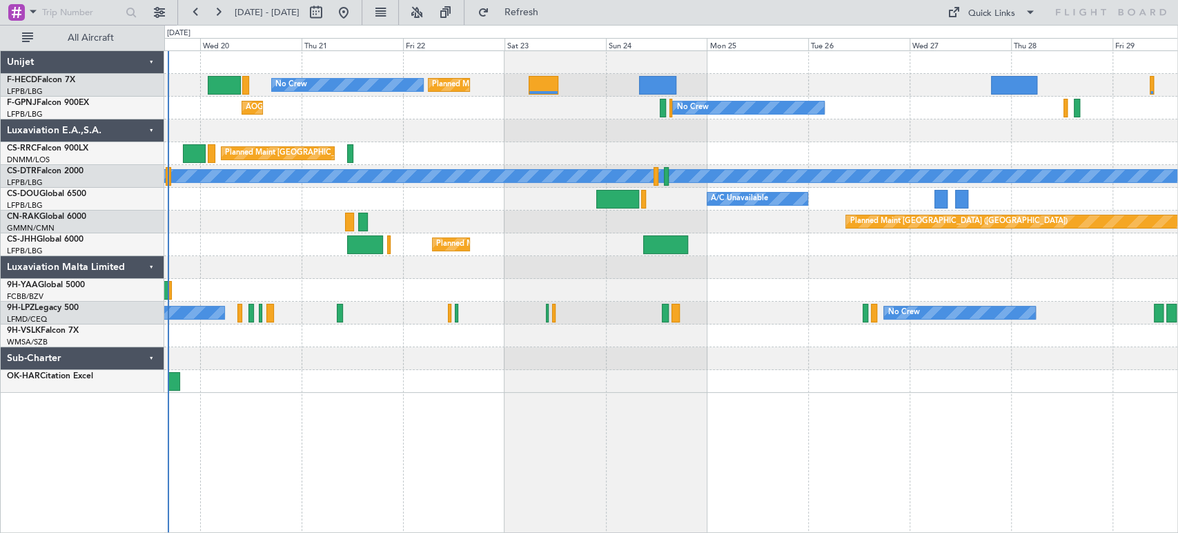
click at [652, 286] on div at bounding box center [670, 290] width 1013 height 23
